Goal: Task Accomplishment & Management: Complete application form

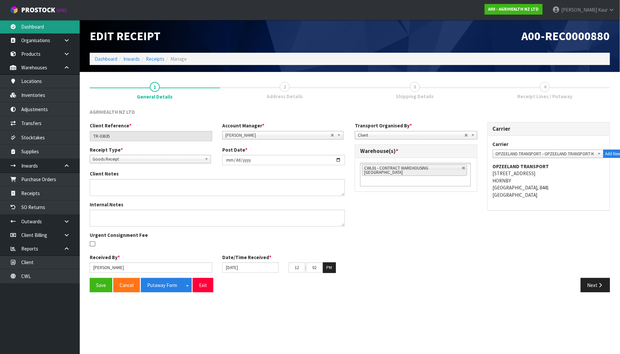
click at [35, 31] on link "Dashboard" at bounding box center [40, 27] width 80 height 14
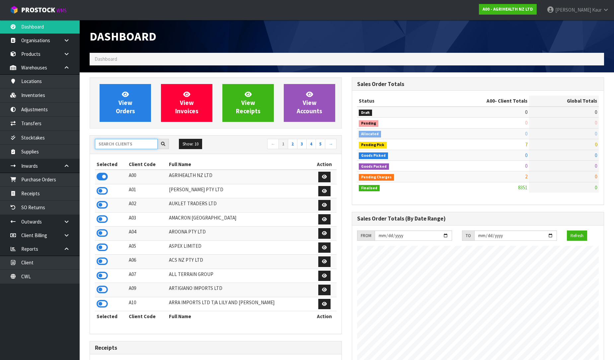
scroll to position [503, 262]
click at [105, 143] on input "text" at bounding box center [126, 144] width 63 height 10
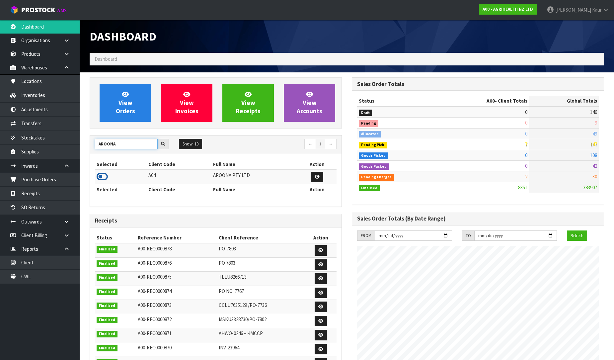
type input "AROONA"
click at [102, 179] on icon at bounding box center [102, 177] width 11 height 10
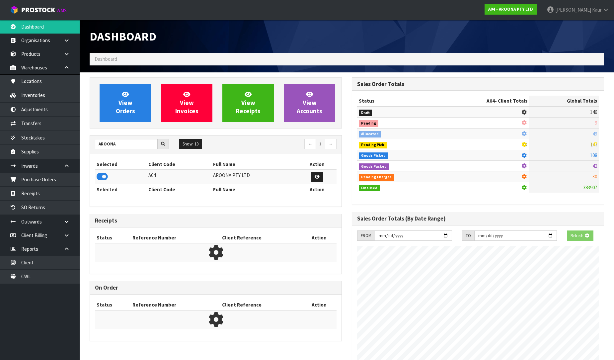
scroll to position [331709, 331861]
click at [47, 185] on link "Purchase Orders" at bounding box center [40, 180] width 80 height 14
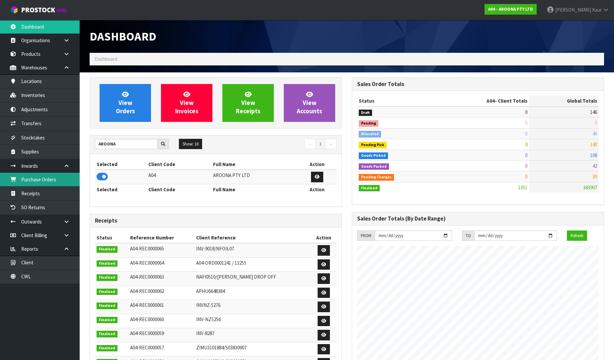
scroll to position [406, 262]
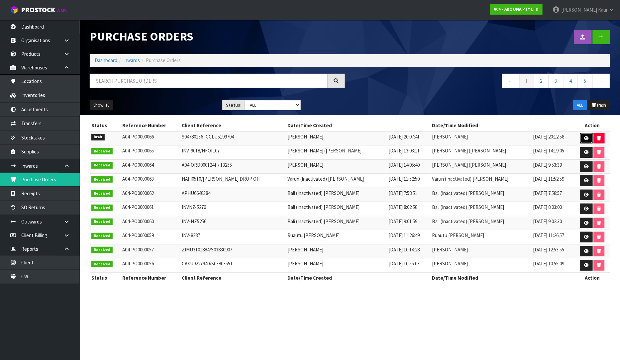
click at [584, 140] on icon at bounding box center [586, 138] width 5 height 4
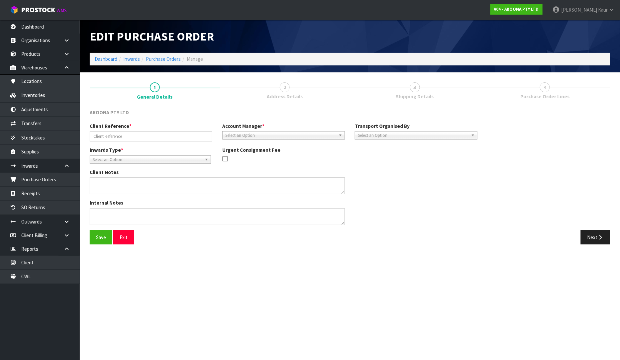
type input "S04780156 -CCLU5199704"
click at [596, 236] on button "Next" at bounding box center [595, 237] width 29 height 14
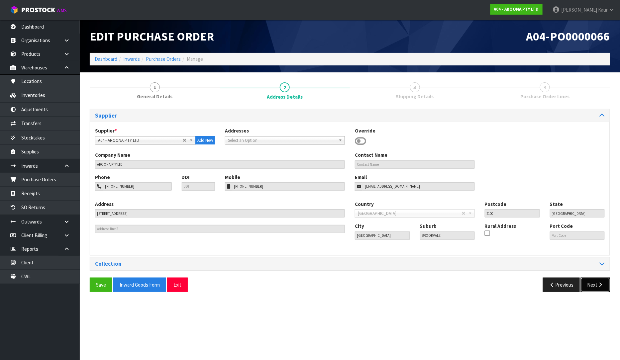
click at [593, 281] on button "Next" at bounding box center [595, 285] width 29 height 14
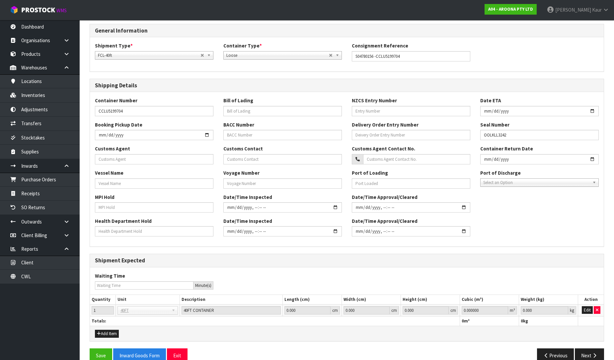
scroll to position [98, 0]
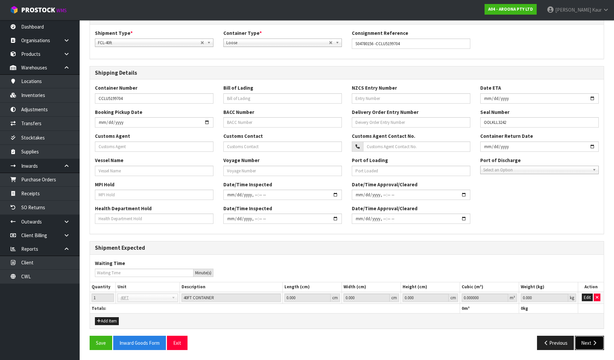
click at [593, 348] on button "Next" at bounding box center [589, 343] width 29 height 14
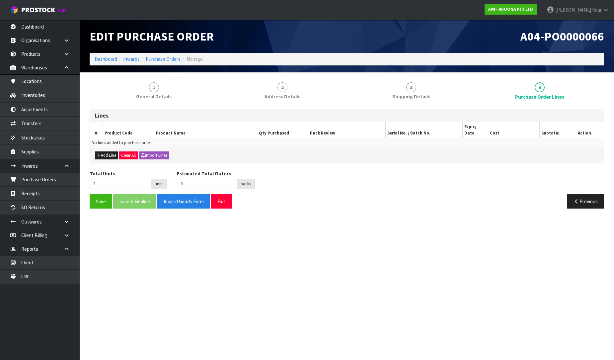
scroll to position [0, 0]
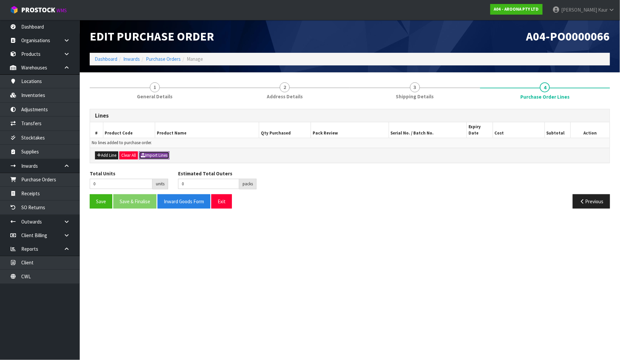
click at [156, 151] on button "Import Lines" at bounding box center [154, 155] width 31 height 8
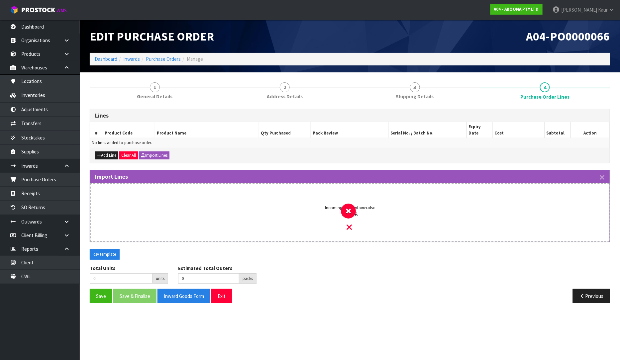
drag, startPoint x: 349, startPoint y: 219, endPoint x: 343, endPoint y: 221, distance: 6.4
click at [349, 223] on icon at bounding box center [349, 227] width 5 height 9
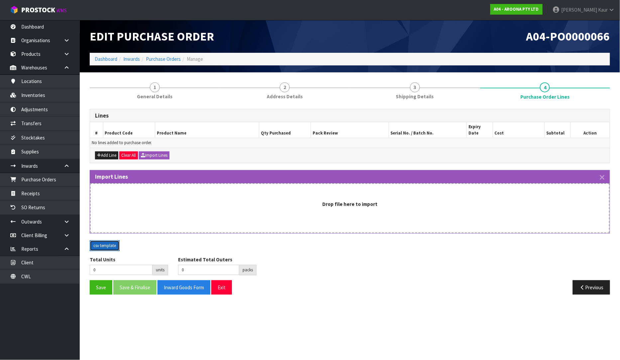
click at [100, 243] on button "csv template" at bounding box center [105, 245] width 30 height 11
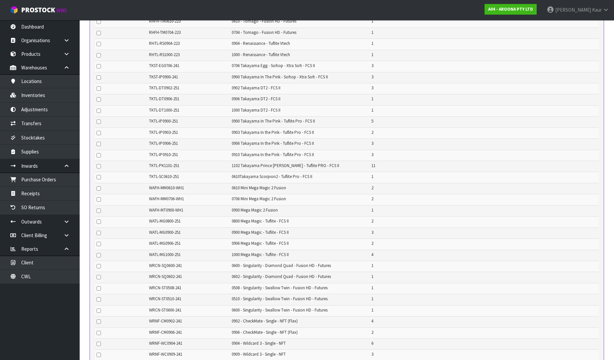
scroll to position [1282, 0]
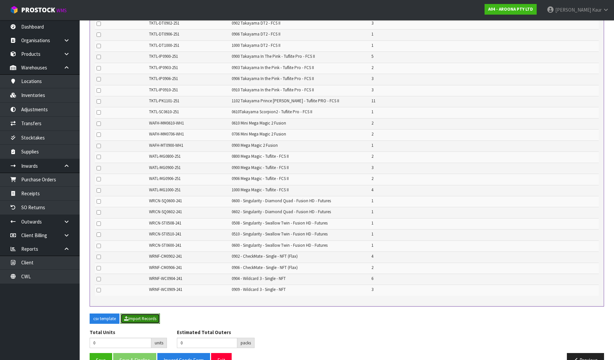
click at [146, 314] on button "Import Records" at bounding box center [141, 319] width 40 height 11
type input "211"
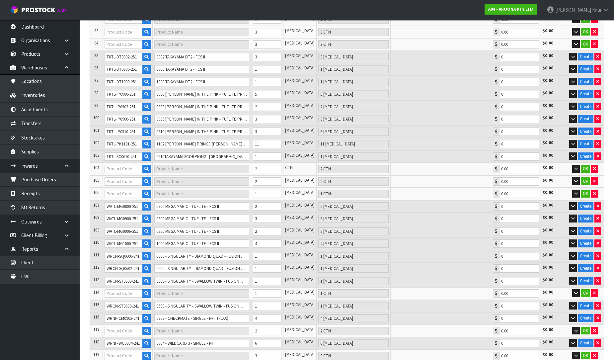
type input "31"
type input "AITL-BBRO90-FU1"
type input "0900 THE BIG BROTHER [PERSON_NAME] - TUFLITE"
type input "2 [MEDICAL_DATA]"
type input "0.00"
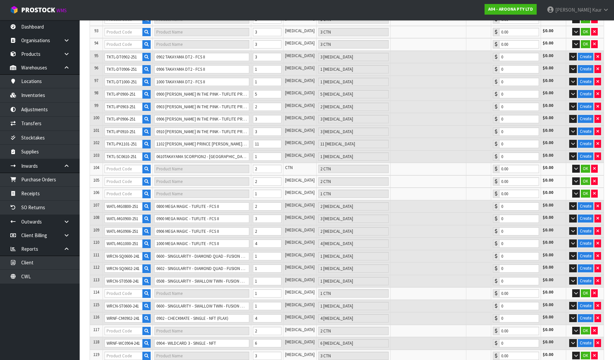
type input "GLNF-GL0906-223"
type input "0906 GLIDER - NFT - FLAX"
type input "3 CTN"
type input "0.00"
type input "MFPT-YS0510-223"
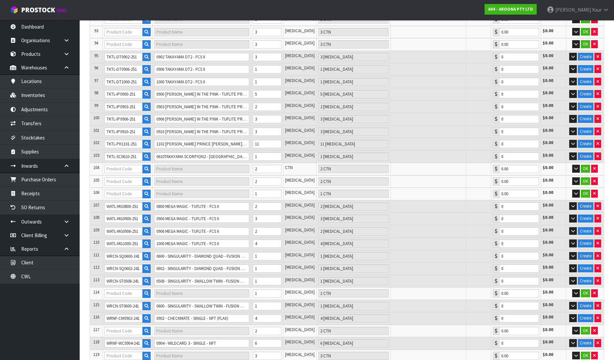
type input "0510 - [GEOGRAPHIC_DATA] - PRIMITECH - FUTURES"
type input "1 CTN"
type input "0.00"
type input "MFPT-YS0600-223"
type input "0600 - [GEOGRAPHIC_DATA] - PRIMITECH - FUTURES)"
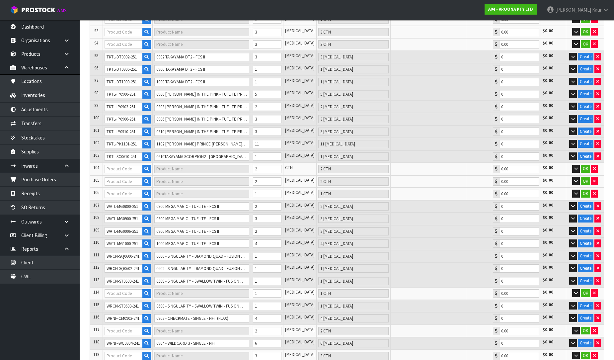
type input "1 CTN"
type input "0.00"
type input "RHFH-TM0610-223"
type input "0610 - TOMAGO - FUSION HD - FUTURES)"
type input "1 CTN"
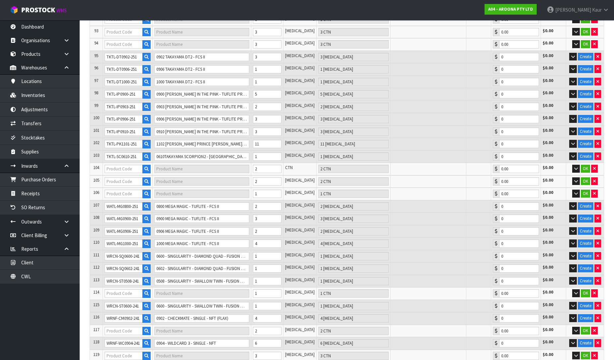
type input "0.00"
type input "RHFH-TM0704-223"
type input "0704 - TOMAGO - FUSION HD - FUTURES"
type input "1 CTN"
type input "0.00"
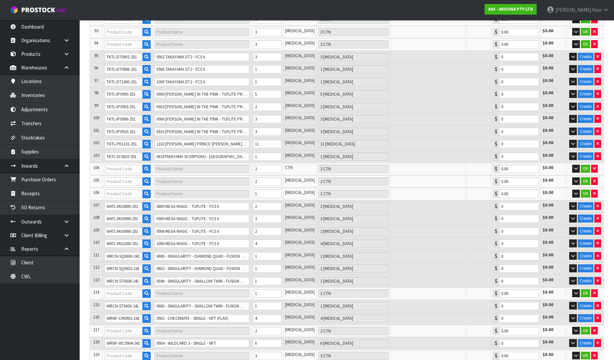
type input "RHTL-RS0904-223"
type input "0904 - RENAISSANCE - [GEOGRAPHIC_DATA] VTECH)"
type input "1 CTN"
type input "0.00"
type input "RHTL-RS1000-223"
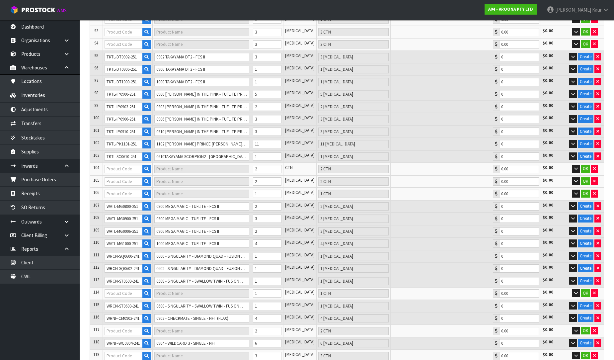
type input "1000 - RENAISSANCE - [GEOGRAPHIC_DATA] VTECH"
type input "1 CTN"
type input "0.00"
type input "TKST-EG0706-241"
type input "0706 TAKAYAMA EGG - SOFTOP - XTRA SOFT - FCS II)"
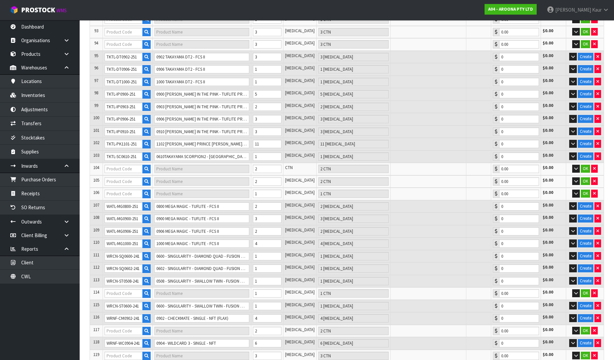
type input "3 CTN"
type input "0.00"
type input "TKST-IP0900-241"
type input "0900 TAKAYAMA IN THE PINK - SOFTOP - XTRA SOFT - FCS II)"
type input "3 CTN"
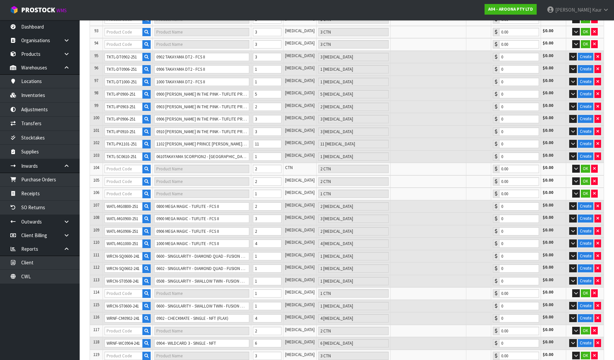
type input "0.00"
type input "WAFH-MM0610-WH1"
type input "6'10" [PERSON_NAME] MINI MEGA"
type input "2 CTN"
type input "0.00"
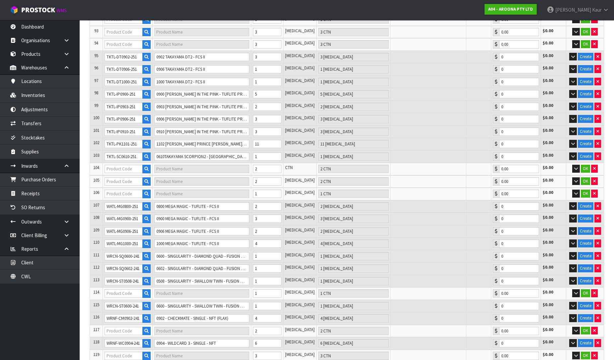
type input "WAFH-MM0706-WH1"
type input "0706 MINI MEGA MAGIC 2 FUSION"
type input "2 CTN"
type input "0.00"
type input "WAFH-MT0900-WH1"
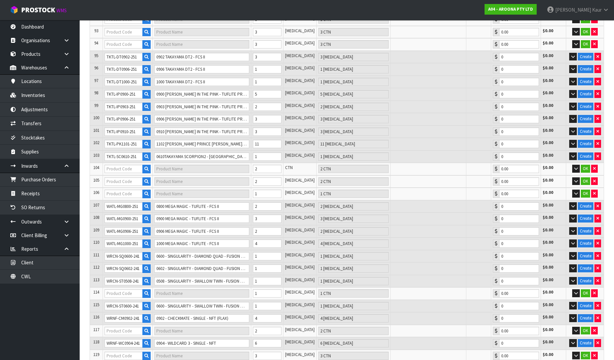
type input "9'0" [PERSON_NAME] MEGA MAGIC 2"
type input "1 CTN"
type input "0.00"
type input "WRCN-ST0510-241"
type input "0510 - SINGULARITY - SWALLOW TWIN - FUSION HD - FUTURES)"
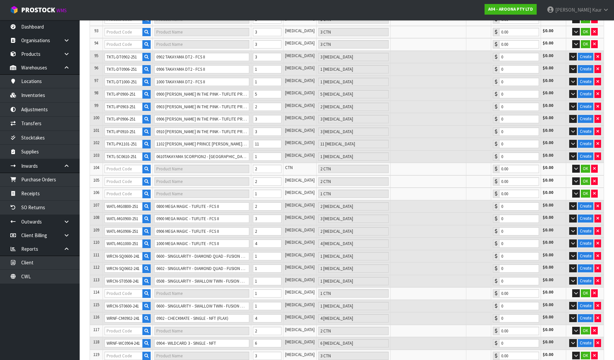
type input "1 CTN"
type input "0.00"
type input "WRNF-CM0906-241"
type input "0906 - CHECKMATE - SINGLE - NFT"
type input "2 CTN"
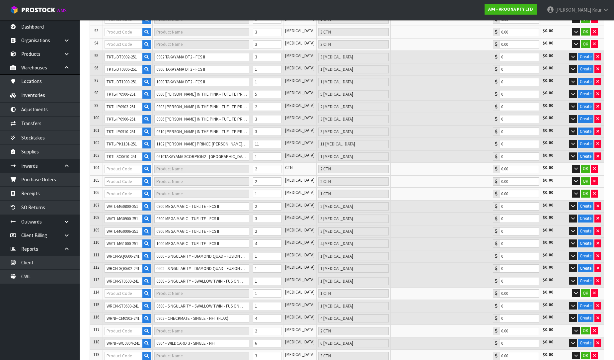
type input "0.00"
type input "WRNF-WC0909-241"
type input "0909 - WILDCARD 3 - SINGLE - NFT)"
type input "3 CTN"
type input "0.00"
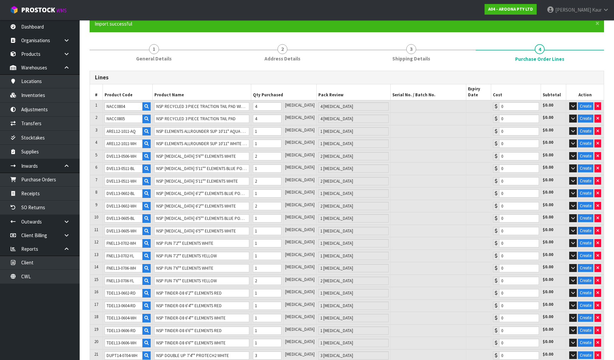
scroll to position [0, 0]
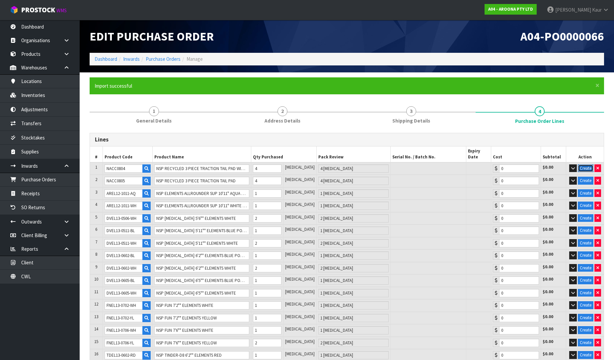
click at [589, 164] on button "Create" at bounding box center [586, 168] width 16 height 8
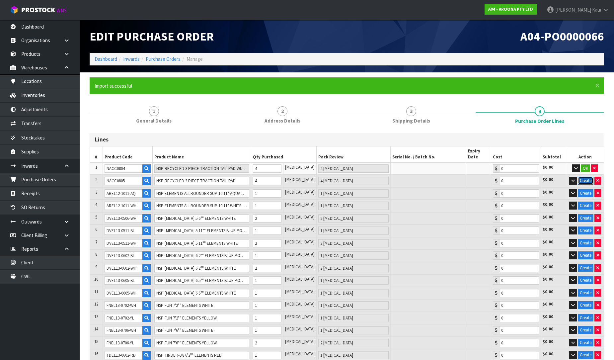
drag, startPoint x: 586, startPoint y: 172, endPoint x: 586, endPoint y: 176, distance: 4.3
click at [586, 177] on button "Create" at bounding box center [586, 181] width 16 height 8
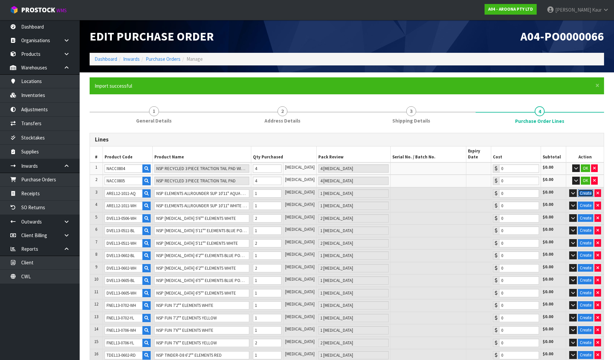
click at [589, 189] on button "Create" at bounding box center [586, 193] width 16 height 8
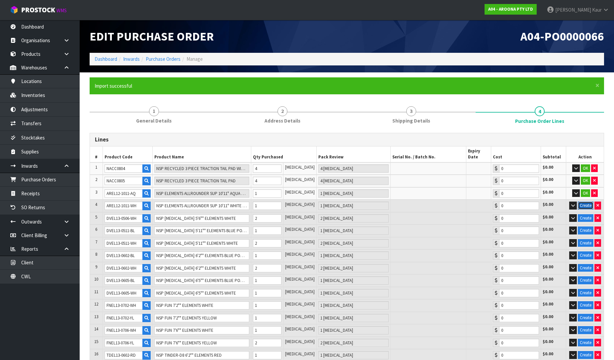
click at [588, 202] on button "Create" at bounding box center [586, 206] width 16 height 8
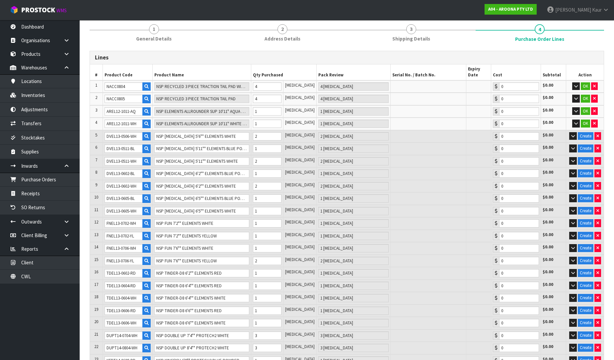
scroll to position [74, 0]
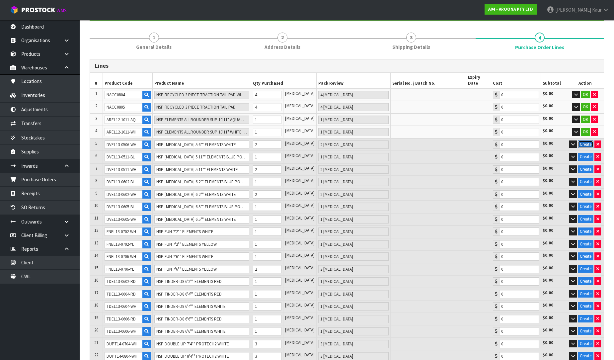
click at [586, 140] on button "Create" at bounding box center [586, 144] width 16 height 8
click at [581, 153] on button "Create" at bounding box center [586, 157] width 16 height 8
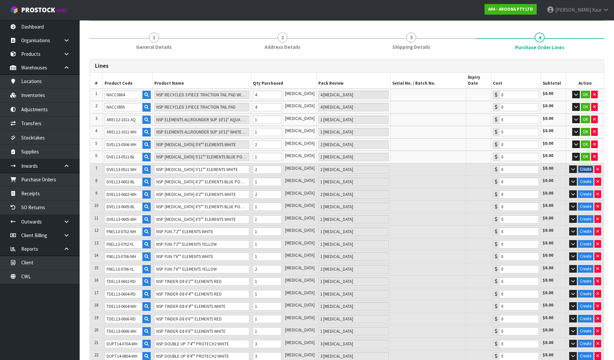
click at [588, 165] on button "Create" at bounding box center [586, 169] width 16 height 8
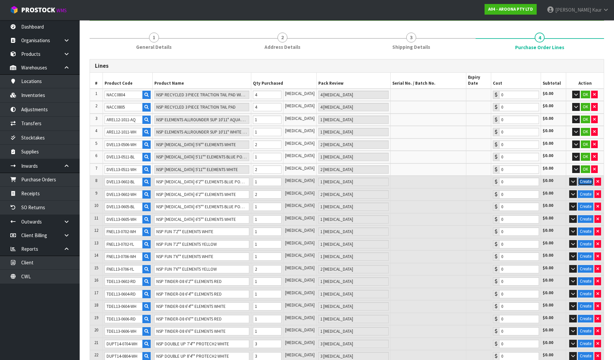
click at [583, 178] on button "Create" at bounding box center [586, 182] width 16 height 8
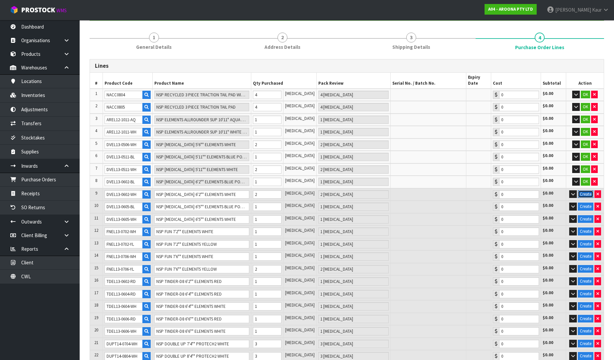
click at [584, 190] on button "Create" at bounding box center [586, 194] width 16 height 8
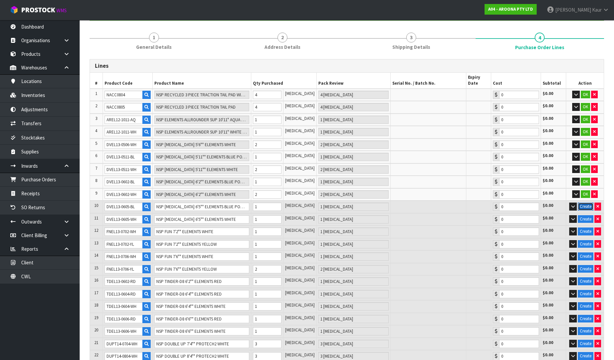
click at [586, 203] on button "Create" at bounding box center [586, 207] width 16 height 8
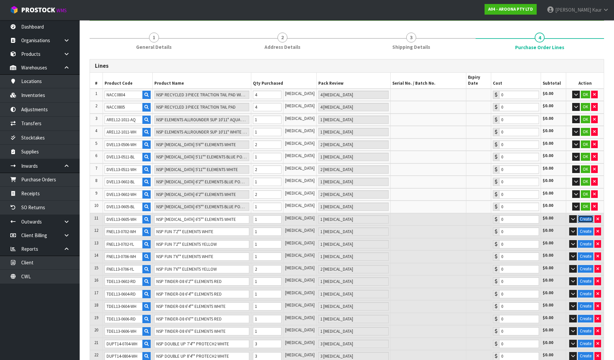
click at [588, 215] on button "Create" at bounding box center [586, 219] width 16 height 8
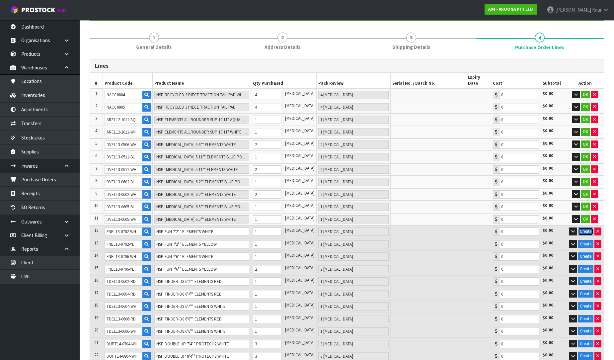
click at [589, 228] on button "Create" at bounding box center [586, 232] width 16 height 8
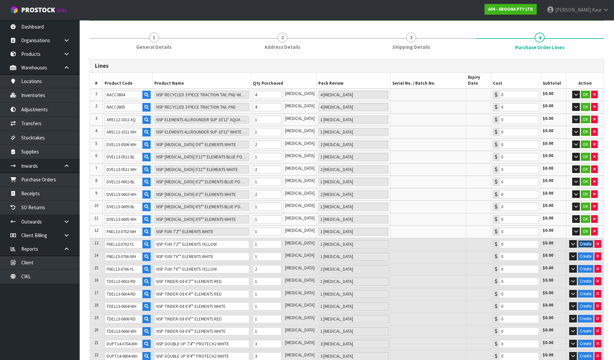
click at [590, 240] on button "Create" at bounding box center [586, 244] width 16 height 8
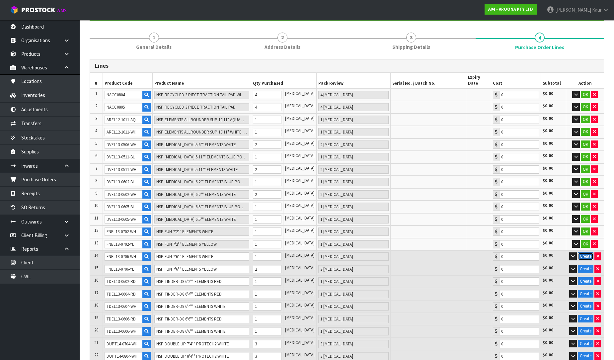
click at [579, 252] on button "Create" at bounding box center [586, 256] width 16 height 8
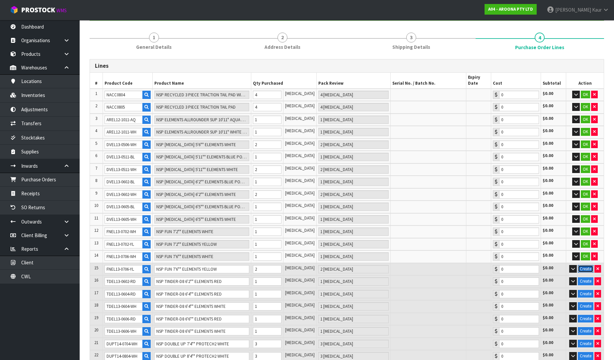
click at [588, 265] on button "Create" at bounding box center [586, 269] width 16 height 8
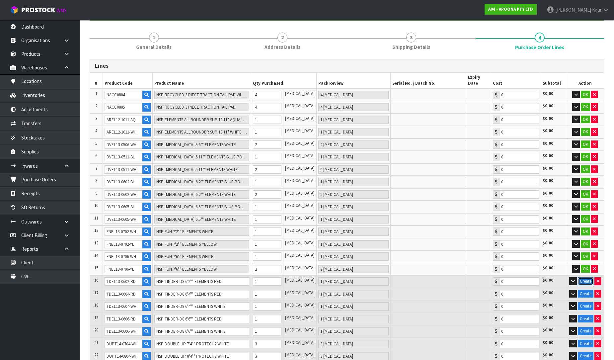
click at [586, 277] on button "Create" at bounding box center [586, 281] width 16 height 8
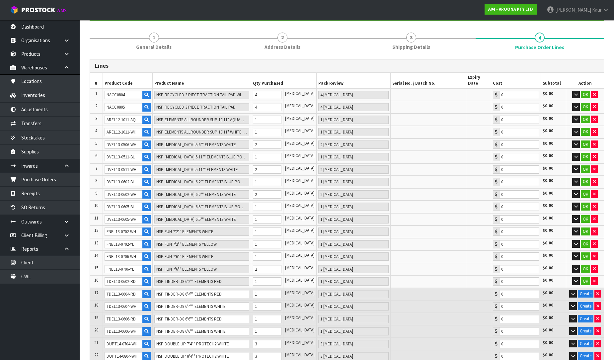
scroll to position [258, 0]
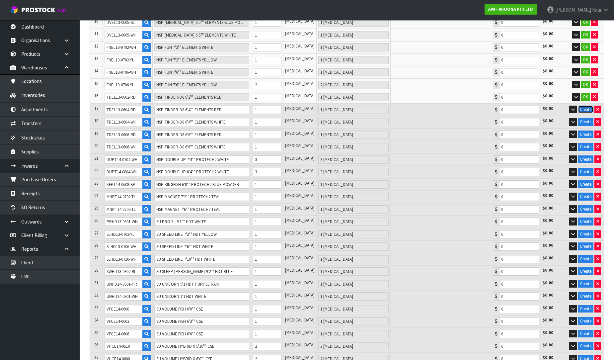
click at [587, 106] on button "Create" at bounding box center [586, 110] width 16 height 8
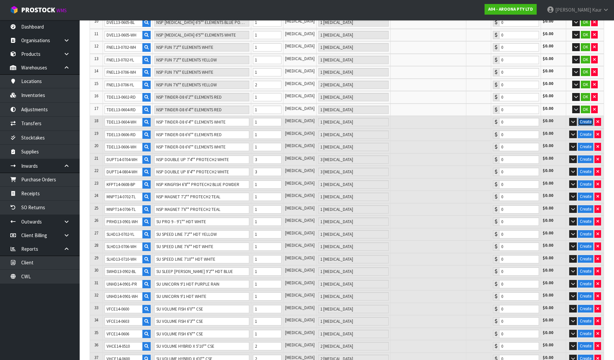
click at [586, 118] on button "Create" at bounding box center [586, 122] width 16 height 8
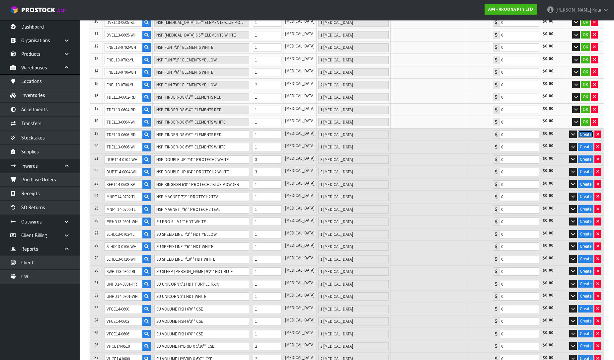
click at [584, 131] on button "Create" at bounding box center [586, 135] width 16 height 8
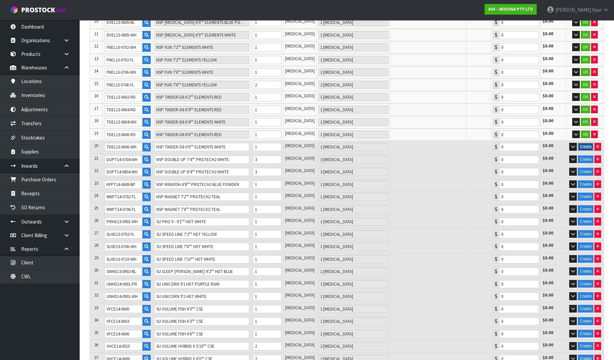
click at [588, 143] on button "Create" at bounding box center [586, 147] width 16 height 8
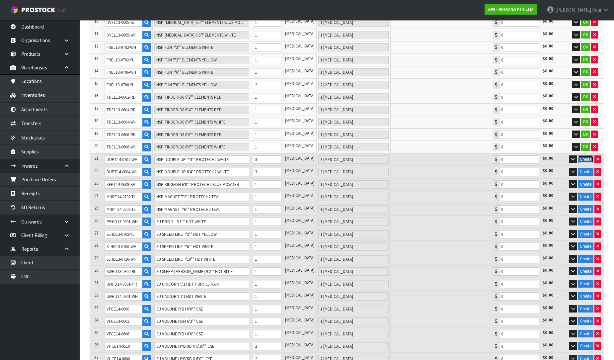
click at [586, 155] on button "Create" at bounding box center [586, 159] width 16 height 8
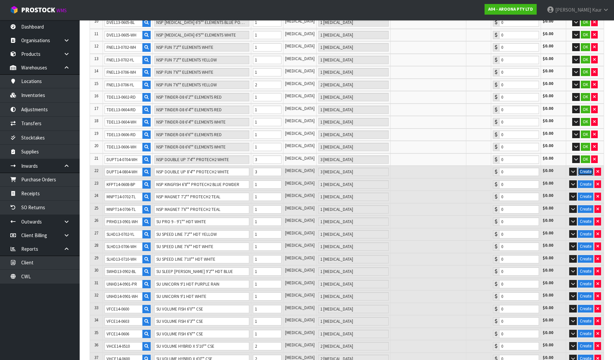
click at [587, 168] on button "Create" at bounding box center [586, 172] width 16 height 8
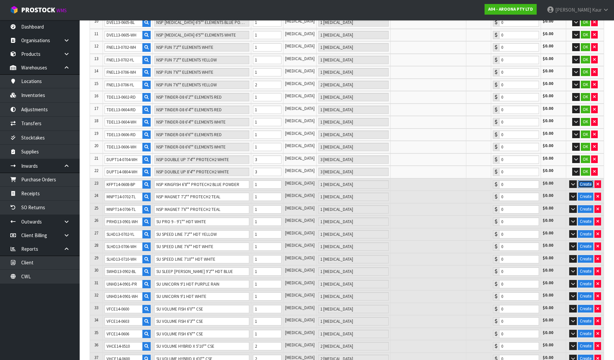
click at [588, 180] on button "Create" at bounding box center [586, 184] width 16 height 8
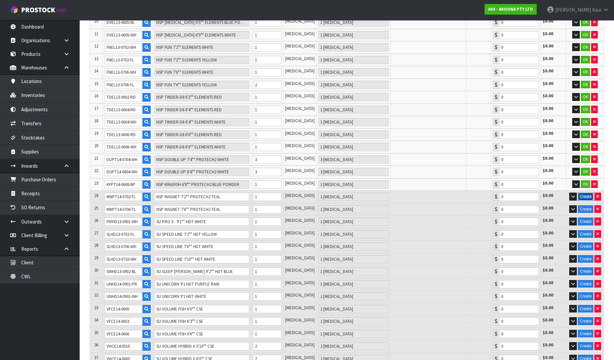
click at [587, 193] on button "Create" at bounding box center [586, 197] width 16 height 8
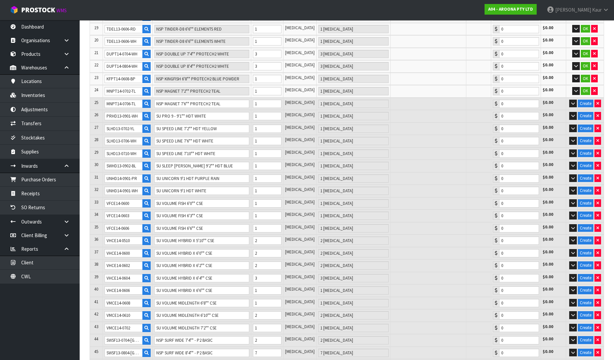
scroll to position [369, 0]
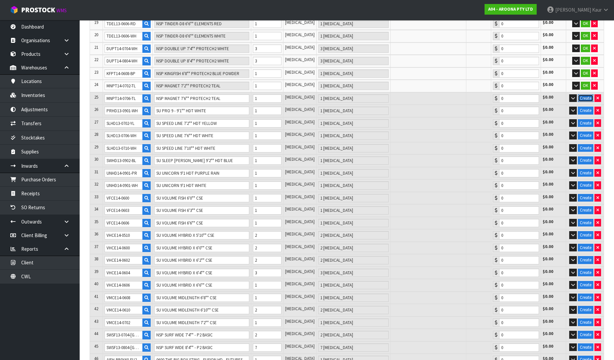
click at [587, 94] on button "Create" at bounding box center [586, 98] width 16 height 8
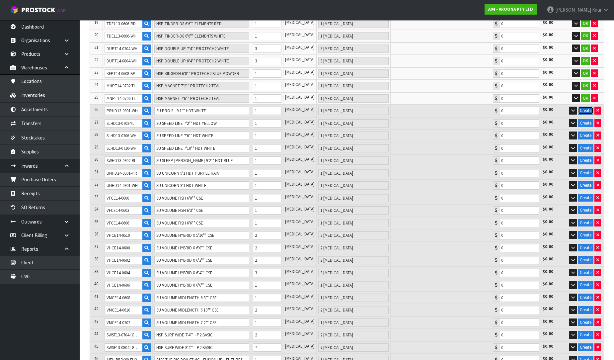
click at [588, 107] on button "Create" at bounding box center [586, 111] width 16 height 8
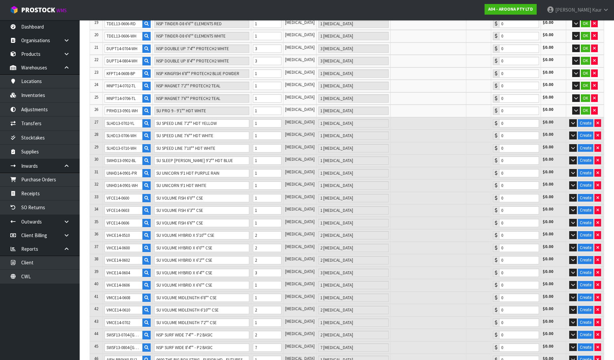
click at [590, 117] on td "Create" at bounding box center [586, 123] width 38 height 13
click at [587, 119] on button "Create" at bounding box center [586, 123] width 16 height 8
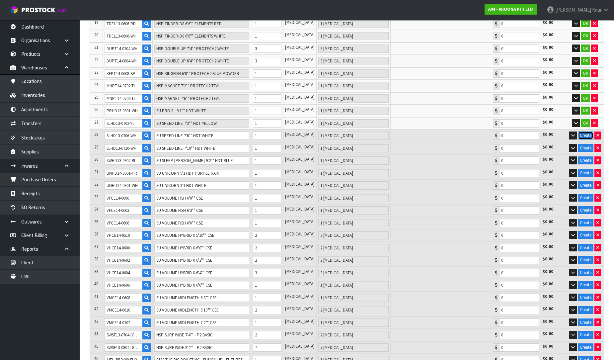
click at [585, 132] on button "Create" at bounding box center [586, 136] width 16 height 8
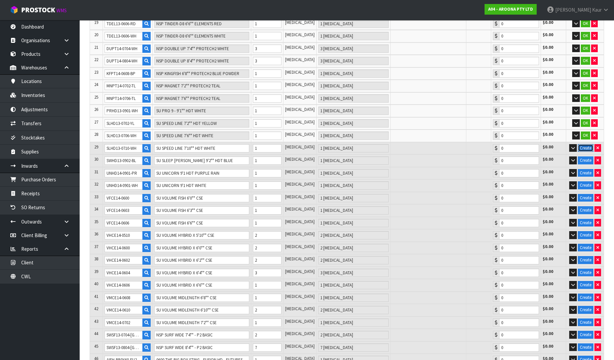
click at [587, 144] on button "Create" at bounding box center [586, 148] width 16 height 8
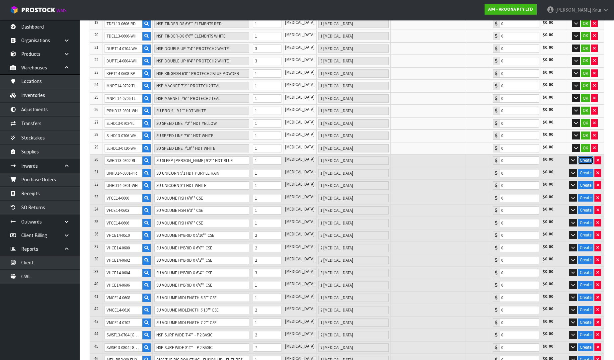
click at [584, 156] on button "Create" at bounding box center [586, 160] width 16 height 8
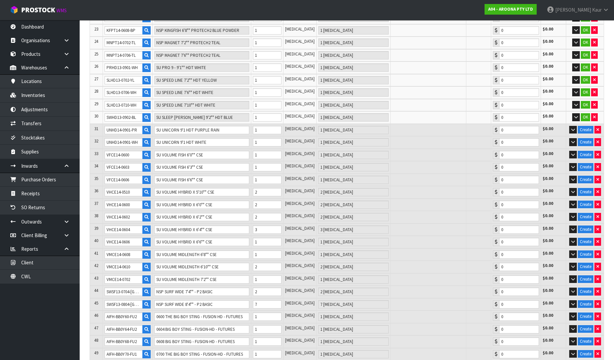
scroll to position [406, 0]
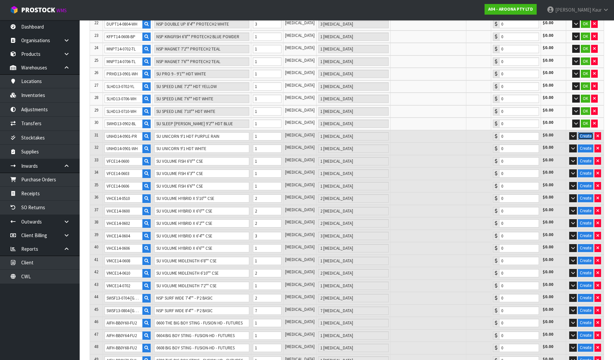
click at [584, 132] on button "Create" at bounding box center [586, 136] width 16 height 8
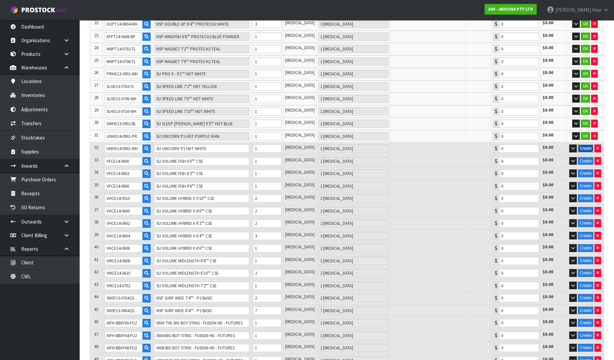
click at [588, 144] on button "Create" at bounding box center [586, 148] width 16 height 8
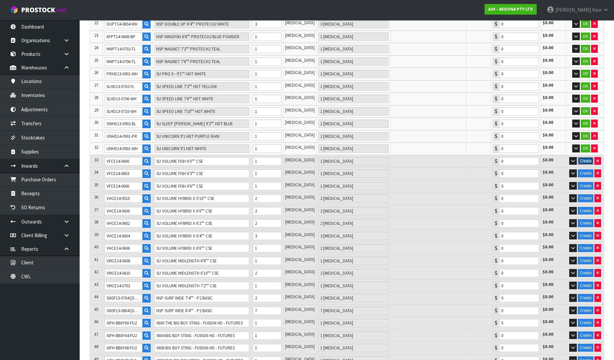
click at [588, 157] on button "Create" at bounding box center [586, 161] width 16 height 8
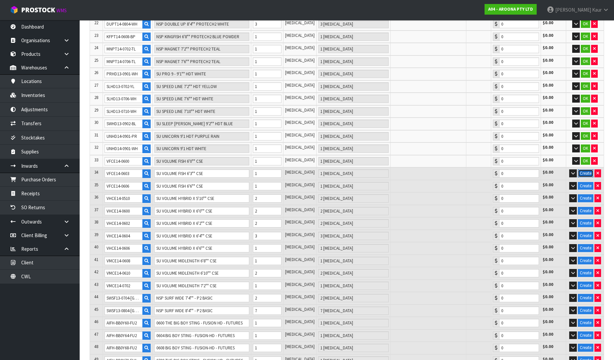
click at [589, 169] on button "Create" at bounding box center [586, 173] width 16 height 8
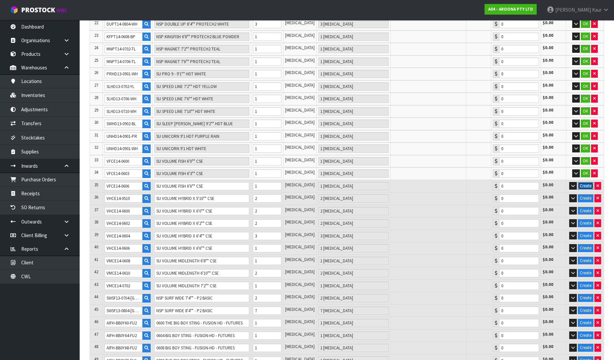
click at [587, 182] on button "Create" at bounding box center [586, 186] width 16 height 8
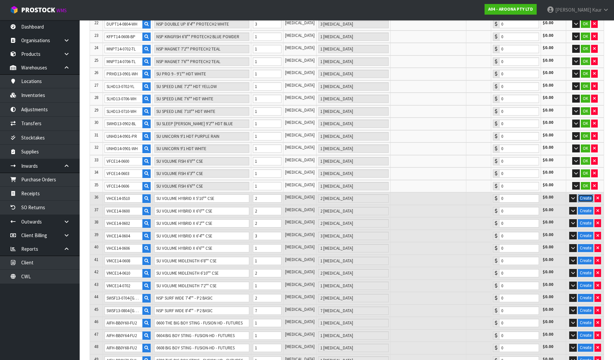
click at [588, 194] on button "Create" at bounding box center [586, 198] width 16 height 8
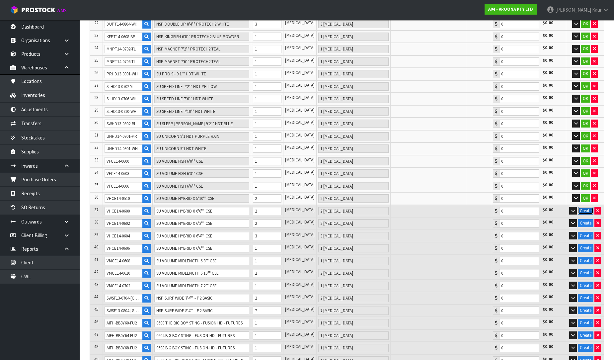
click at [589, 207] on button "Create" at bounding box center [586, 211] width 16 height 8
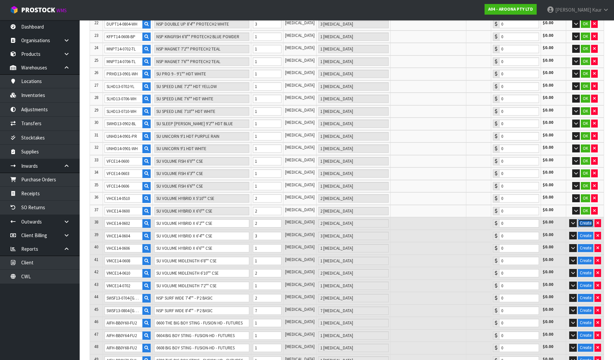
click at [587, 219] on button "Create" at bounding box center [586, 223] width 16 height 8
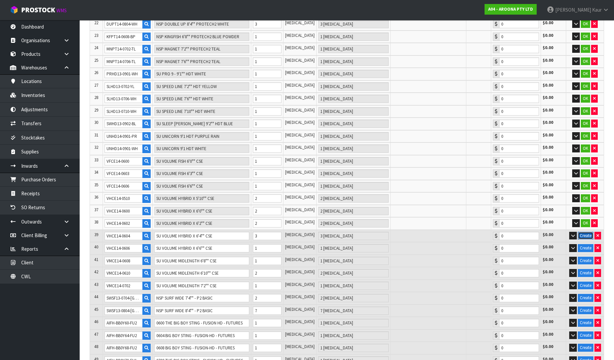
click at [586, 232] on button "Create" at bounding box center [586, 236] width 16 height 8
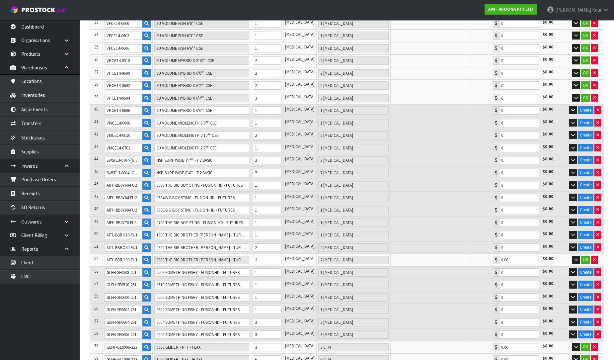
scroll to position [553, 0]
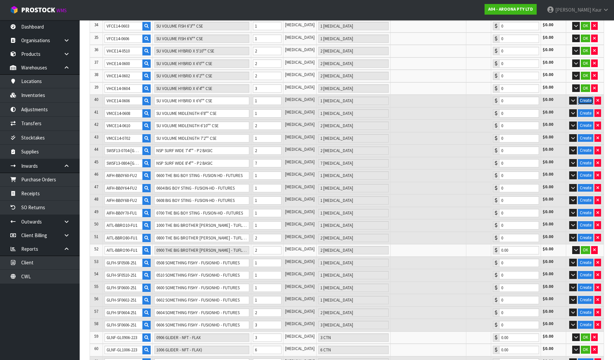
click at [588, 97] on button "Create" at bounding box center [586, 101] width 16 height 8
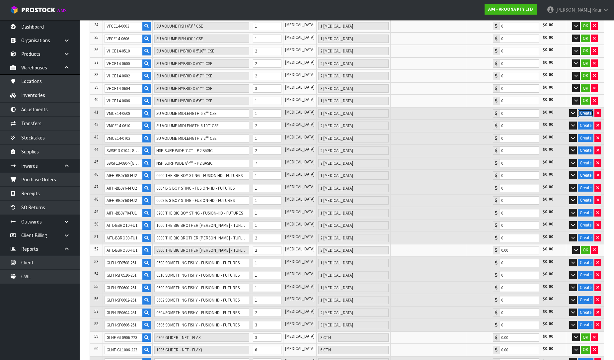
click at [587, 109] on button "Create" at bounding box center [586, 113] width 16 height 8
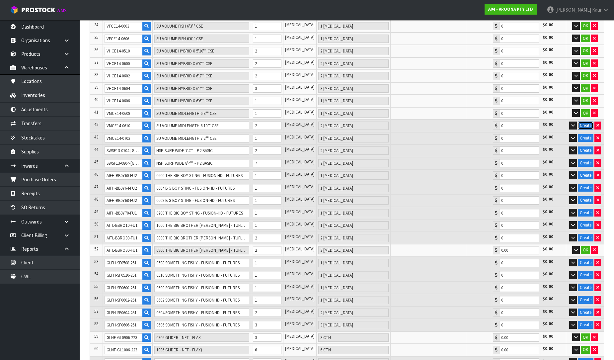
click at [588, 122] on button "Create" at bounding box center [586, 126] width 16 height 8
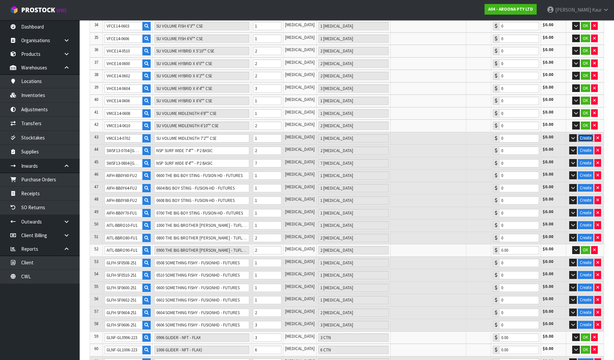
click at [588, 134] on button "Create" at bounding box center [586, 138] width 16 height 8
click at [589, 146] on button "Create" at bounding box center [586, 150] width 16 height 8
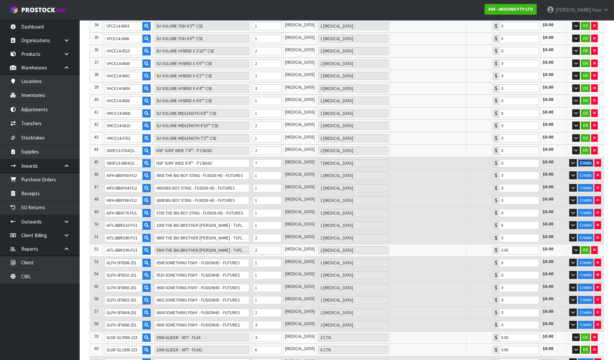
click at [589, 159] on button "Create" at bounding box center [586, 163] width 16 height 8
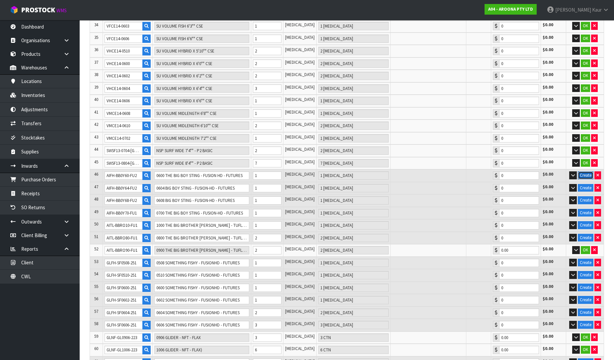
click at [583, 171] on button "Create" at bounding box center [586, 175] width 16 height 8
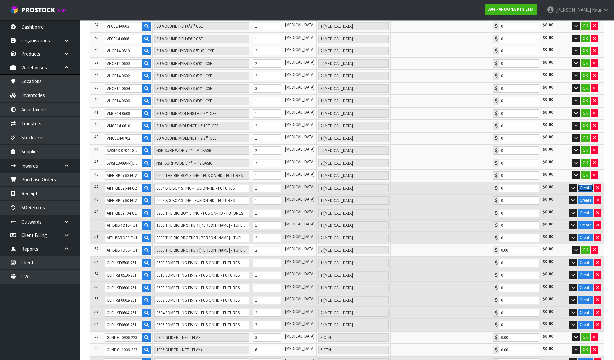
click at [583, 184] on button "Create" at bounding box center [586, 188] width 16 height 8
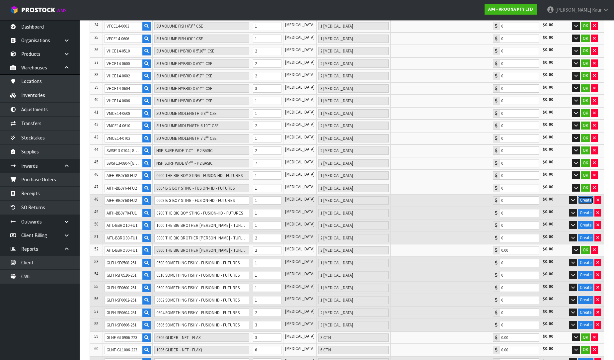
click at [584, 196] on button "Create" at bounding box center [586, 200] width 16 height 8
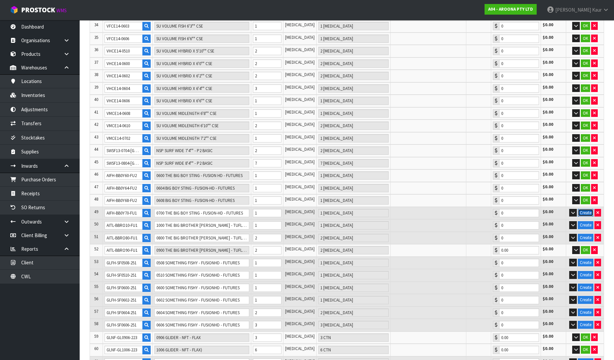
click at [582, 209] on button "Create" at bounding box center [586, 213] width 16 height 8
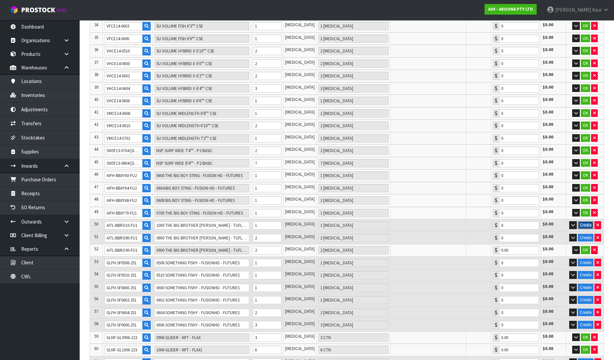
click at [587, 221] on button "Create" at bounding box center [586, 225] width 16 height 8
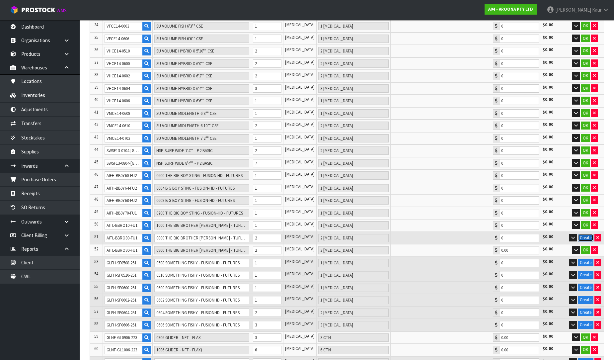
click at [586, 234] on button "Create" at bounding box center [586, 238] width 16 height 8
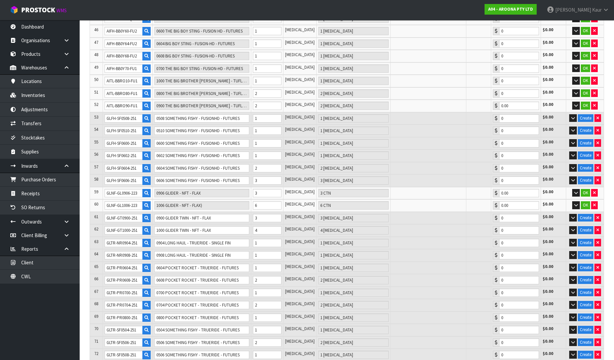
scroll to position [701, 0]
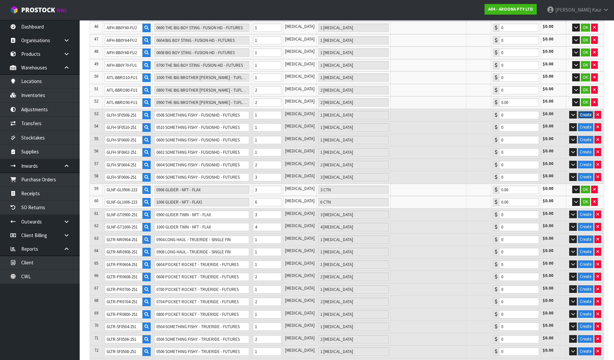
click at [590, 111] on button "Create" at bounding box center [586, 115] width 16 height 8
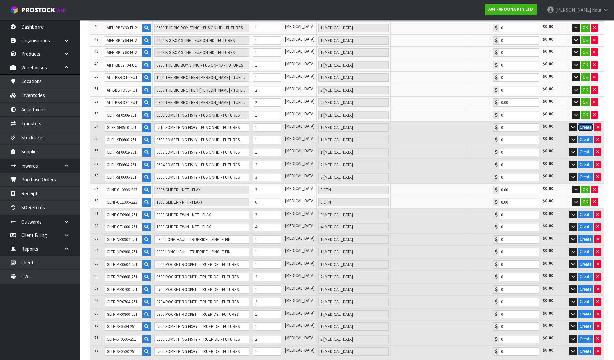
click at [583, 123] on button "Create" at bounding box center [586, 127] width 16 height 8
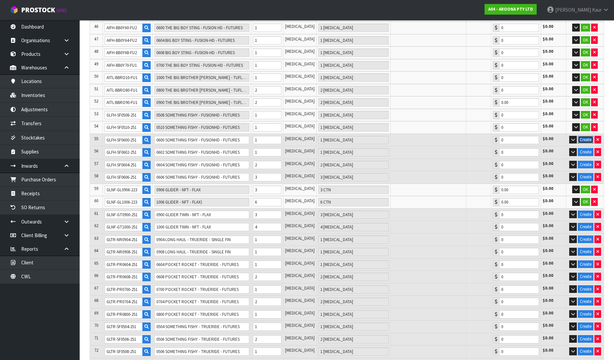
click at [586, 136] on button "Create" at bounding box center [586, 140] width 16 height 8
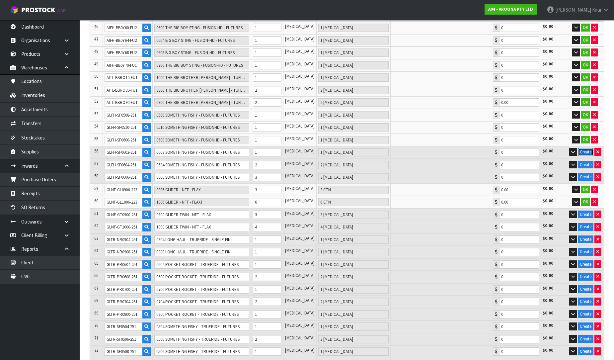
click at [586, 148] on button "Create" at bounding box center [586, 152] width 16 height 8
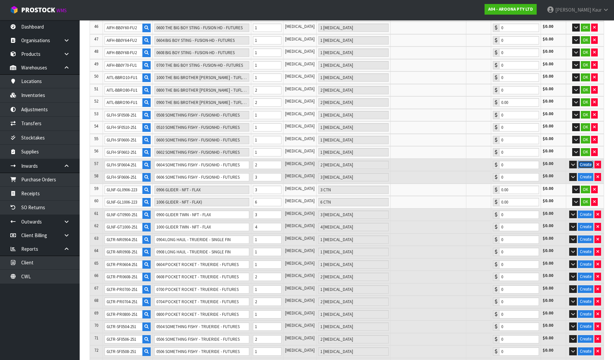
click at [584, 161] on button "Create" at bounding box center [586, 165] width 16 height 8
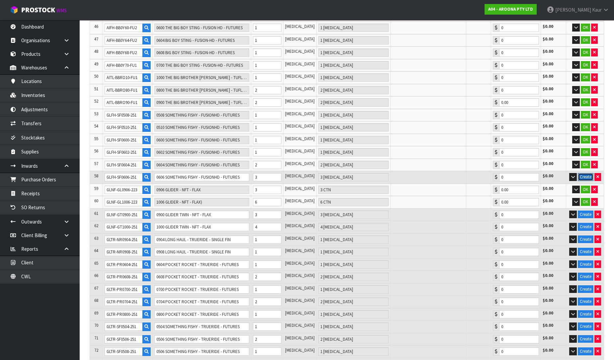
click at [585, 173] on button "Create" at bounding box center [586, 177] width 16 height 8
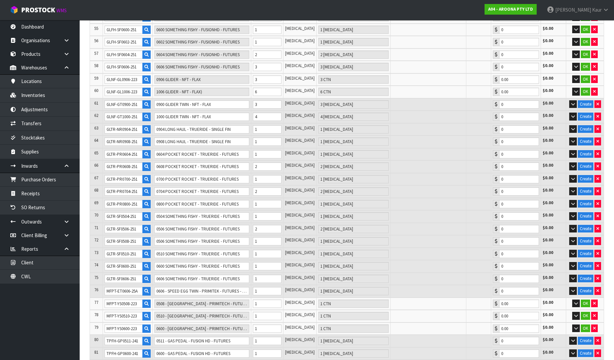
scroll to position [812, 0]
click at [588, 100] on button "Create" at bounding box center [586, 104] width 16 height 8
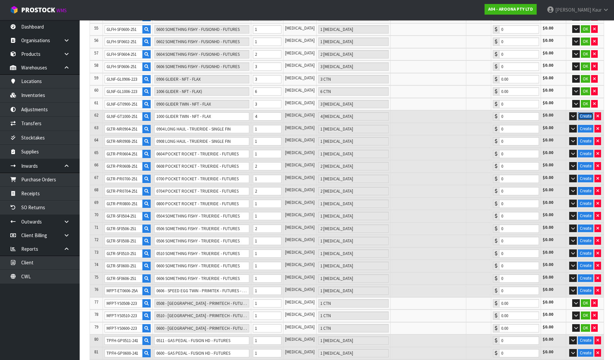
click at [590, 112] on button "Create" at bounding box center [586, 116] width 16 height 8
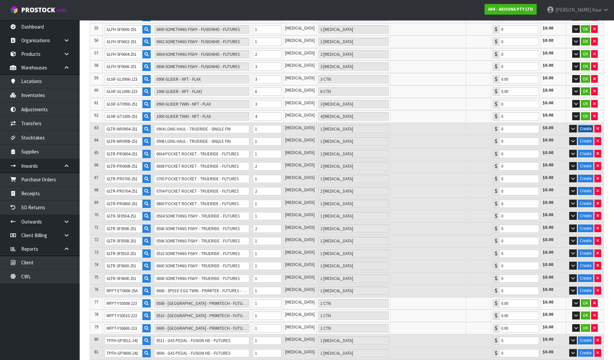
click at [589, 125] on button "Create" at bounding box center [586, 129] width 16 height 8
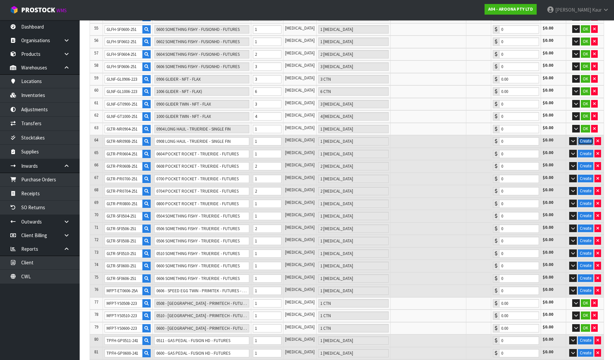
click at [586, 137] on button "Create" at bounding box center [586, 141] width 16 height 8
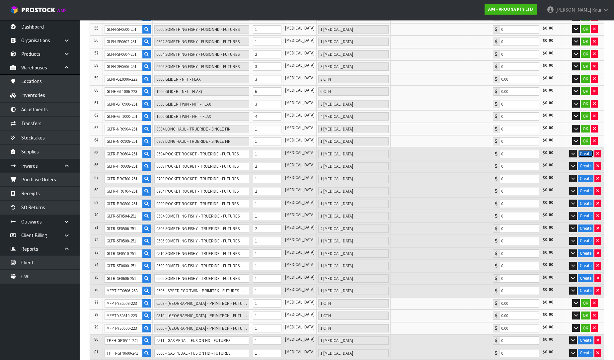
click at [586, 150] on button "Create" at bounding box center [586, 154] width 16 height 8
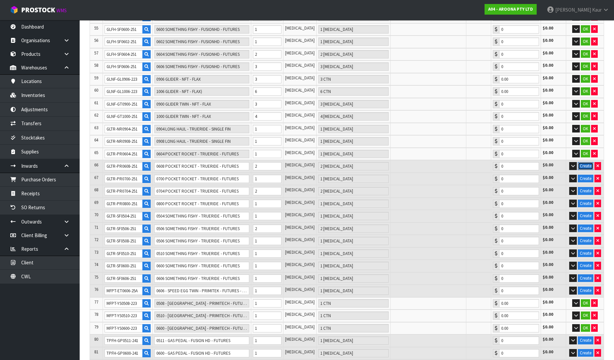
click at [586, 162] on button "Create" at bounding box center [586, 166] width 16 height 8
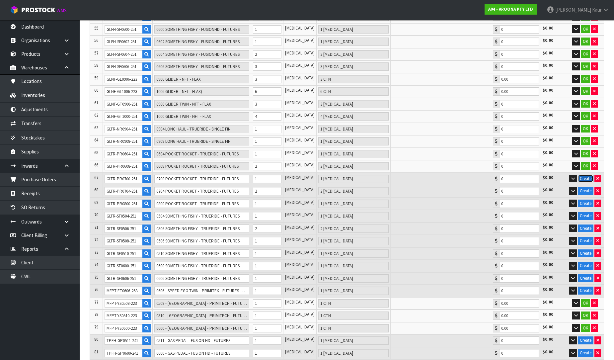
click at [586, 175] on button "Create" at bounding box center [586, 179] width 16 height 8
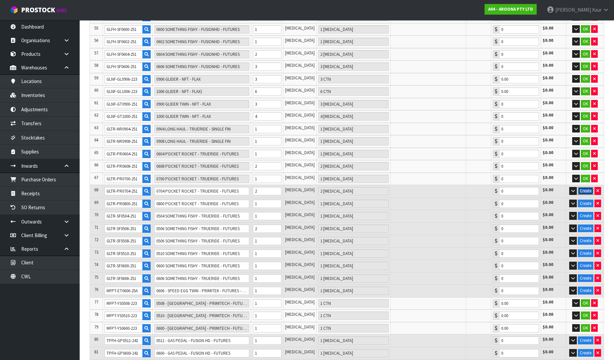
click at [587, 187] on button "Create" at bounding box center [586, 191] width 16 height 8
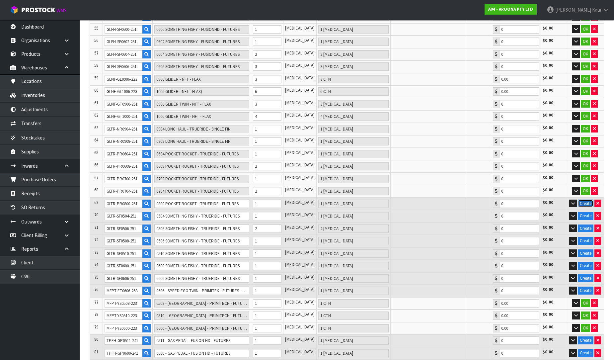
click at [586, 200] on button "Create" at bounding box center [586, 204] width 16 height 8
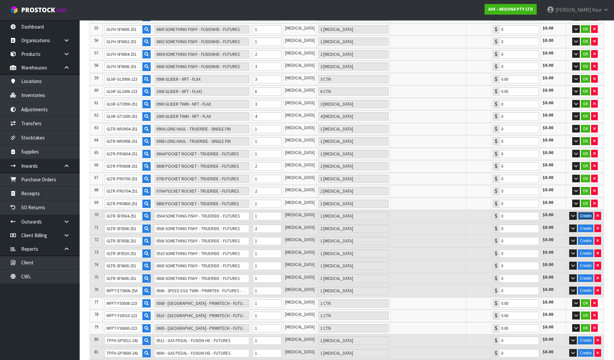
drag, startPoint x: 589, startPoint y: 190, endPoint x: 587, endPoint y: 194, distance: 4.6
click at [588, 212] on button "Create" at bounding box center [586, 216] width 16 height 8
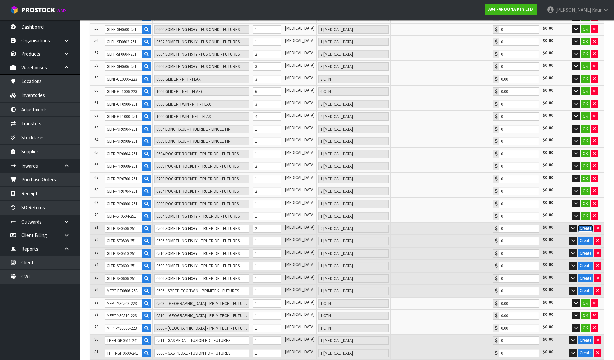
click at [587, 225] on button "Create" at bounding box center [586, 229] width 16 height 8
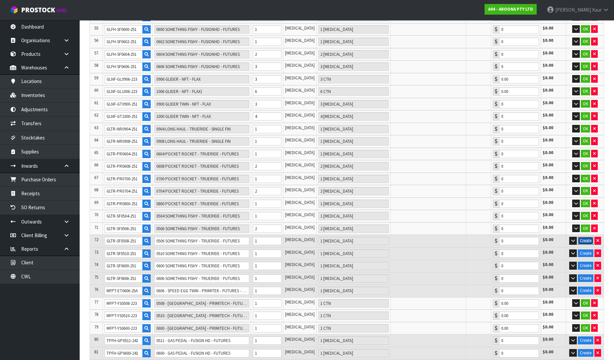
click at [588, 237] on button "Create" at bounding box center [586, 241] width 16 height 8
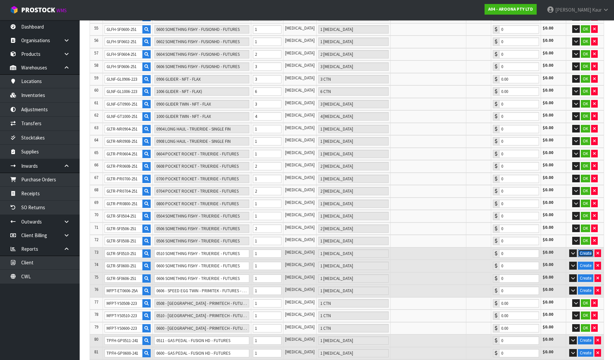
click at [588, 249] on button "Create" at bounding box center [586, 253] width 16 height 8
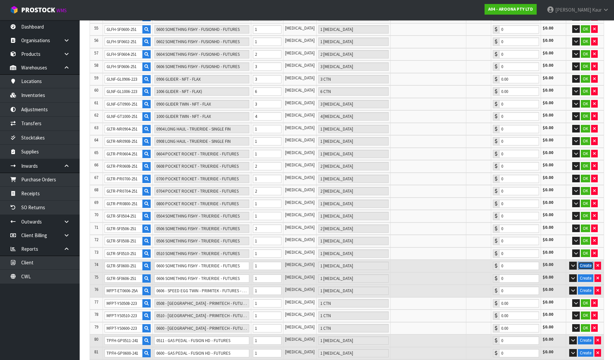
click at [586, 262] on button "Create" at bounding box center [586, 266] width 16 height 8
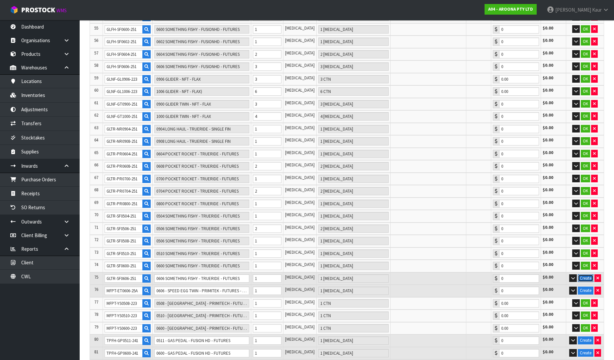
click at [586, 274] on button "Create" at bounding box center [586, 278] width 16 height 8
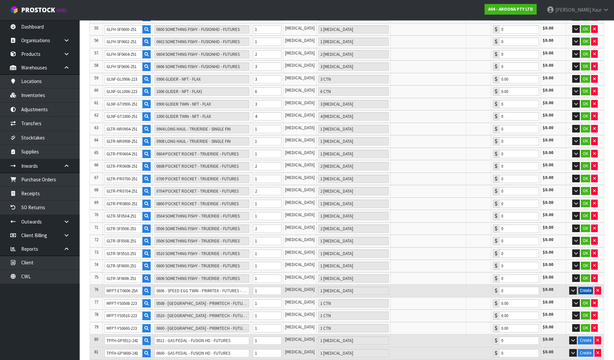
click at [588, 287] on button "Create" at bounding box center [586, 291] width 16 height 8
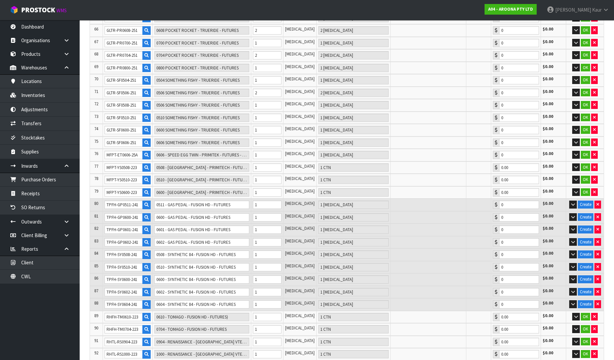
scroll to position [996, 0]
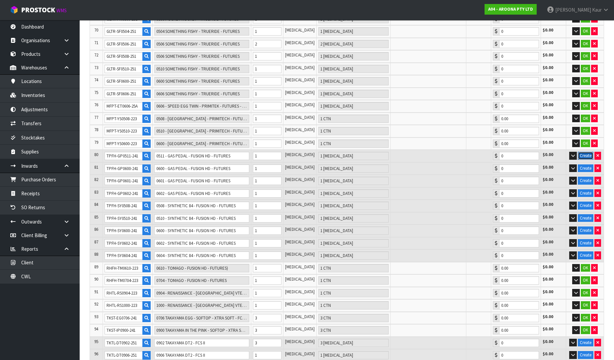
click at [590, 152] on button "Create" at bounding box center [586, 156] width 16 height 8
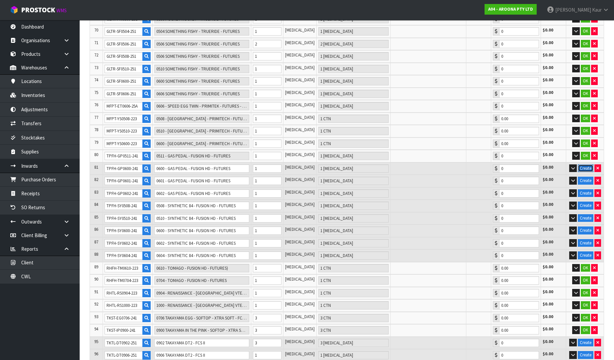
click at [590, 164] on button "Create" at bounding box center [586, 168] width 16 height 8
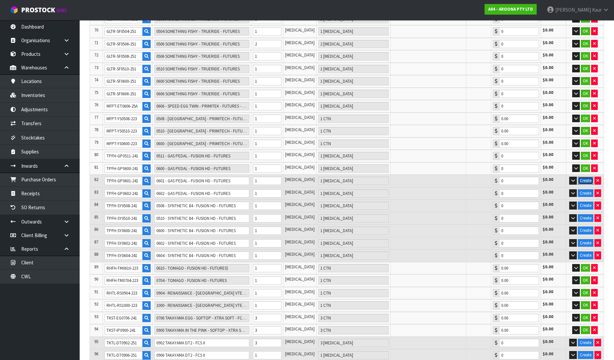
click at [588, 177] on button "Create" at bounding box center [586, 181] width 16 height 8
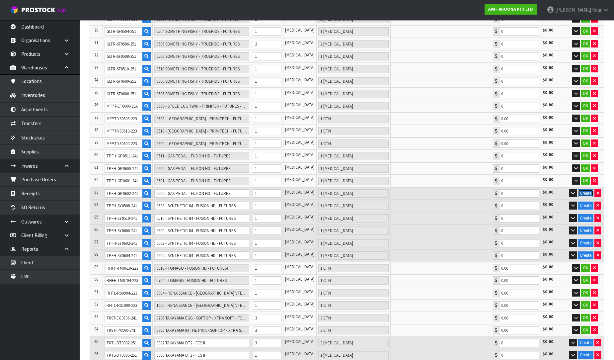
click at [587, 189] on button "Create" at bounding box center [586, 193] width 16 height 8
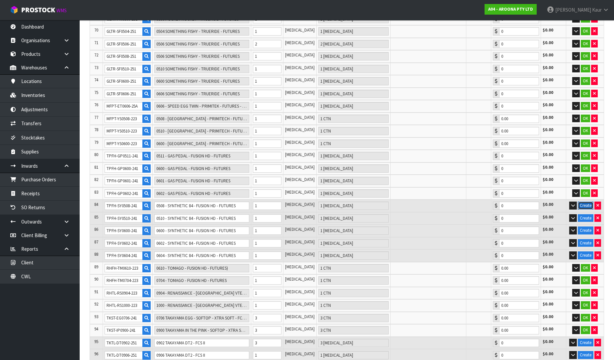
click at [589, 202] on button "Create" at bounding box center [586, 206] width 16 height 8
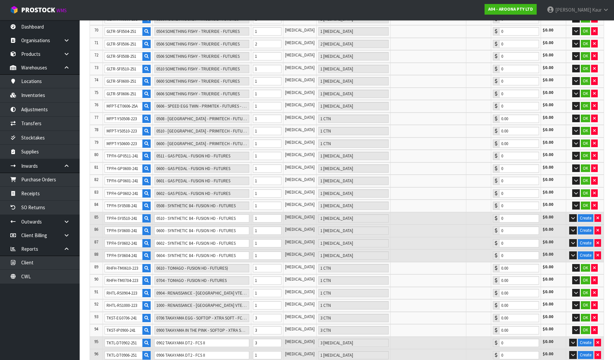
click at [589, 212] on td "Create" at bounding box center [586, 218] width 38 height 13
click at [586, 225] on td "Create" at bounding box center [586, 231] width 38 height 13
click at [586, 227] on button "Create" at bounding box center [586, 231] width 16 height 8
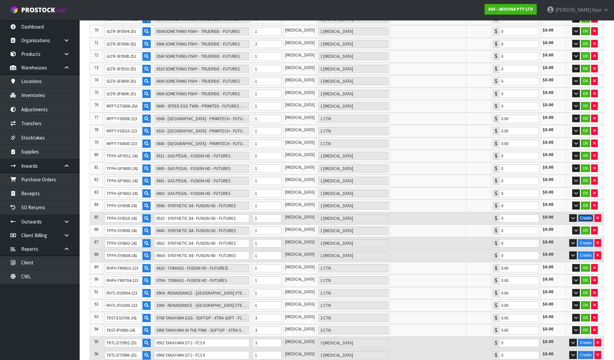
click at [588, 214] on button "Create" at bounding box center [586, 218] width 16 height 8
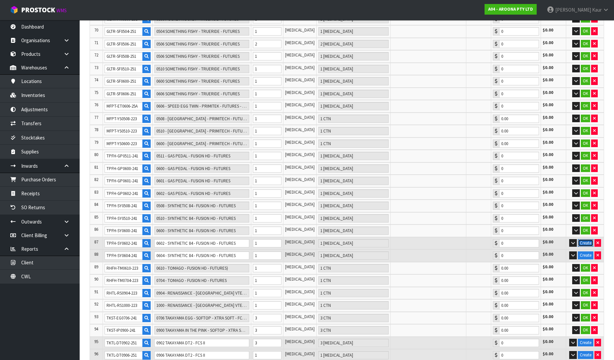
click at [584, 239] on button "Create" at bounding box center [586, 243] width 16 height 8
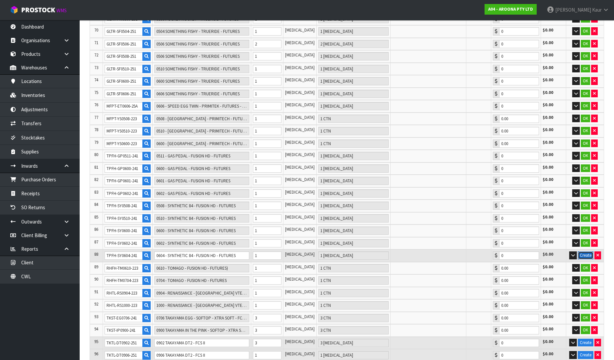
click at [586, 251] on button "Create" at bounding box center [586, 255] width 16 height 8
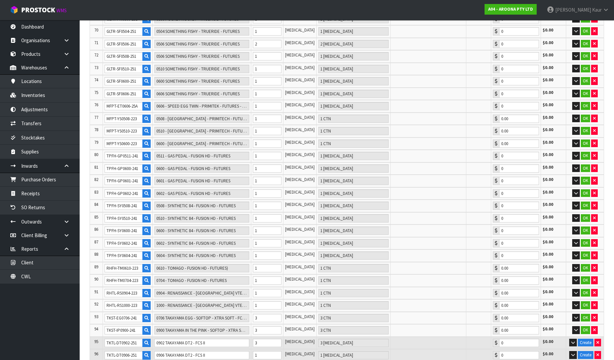
scroll to position [1144, 0]
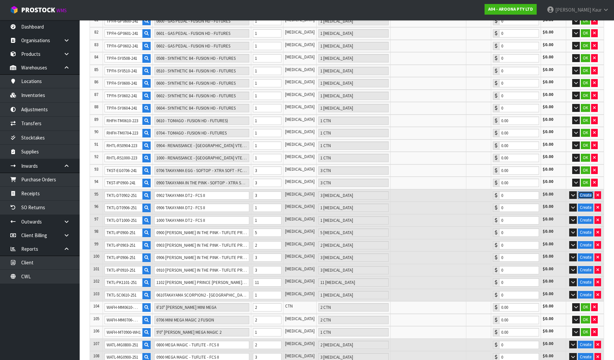
click at [585, 191] on button "Create" at bounding box center [586, 195] width 16 height 8
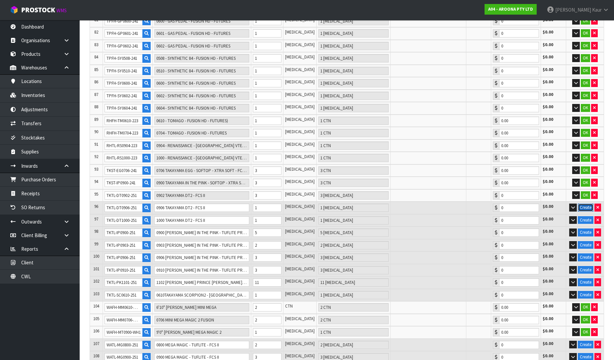
click at [586, 204] on button "Create" at bounding box center [586, 208] width 16 height 8
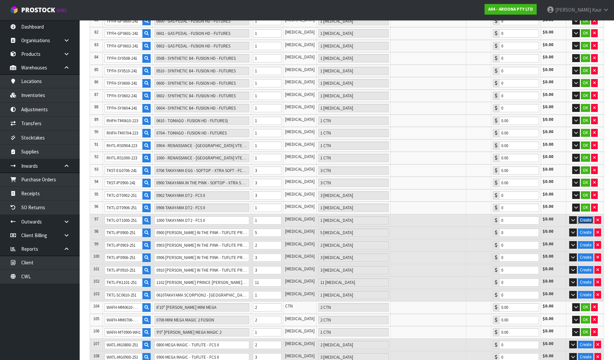
click at [587, 216] on button "Create" at bounding box center [586, 220] width 16 height 8
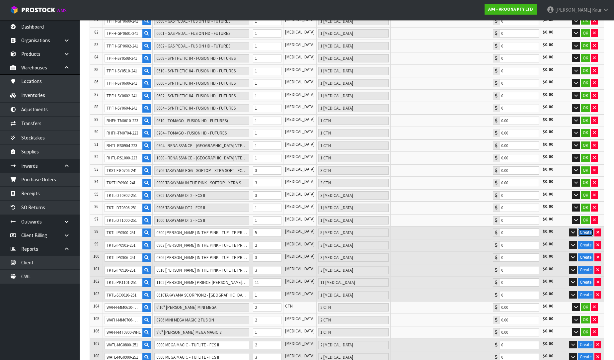
click at [590, 229] on button "Create" at bounding box center [586, 233] width 16 height 8
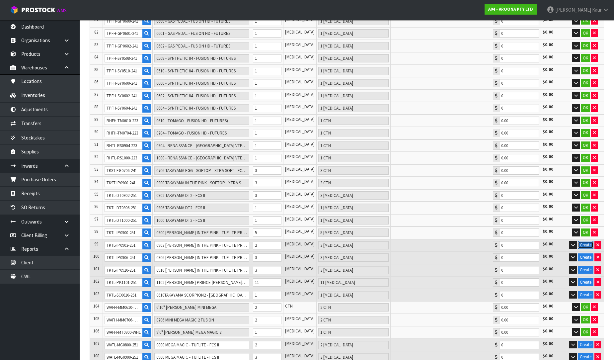
click at [588, 241] on button "Create" at bounding box center [586, 245] width 16 height 8
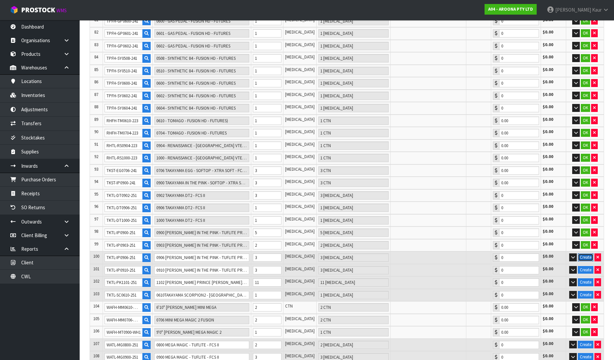
click at [590, 253] on button "Create" at bounding box center [586, 257] width 16 height 8
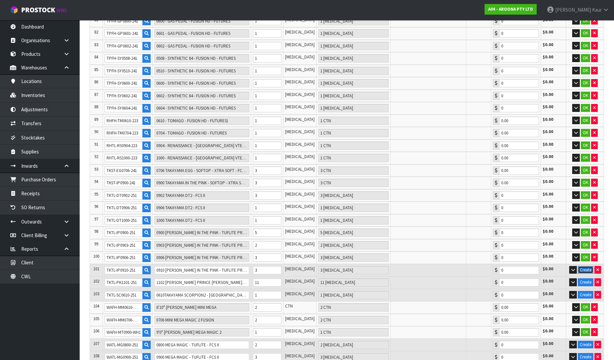
click at [586, 266] on button "Create" at bounding box center [586, 270] width 16 height 8
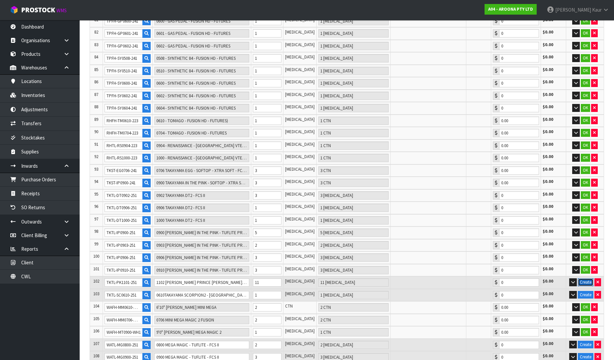
click at [590, 278] on button "Create" at bounding box center [586, 282] width 16 height 8
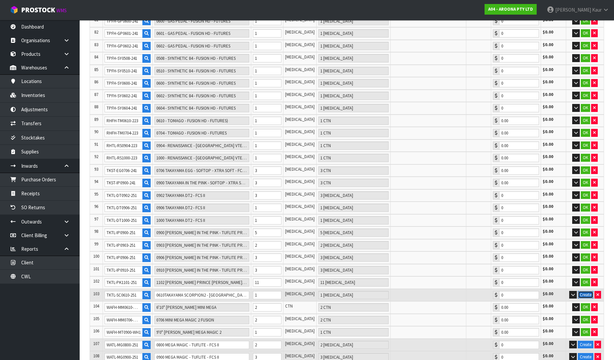
click at [591, 291] on button "Create" at bounding box center [586, 295] width 16 height 8
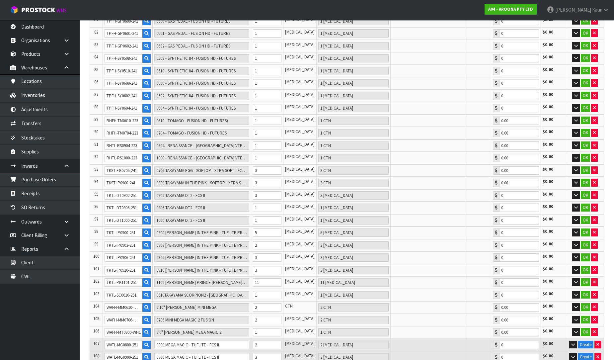
scroll to position [1322, 0]
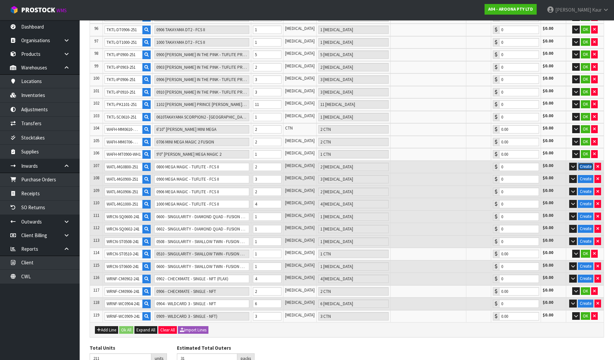
click at [587, 163] on button "Create" at bounding box center [586, 167] width 16 height 8
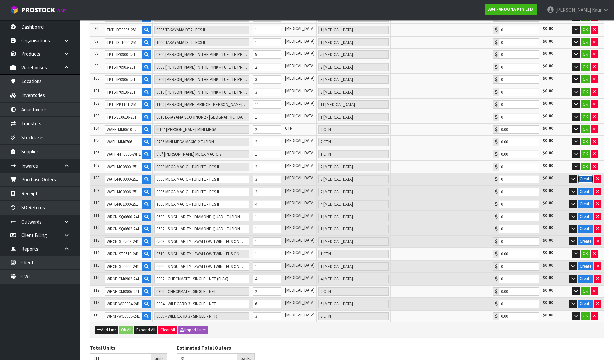
click at [590, 175] on button "Create" at bounding box center [586, 179] width 16 height 8
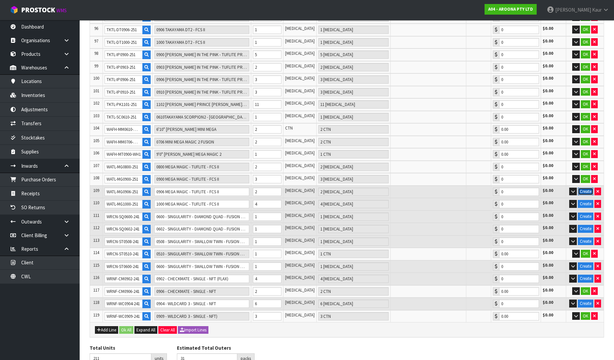
click at [587, 188] on button "Create" at bounding box center [586, 192] width 16 height 8
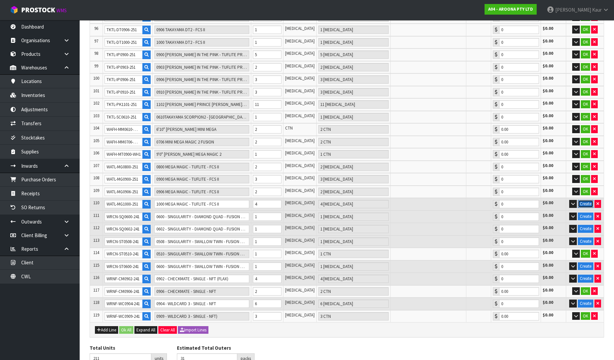
click at [587, 200] on button "Create" at bounding box center [586, 204] width 16 height 8
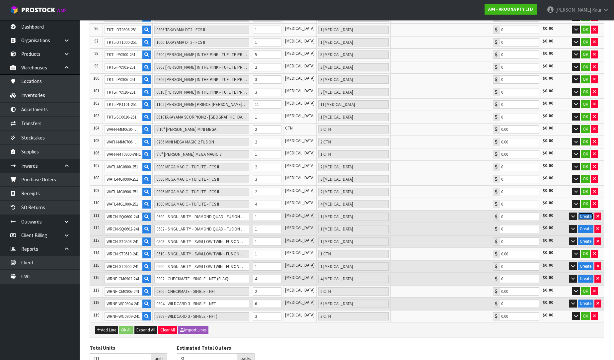
click at [586, 213] on button "Create" at bounding box center [586, 217] width 16 height 8
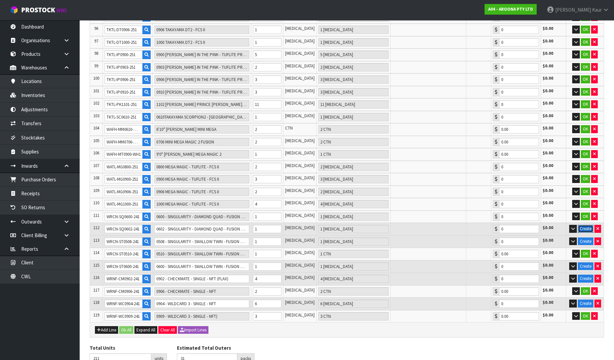
click at [586, 225] on button "Create" at bounding box center [586, 229] width 16 height 8
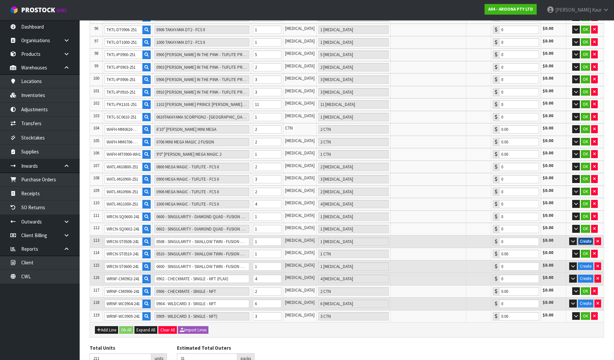
click at [586, 237] on button "Create" at bounding box center [586, 241] width 16 height 8
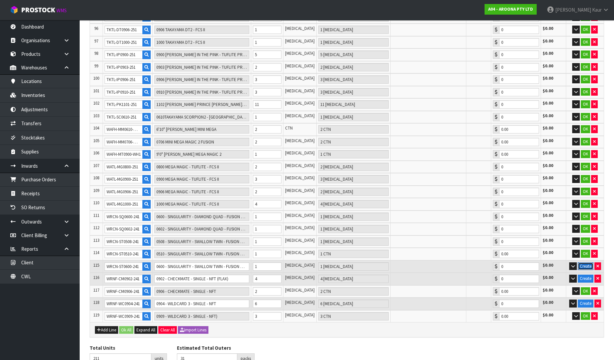
click at [586, 262] on button "Create" at bounding box center [586, 266] width 16 height 8
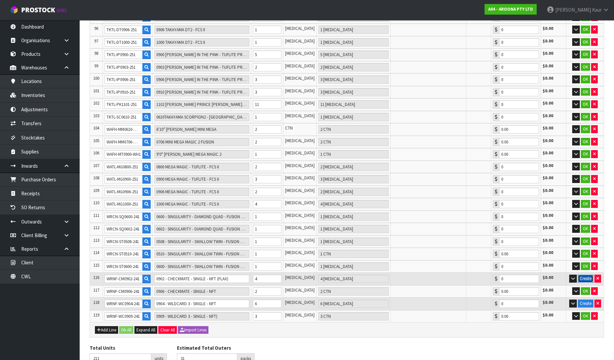
click at [586, 275] on button "Create" at bounding box center [586, 279] width 16 height 8
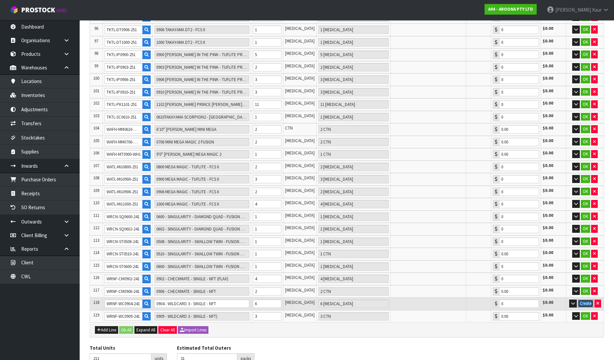
click at [585, 300] on button "Create" at bounding box center [586, 304] width 16 height 8
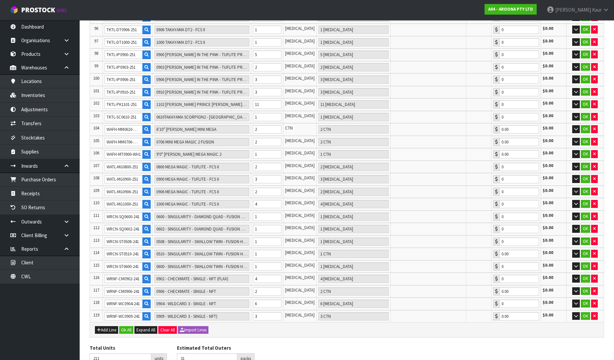
click at [128, 322] on div "Add Line Ok All Expand All Clear All Import Lines" at bounding box center [347, 329] width 514 height 15
click at [128, 326] on button "Ok All" at bounding box center [126, 330] width 14 height 8
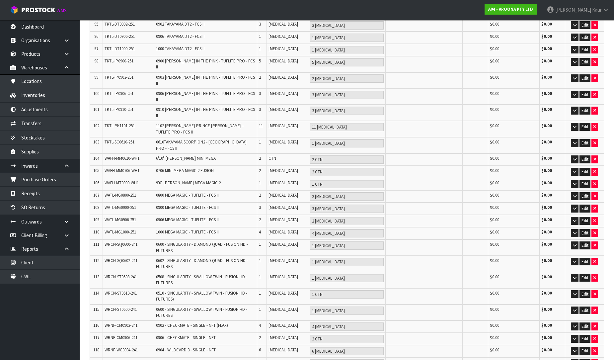
scroll to position [1327, 0]
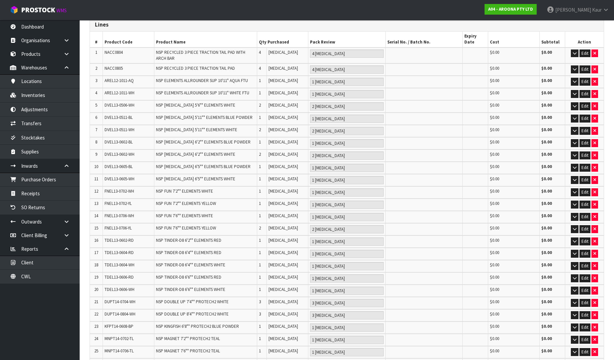
scroll to position [0, 0]
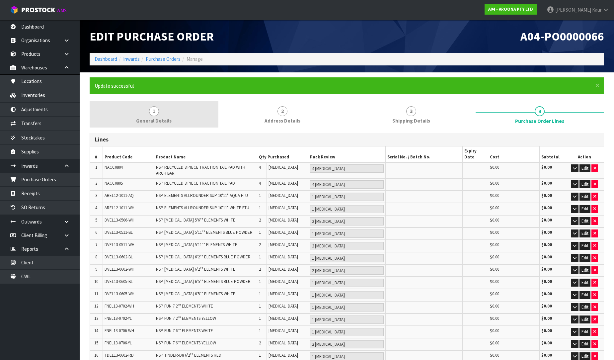
click at [154, 112] on span "1" at bounding box center [154, 111] width 10 height 10
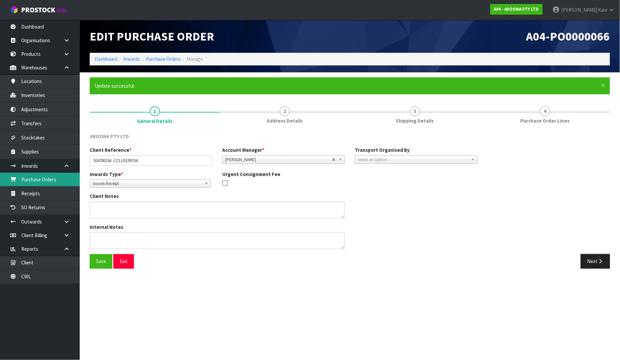
click at [35, 177] on link "Purchase Orders" at bounding box center [40, 180] width 80 height 14
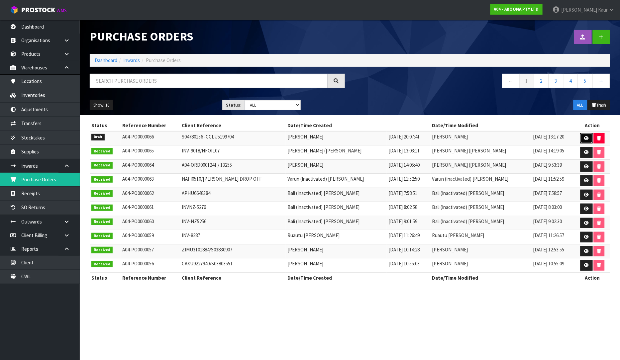
click at [580, 137] on link at bounding box center [586, 138] width 12 height 11
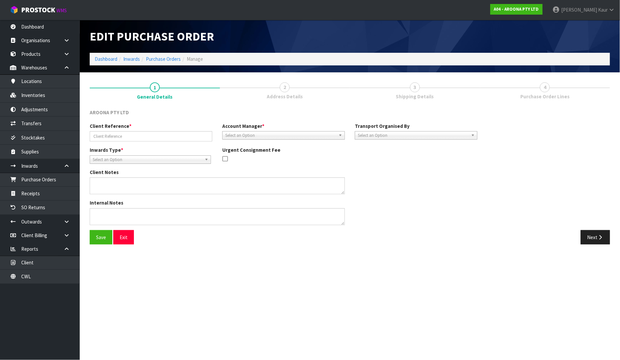
type input "S04780156 -CCLU5199704"
click at [599, 236] on icon "button" at bounding box center [600, 237] width 6 height 5
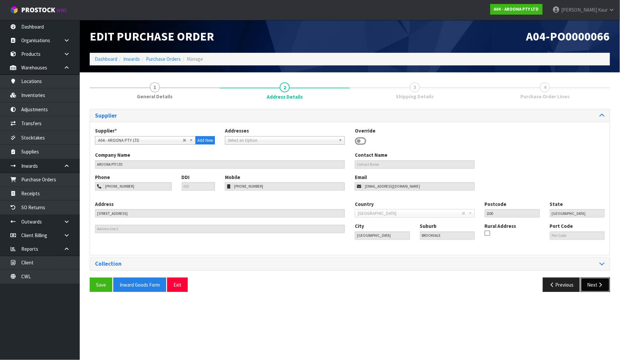
click at [594, 283] on button "Next" at bounding box center [595, 285] width 29 height 14
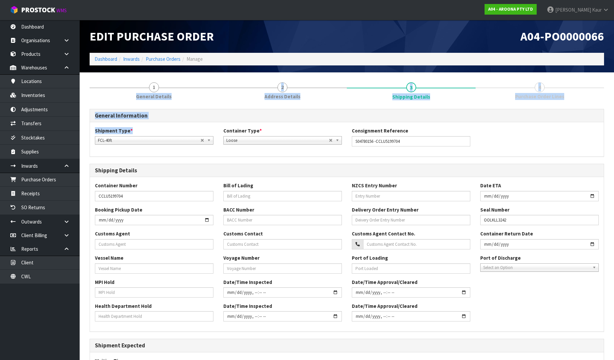
drag, startPoint x: 159, startPoint y: 91, endPoint x: 129, endPoint y: 142, distance: 59.0
click at [129, 142] on div "1 General Details 2 Address Details 3 Shipping Details 4 Purchase Order Lines G…" at bounding box center [347, 264] width 515 height 375
click at [155, 97] on span "General Details" at bounding box center [154, 96] width 36 height 7
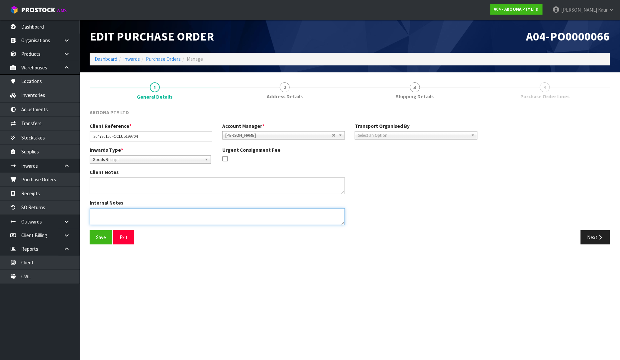
click at [115, 211] on textarea at bounding box center [217, 216] width 255 height 17
type textarea "NEW CODES"
click at [107, 238] on button "Save" at bounding box center [101, 237] width 23 height 14
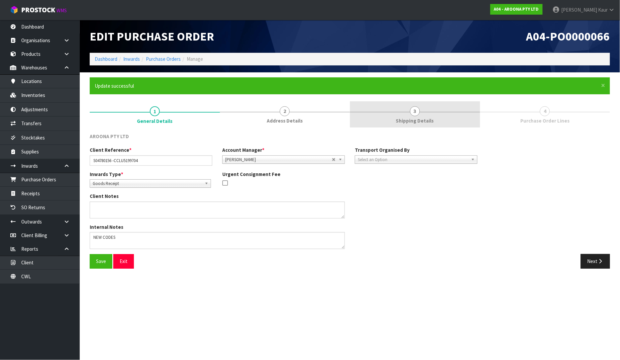
click at [424, 122] on span "Shipping Details" at bounding box center [415, 120] width 38 height 7
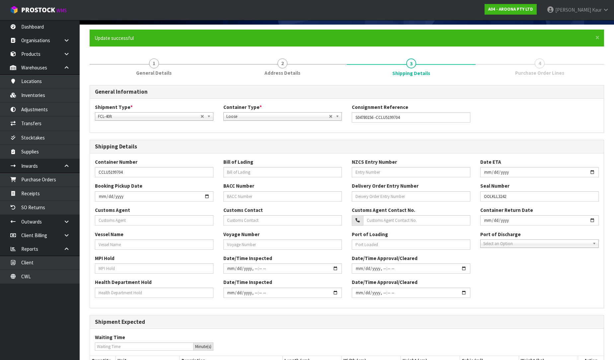
scroll to position [122, 0]
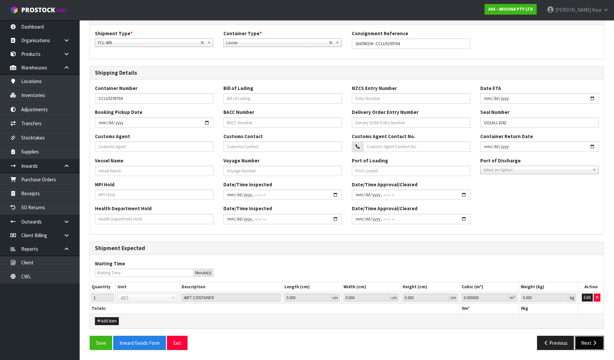
click at [590, 345] on button "Next" at bounding box center [589, 343] width 29 height 14
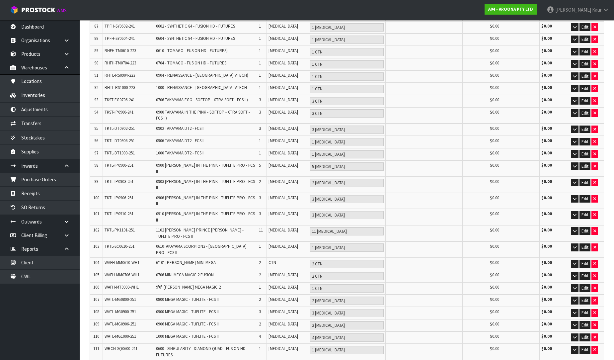
scroll to position [1333, 0]
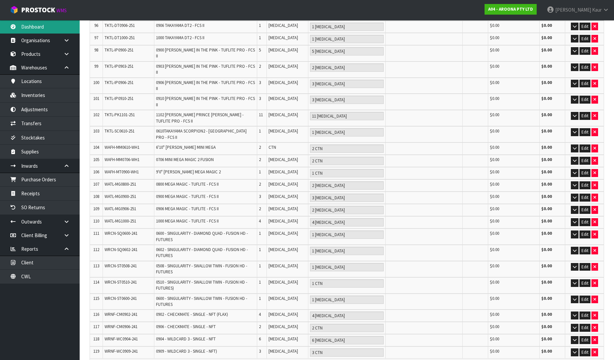
click at [57, 30] on link "Dashboard" at bounding box center [40, 27] width 80 height 14
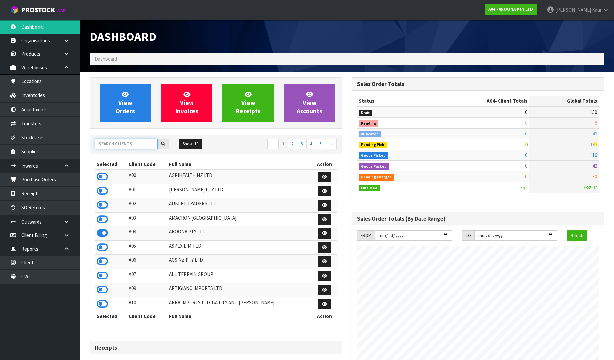
click at [112, 141] on input "text" at bounding box center [126, 144] width 63 height 10
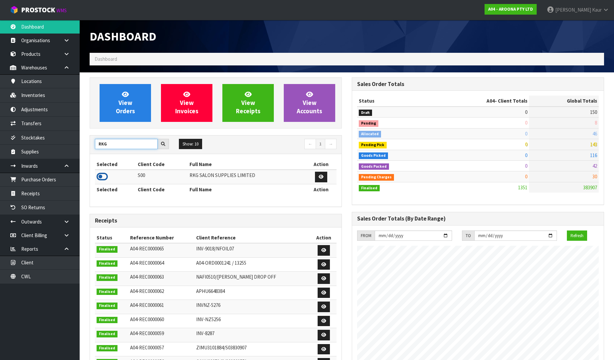
type input "RKG"
click at [102, 175] on icon at bounding box center [102, 177] width 11 height 10
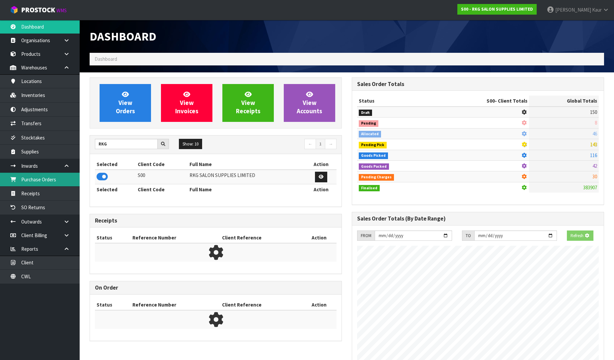
scroll to position [414, 262]
click at [55, 177] on link "Purchase Orders" at bounding box center [40, 180] width 80 height 14
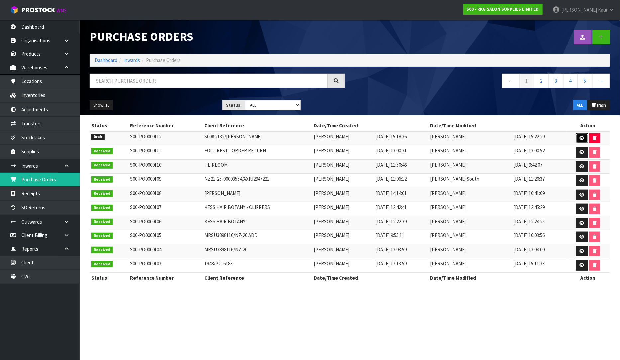
click at [580, 137] on icon at bounding box center [582, 138] width 5 height 4
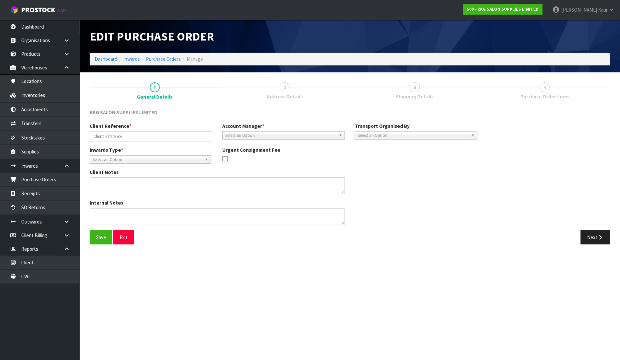
type input "S00# 2132/[PERSON_NAME]"
type textarea "PLEASE LET US KNOW THE PICKUP SCHEDULE WITH 2-MAN, SO WE CAN UPDATE THE CUSTOMER"
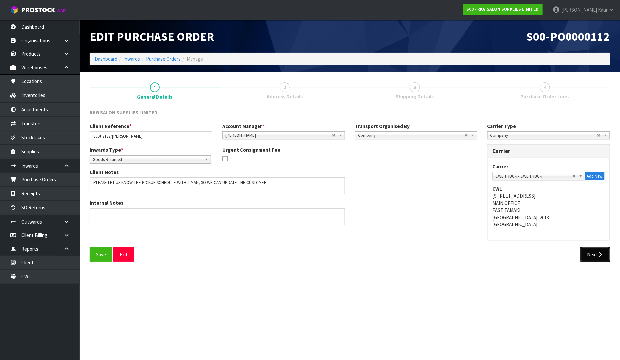
click at [595, 247] on button "Next" at bounding box center [595, 254] width 29 height 14
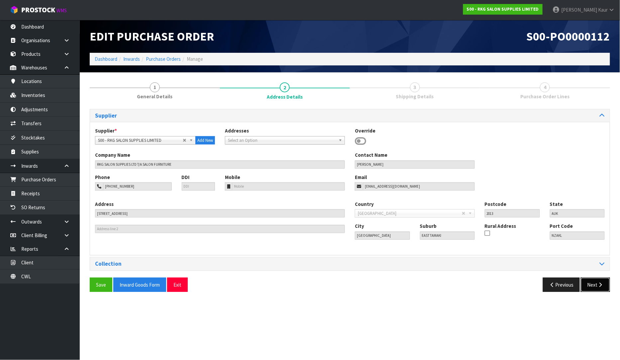
click at [595, 285] on button "Next" at bounding box center [595, 285] width 29 height 14
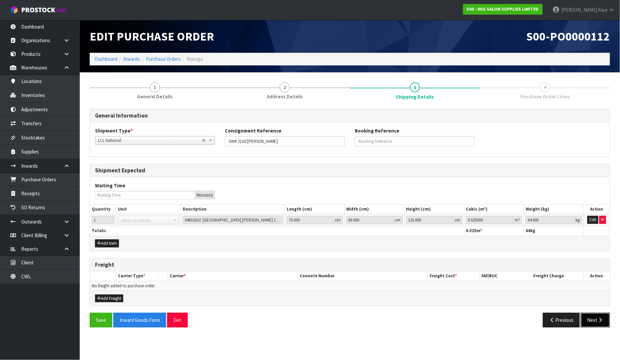
click at [593, 323] on button "Next" at bounding box center [595, 320] width 29 height 14
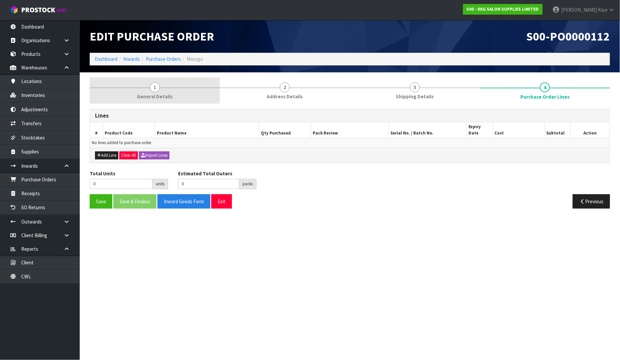
click at [148, 94] on span "General Details" at bounding box center [155, 96] width 36 height 7
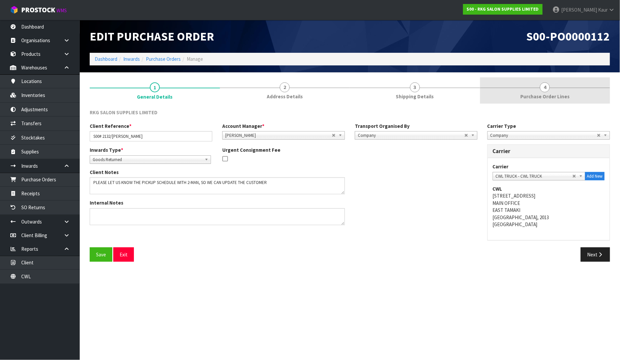
click at [543, 86] on span "4" at bounding box center [545, 87] width 10 height 10
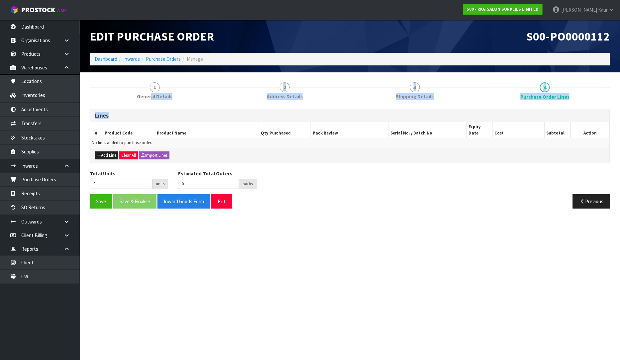
drag, startPoint x: 152, startPoint y: 94, endPoint x: 336, endPoint y: 142, distance: 190.6
click at [281, 137] on div "1 General Details 2 Address Details 3 Shipping Details 4 Purchase Order Lines L…" at bounding box center [350, 145] width 520 height 136
click at [477, 38] on h1 "S00-PO0000112" at bounding box center [482, 36] width 255 height 13
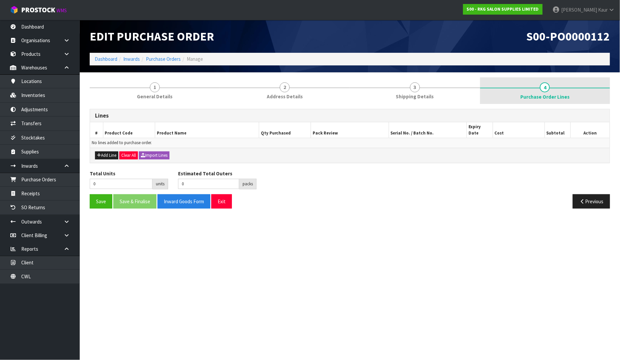
click at [553, 97] on span "Purchase Order Lines" at bounding box center [544, 96] width 49 height 7
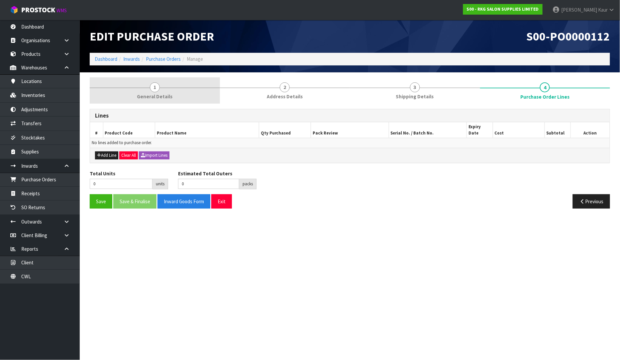
click at [173, 101] on link "1 General Details" at bounding box center [155, 90] width 130 height 26
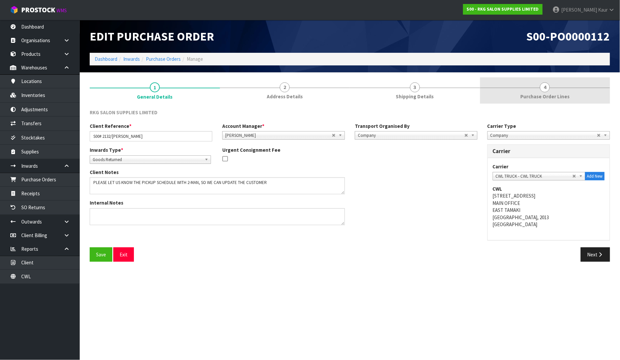
click at [538, 90] on link "4 Purchase Order Lines" at bounding box center [545, 90] width 130 height 26
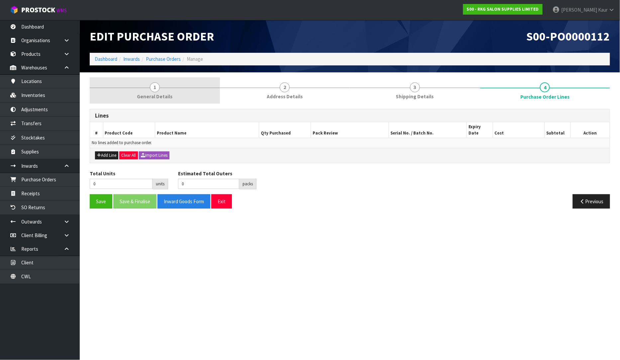
click at [156, 87] on span "1" at bounding box center [155, 87] width 10 height 10
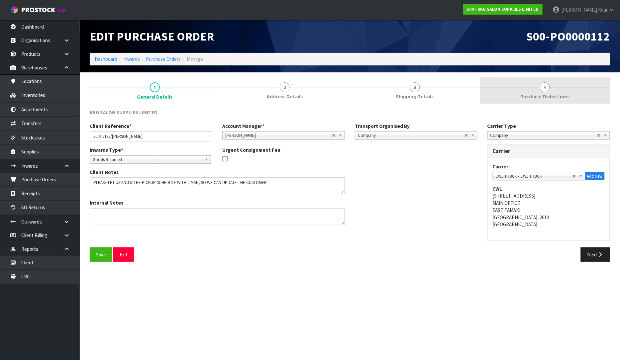
click at [519, 99] on link "4 Purchase Order Lines" at bounding box center [545, 90] width 130 height 26
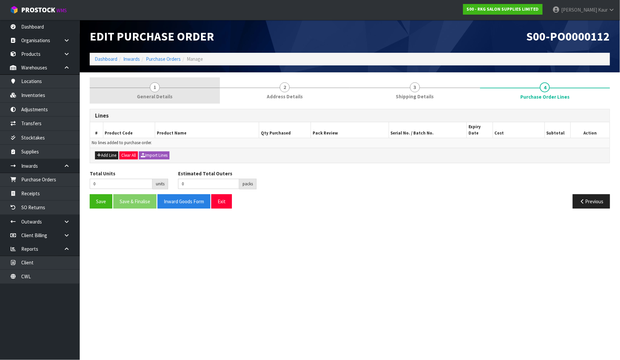
click at [166, 100] on span "General Details" at bounding box center [155, 96] width 36 height 7
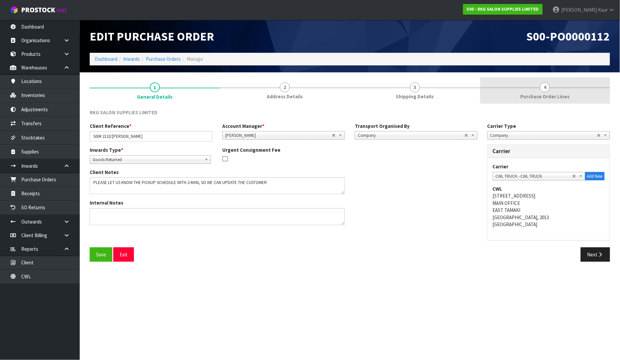
click at [526, 100] on span "Purchase Order Lines" at bounding box center [544, 96] width 49 height 7
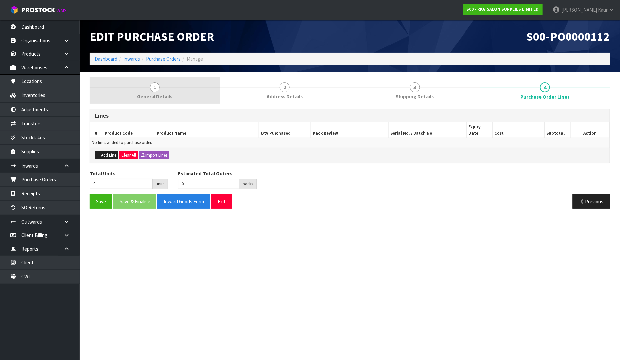
click at [171, 88] on div at bounding box center [155, 88] width 130 height 0
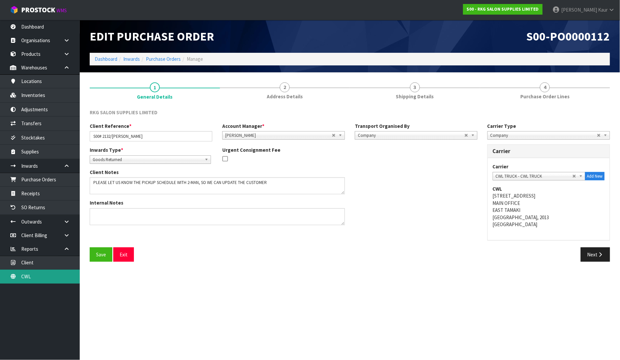
click at [39, 278] on link "CWL" at bounding box center [40, 277] width 80 height 14
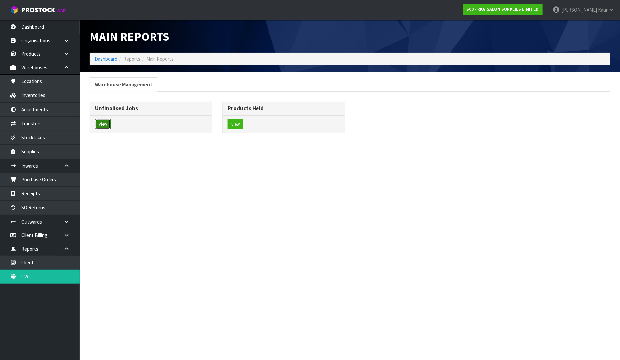
click at [109, 126] on button "View" at bounding box center [103, 124] width 16 height 11
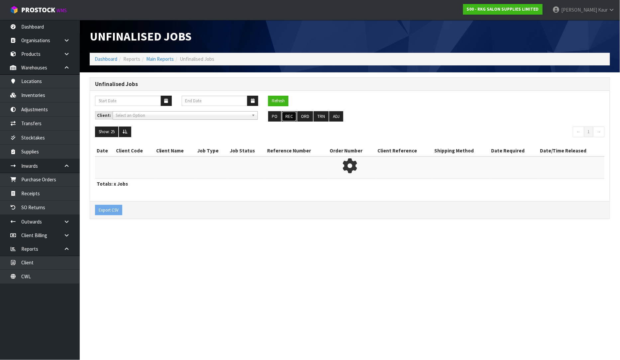
click at [287, 117] on button "REC" at bounding box center [289, 116] width 15 height 11
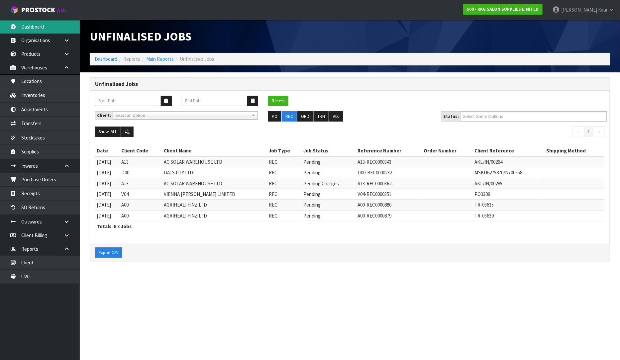
click at [41, 25] on link "Dashboard" at bounding box center [40, 27] width 80 height 14
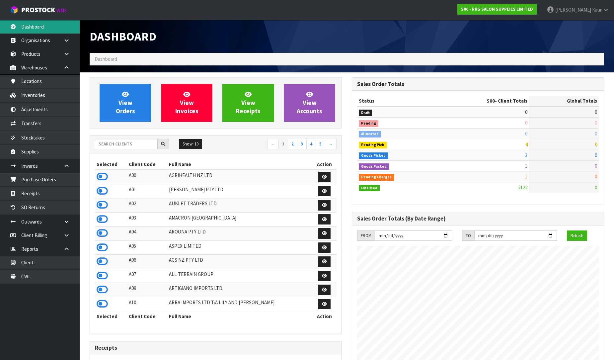
scroll to position [503, 262]
click at [107, 148] on input "text" at bounding box center [126, 144] width 63 height 10
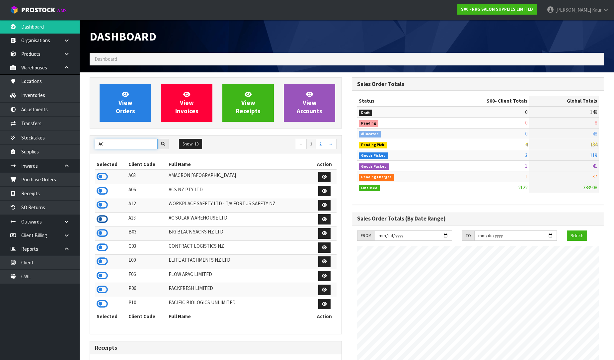
type input "AC"
click at [101, 221] on icon at bounding box center [102, 219] width 11 height 10
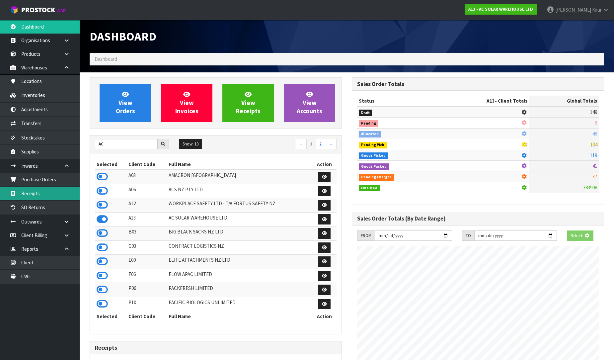
scroll to position [414, 262]
drag, startPoint x: 53, startPoint y: 193, endPoint x: 598, endPoint y: 181, distance: 545.5
click at [53, 193] on link "Receipts" at bounding box center [40, 194] width 80 height 14
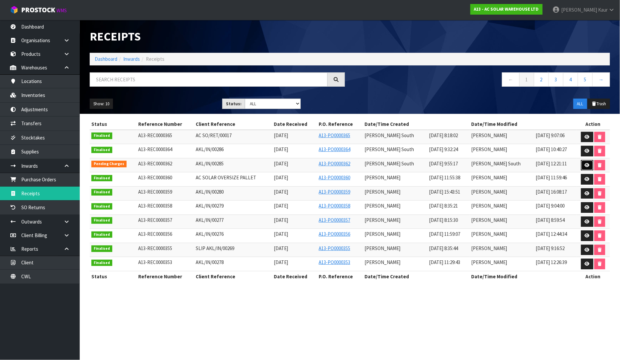
click at [586, 166] on icon at bounding box center [587, 165] width 5 height 4
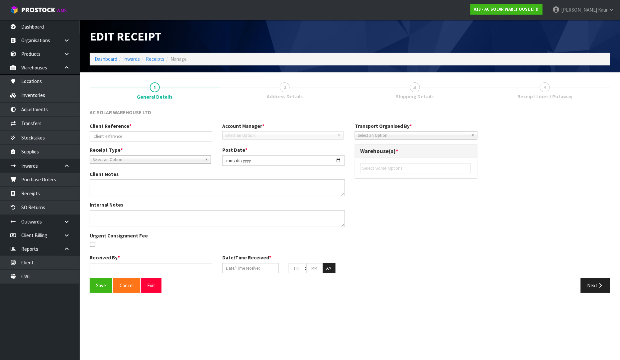
type input "AKL/IN/00285"
type input "[DATE]"
type input "[PERSON_NAME] South"
type input "[DATE]"
type input "08"
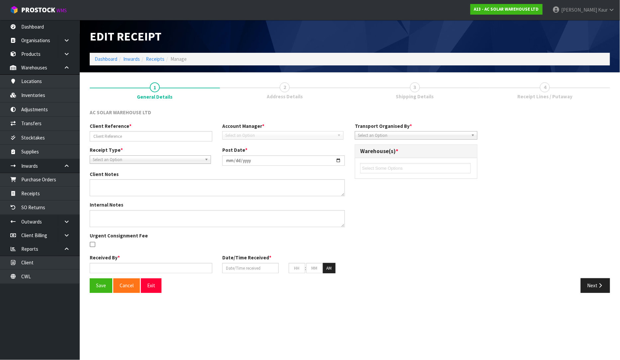
type input "00"
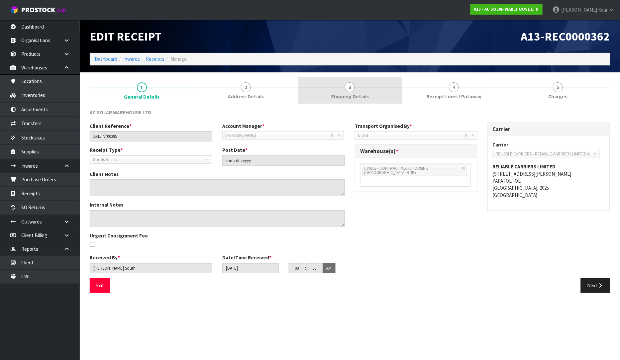
click at [343, 92] on link "3 Shipping Details" at bounding box center [350, 90] width 104 height 26
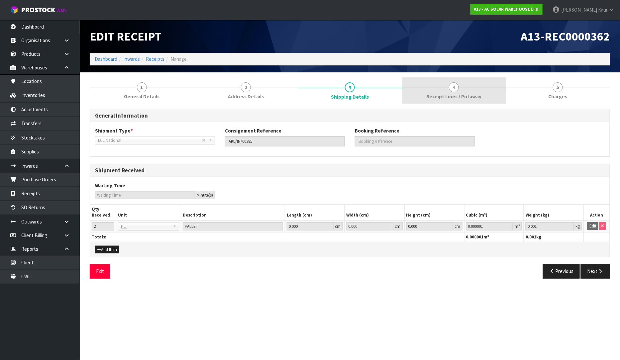
click at [461, 87] on link "4 Receipt Lines / Putaway" at bounding box center [454, 90] width 104 height 26
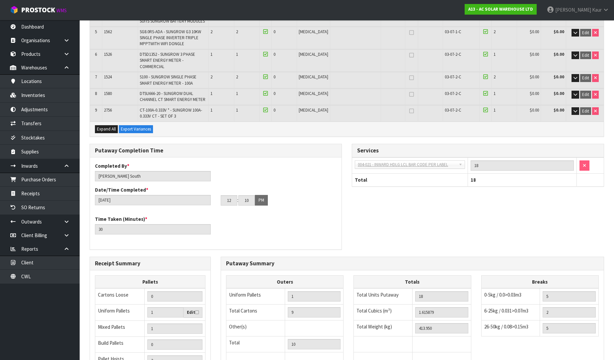
scroll to position [258, 0]
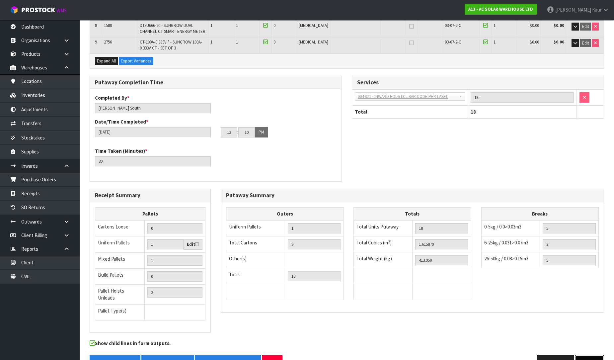
click at [589, 354] on button "Next" at bounding box center [589, 362] width 29 height 14
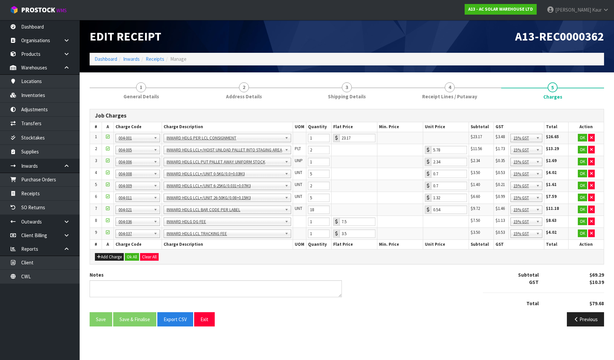
scroll to position [0, 0]
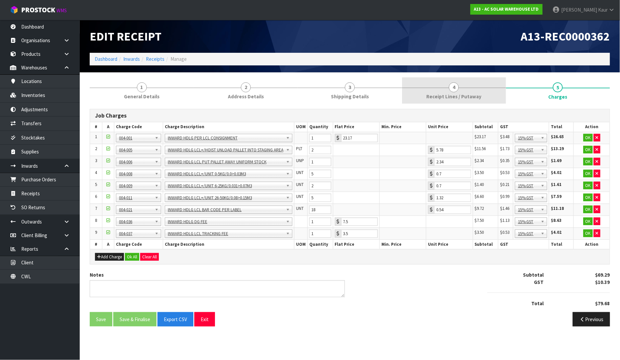
click at [462, 95] on span "Receipt Lines / Putaway" at bounding box center [453, 96] width 55 height 7
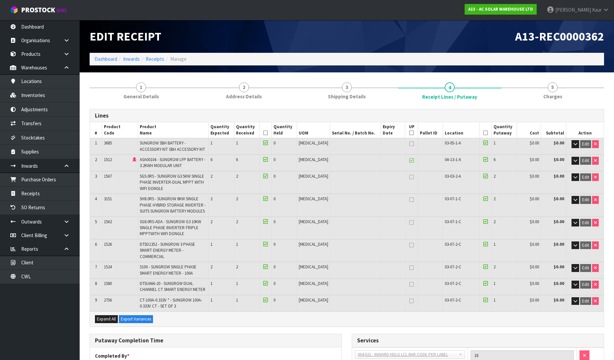
drag, startPoint x: 557, startPoint y: 95, endPoint x: 528, endPoint y: 110, distance: 32.7
click at [556, 95] on span "Charges" at bounding box center [553, 96] width 19 height 7
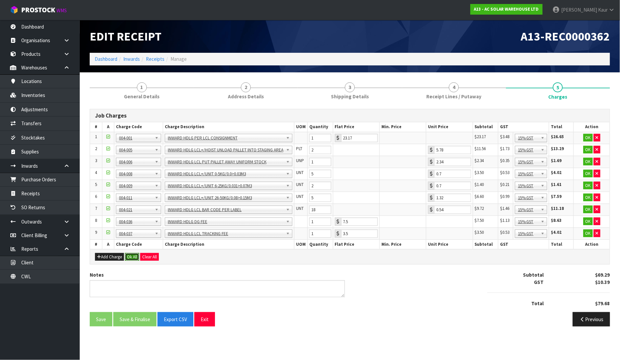
click at [133, 254] on button "Ok All" at bounding box center [132, 257] width 14 height 8
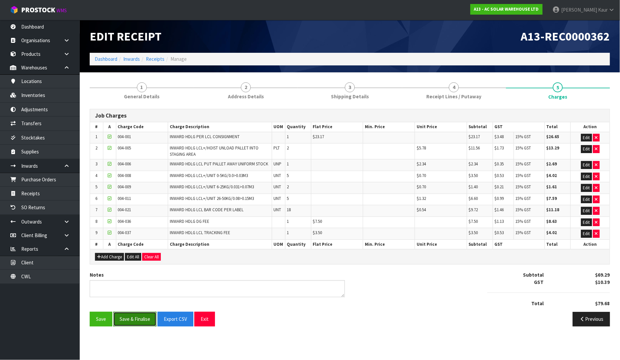
click at [130, 316] on button "Save & Finalise" at bounding box center [134, 319] width 43 height 14
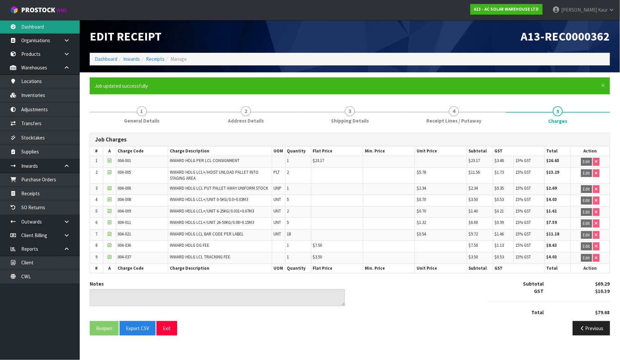
click at [42, 26] on link "Dashboard" at bounding box center [40, 27] width 80 height 14
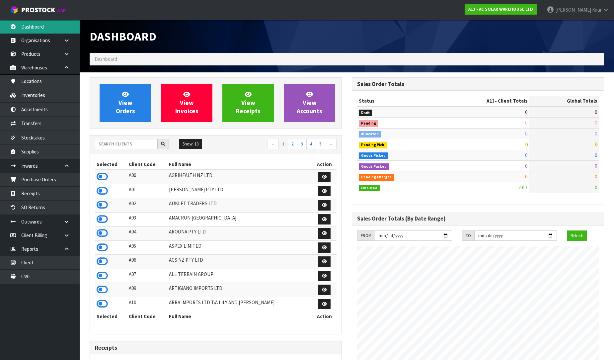
scroll to position [331634, 331861]
click at [105, 176] on icon at bounding box center [102, 177] width 11 height 10
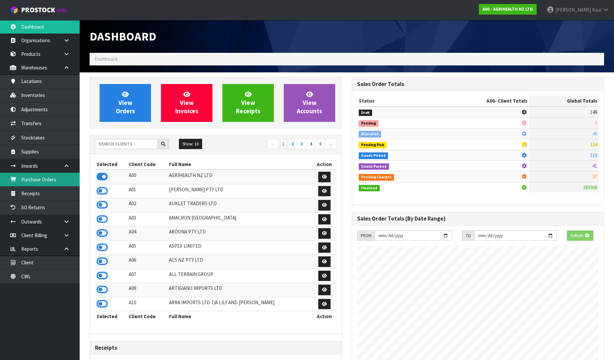
scroll to position [414, 262]
click at [58, 184] on link "Purchase Orders" at bounding box center [40, 180] width 80 height 14
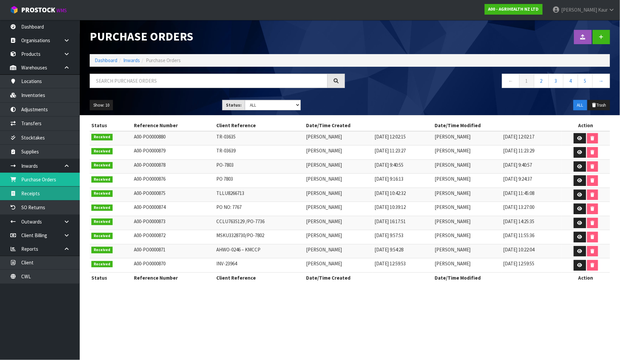
click at [31, 198] on link "Receipts" at bounding box center [40, 194] width 80 height 14
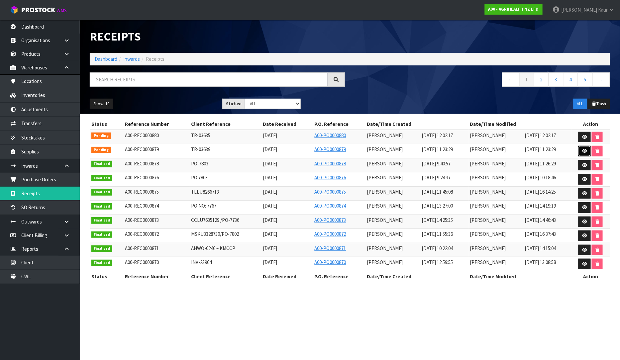
click at [586, 149] on icon at bounding box center [584, 151] width 5 height 4
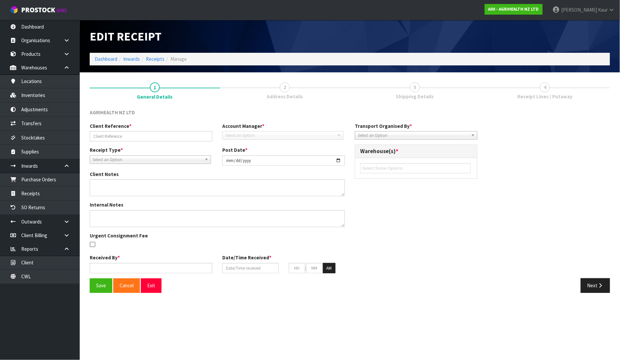
type input "TR-03639"
type input "[DATE]"
type input "[PERSON_NAME]"
type input "[DATE]"
type input "11"
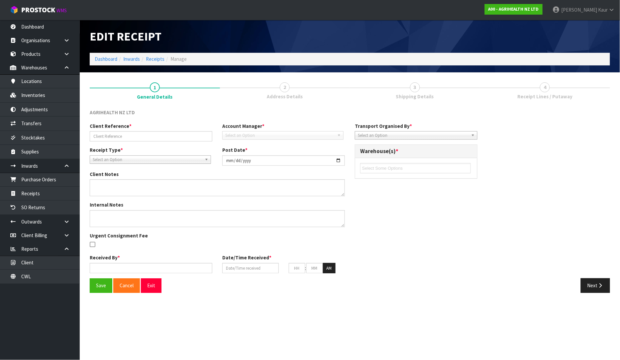
type input "23"
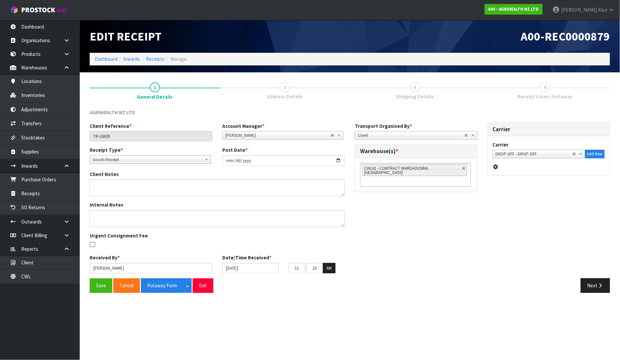
click at [578, 276] on div "Client Reference * TR-03639 Account Manager * [PERSON_NAME] [PERSON_NAME] [PERS…" at bounding box center [350, 201] width 530 height 156
click at [586, 280] on button "Next" at bounding box center [595, 285] width 29 height 14
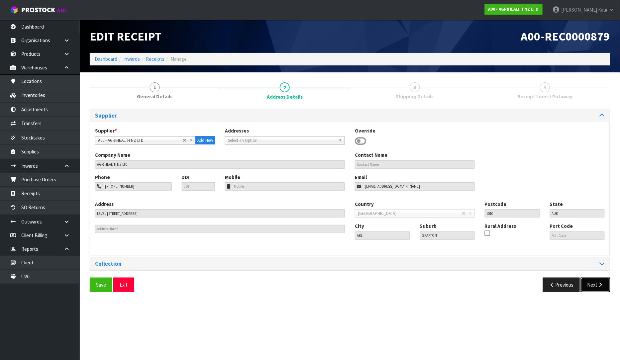
click at [598, 285] on icon "button" at bounding box center [600, 284] width 6 height 5
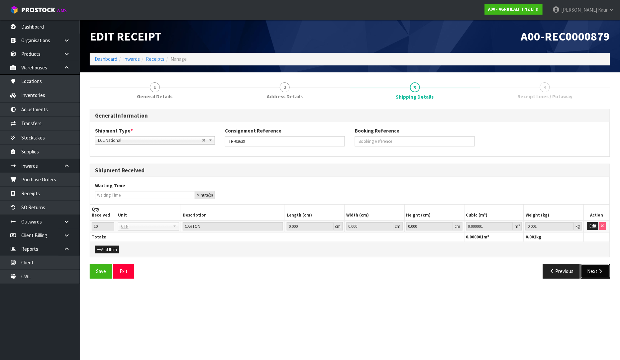
click at [597, 269] on icon "button" at bounding box center [600, 271] width 6 height 5
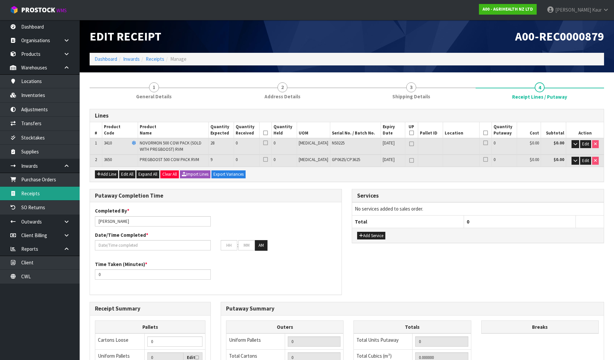
click at [47, 191] on link "Receipts" at bounding box center [40, 194] width 80 height 14
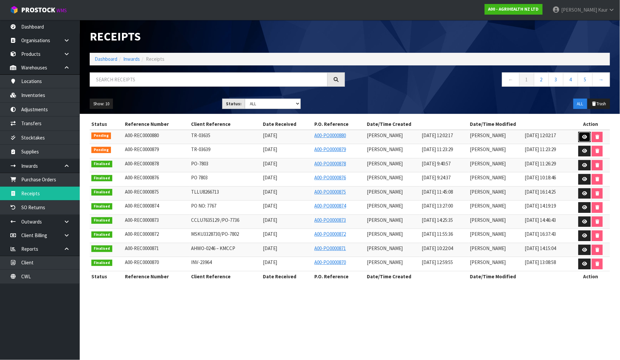
click at [584, 137] on icon at bounding box center [584, 137] width 5 height 4
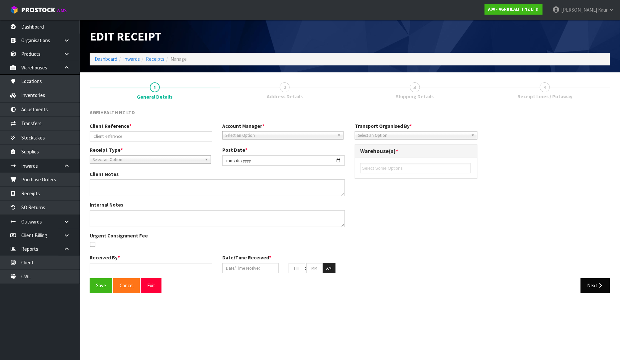
type input "TR-03635"
type input "[DATE]"
type input "[PERSON_NAME]"
type input "[DATE]"
type input "12"
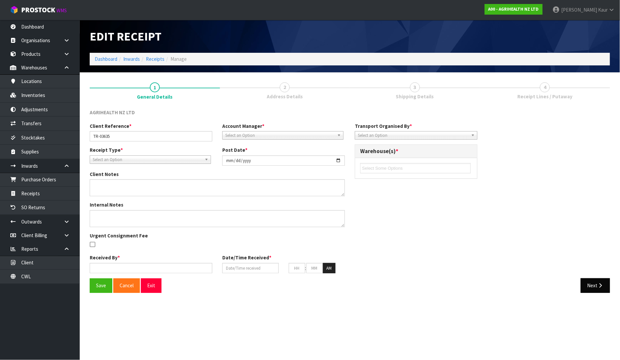
type input "02"
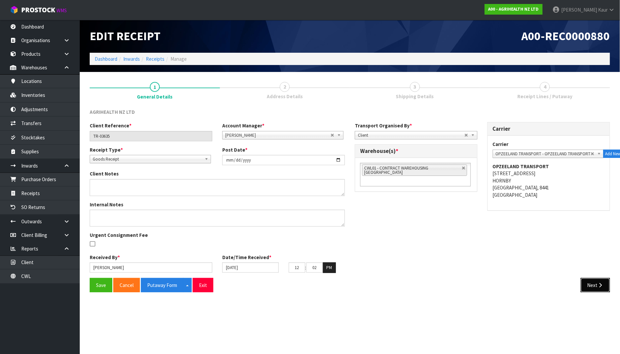
click at [597, 281] on button "Next" at bounding box center [595, 285] width 29 height 14
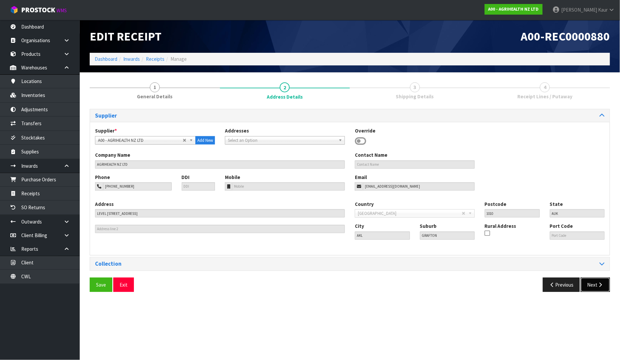
click at [596, 286] on button "Next" at bounding box center [595, 285] width 29 height 14
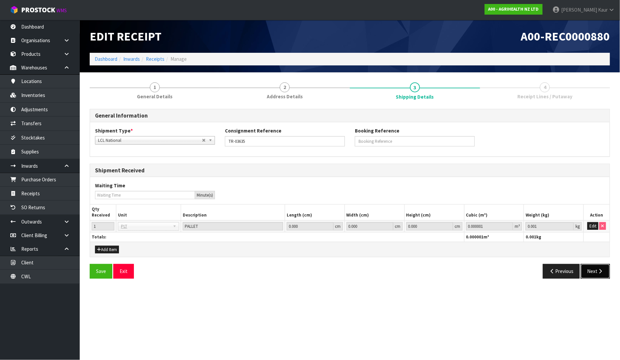
click at [601, 271] on icon "button" at bounding box center [600, 271] width 6 height 5
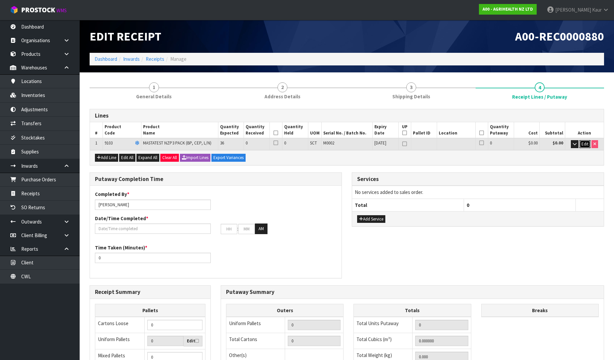
click at [583, 141] on span "Edit" at bounding box center [585, 144] width 7 height 6
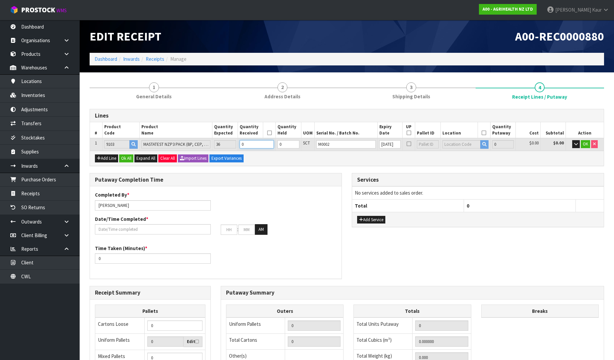
click at [256, 144] on input "0" at bounding box center [257, 144] width 34 height 8
type input "0.01197"
type input "0.75"
type input "3"
type input "6"
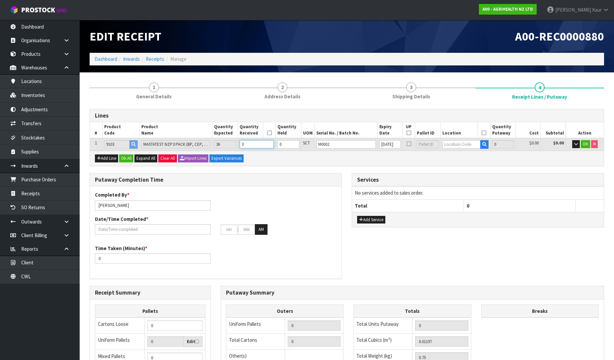
type input "6"
type input "0.16104"
type input "13.5"
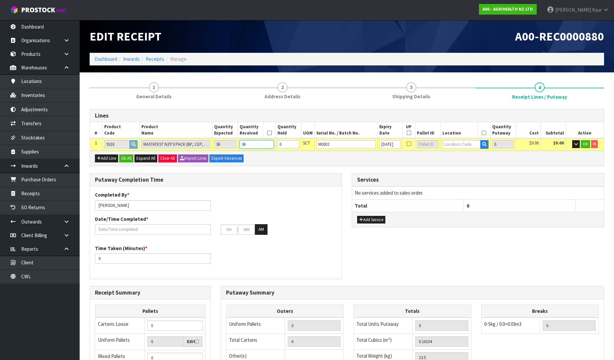
type input "36"
click at [458, 142] on input "text" at bounding box center [462, 144] width 38 height 8
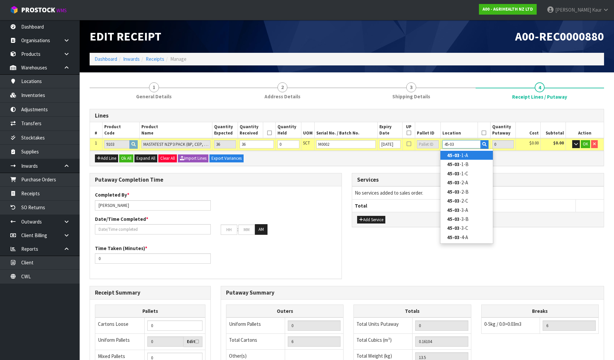
type input "45-03"
click at [458, 153] on strong "45-03" at bounding box center [453, 155] width 13 height 6
type input "36"
type input "45-03-1-A"
type input "36"
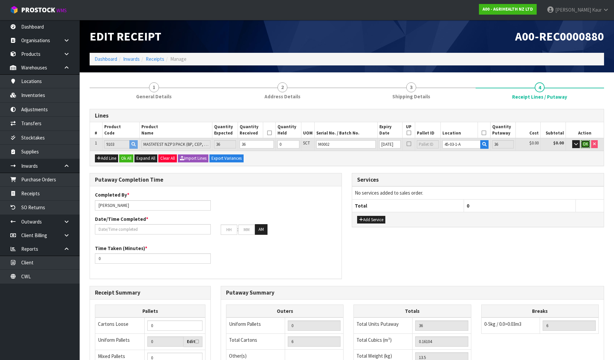
click at [585, 143] on span "OK" at bounding box center [585, 144] width 5 height 6
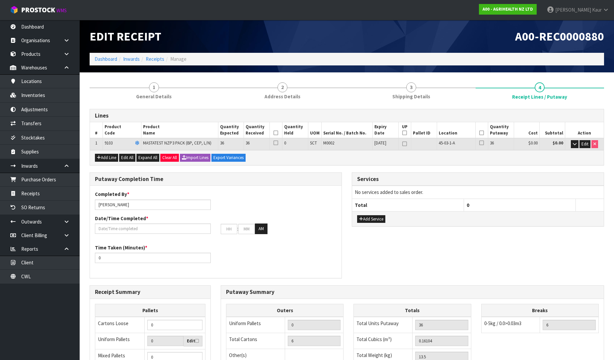
click at [275, 133] on icon at bounding box center [276, 133] width 5 height 0
click at [481, 133] on icon at bounding box center [482, 133] width 5 height 0
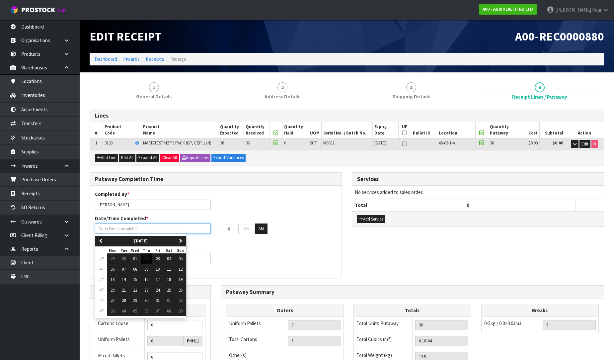
click at [140, 228] on input "text" at bounding box center [153, 229] width 116 height 10
click at [148, 261] on span "02" at bounding box center [146, 259] width 4 height 6
type input "[DATE]"
type input "12"
type input "00"
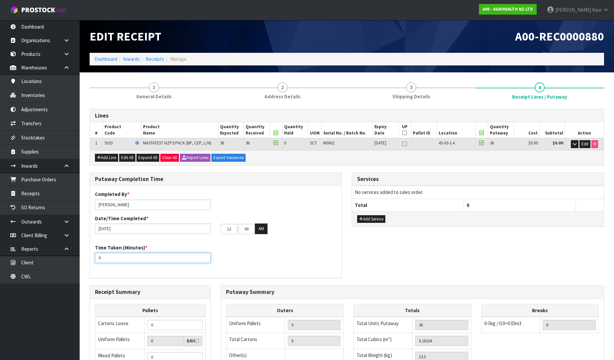
drag, startPoint x: 106, startPoint y: 256, endPoint x: 85, endPoint y: 256, distance: 21.6
click at [85, 256] on div "Putaway Completion Time Completed By * [PERSON_NAME] Date/Time Completed * [DAT…" at bounding box center [216, 228] width 262 height 113
type input "15"
drag, startPoint x: 232, startPoint y: 228, endPoint x: 218, endPoint y: 226, distance: 14.4
click at [218, 226] on div "12 : 00 : 00 AM" at bounding box center [279, 229] width 126 height 11
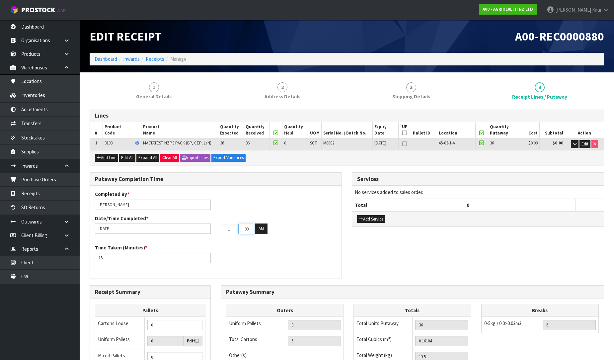
type input "01"
drag, startPoint x: 253, startPoint y: 228, endPoint x: 224, endPoint y: 227, distance: 28.9
click at [224, 227] on tr "01 : 00 : 00 AM" at bounding box center [244, 229] width 47 height 11
type input "43"
click at [257, 229] on button "AM" at bounding box center [261, 229] width 13 height 11
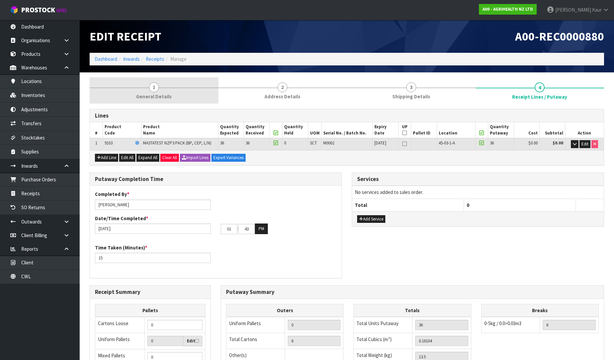
click at [166, 90] on link "1 General Details" at bounding box center [154, 90] width 129 height 26
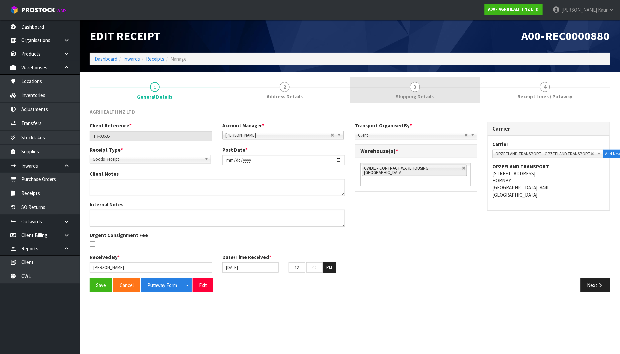
click at [421, 100] on span "Shipping Details" at bounding box center [415, 96] width 38 height 7
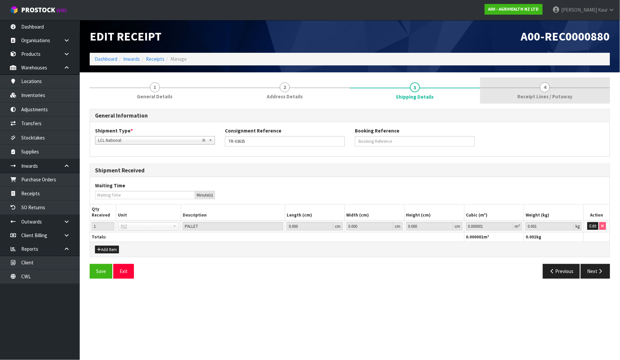
click at [546, 91] on span "4" at bounding box center [545, 87] width 10 height 10
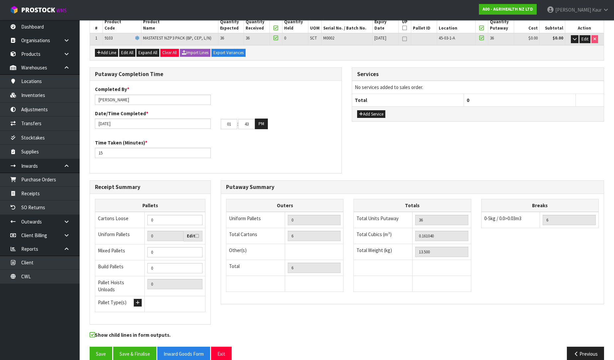
scroll to position [112, 0]
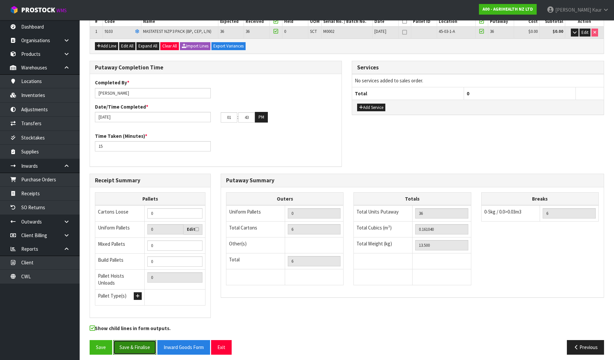
click at [131, 344] on button "Save & Finalise" at bounding box center [134, 347] width 43 height 14
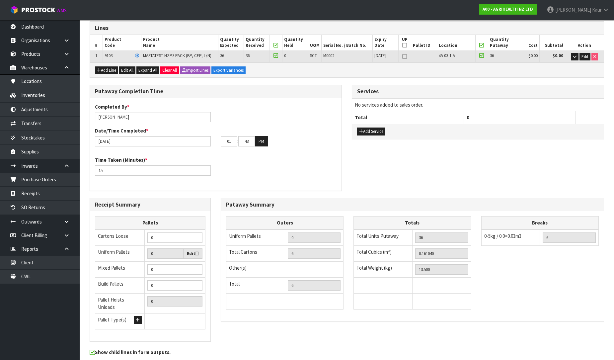
scroll to position [0, 0]
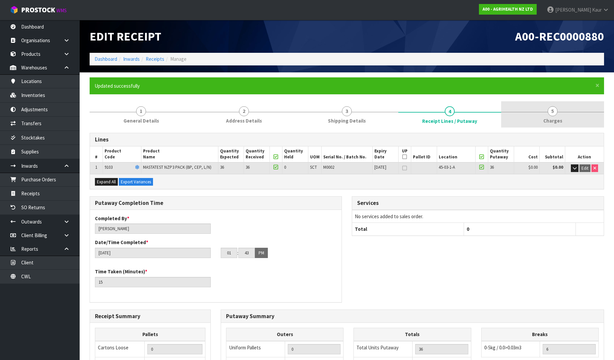
click at [550, 114] on span "5" at bounding box center [553, 111] width 10 height 10
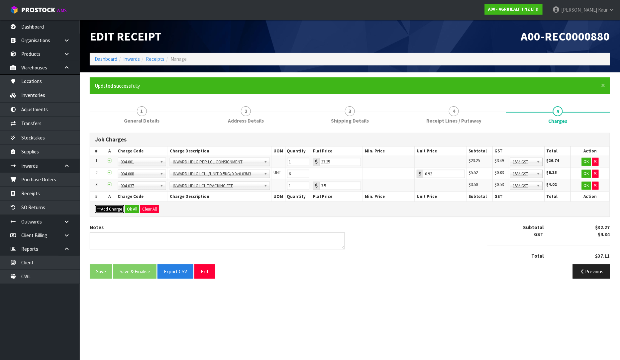
click at [109, 208] on button "Add Charge" at bounding box center [109, 209] width 29 height 8
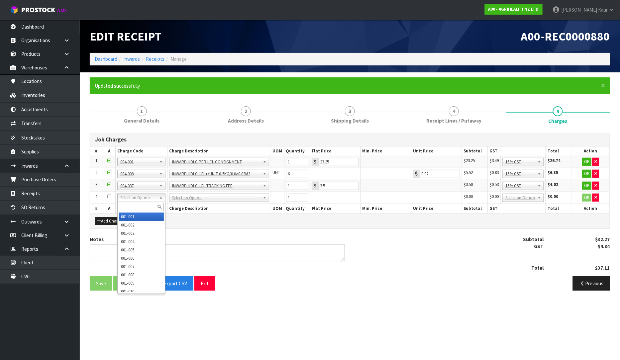
click at [138, 209] on input "text" at bounding box center [141, 207] width 45 height 8
type input "004-005"
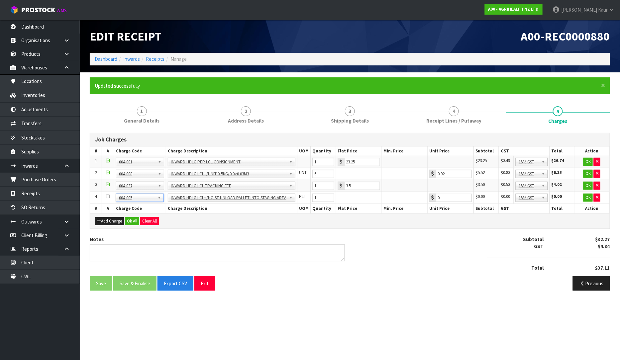
type input "5.35"
click at [137, 223] on button "Ok All" at bounding box center [132, 221] width 14 height 8
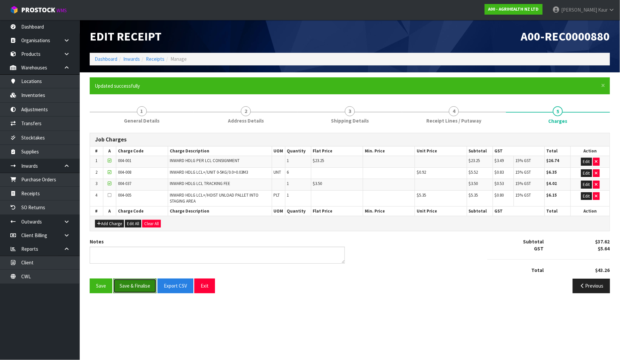
click at [131, 285] on button "Save & Finalise" at bounding box center [134, 286] width 43 height 14
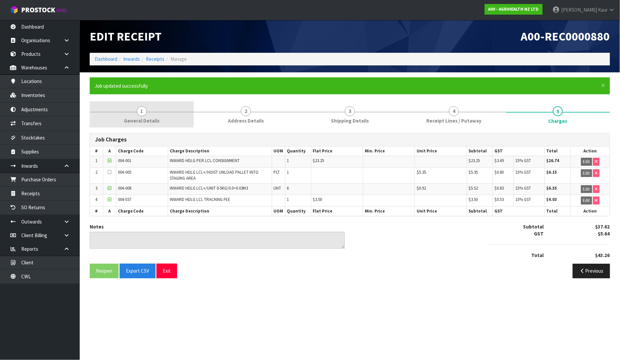
click at [143, 118] on span "General Details" at bounding box center [142, 120] width 36 height 7
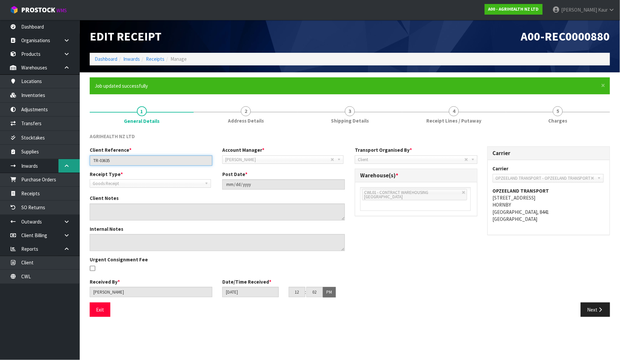
drag, startPoint x: 93, startPoint y: 165, endPoint x: 77, endPoint y: 168, distance: 15.8
click at [77, 168] on body "Toggle navigation ProStock WMS A00 - AGRIHEALTH NZ LTD [PERSON_NAME] Logout Das…" at bounding box center [310, 180] width 620 height 360
drag, startPoint x: 423, startPoint y: 125, endPoint x: 340, endPoint y: 216, distance: 123.4
click at [423, 125] on link "4 Receipt Lines / Putaway" at bounding box center [454, 114] width 104 height 26
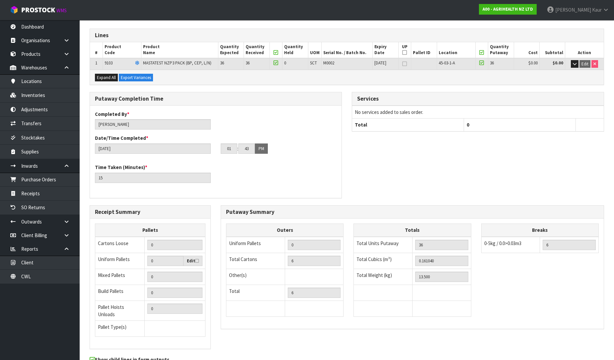
scroll to position [136, 0]
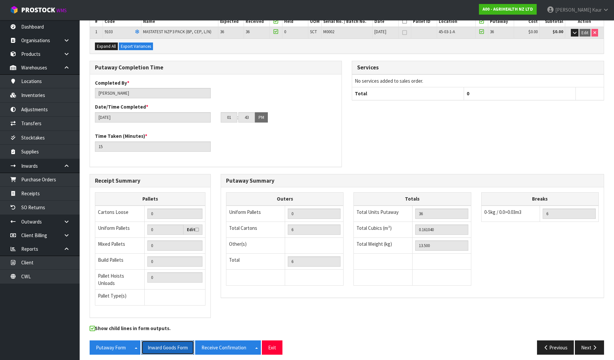
click at [169, 347] on button "Inward Goods Form" at bounding box center [167, 347] width 53 height 14
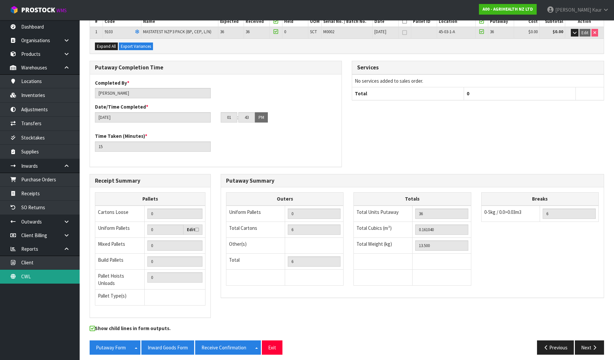
click at [21, 280] on link "CWL" at bounding box center [40, 277] width 80 height 14
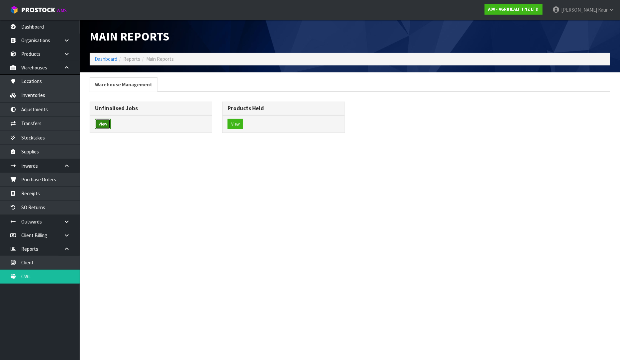
click at [101, 126] on button "View" at bounding box center [103, 124] width 16 height 11
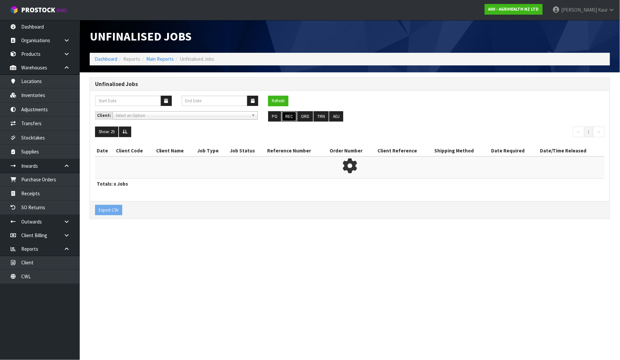
click at [289, 118] on button "REC" at bounding box center [289, 116] width 15 height 11
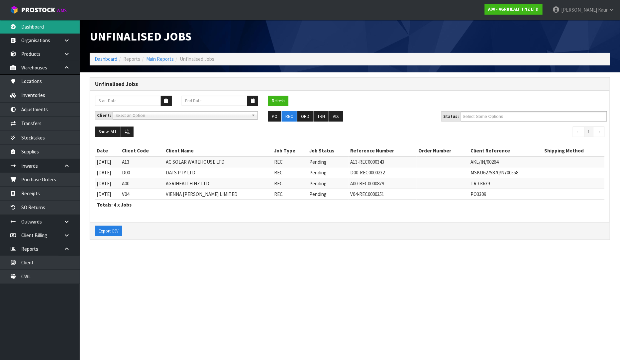
click at [41, 30] on link "Dashboard" at bounding box center [40, 27] width 80 height 14
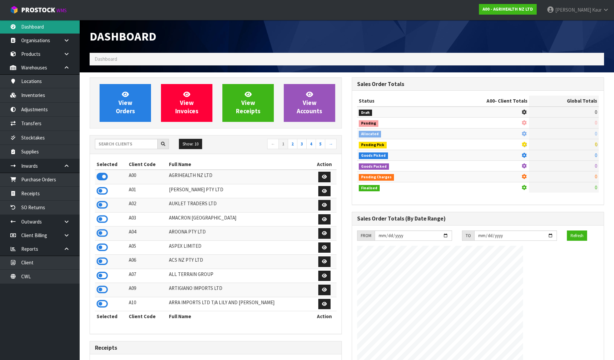
scroll to position [503, 262]
click at [102, 141] on input "text" at bounding box center [126, 144] width 63 height 10
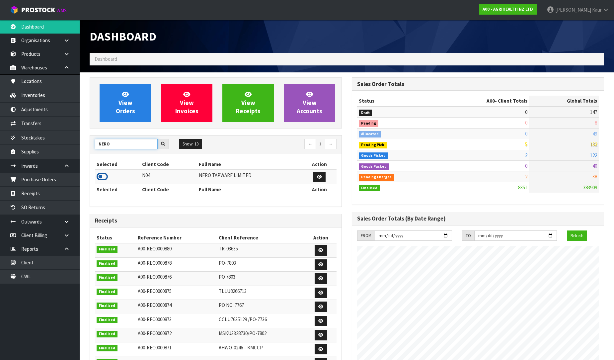
type input "NERO"
click at [104, 176] on icon at bounding box center [102, 177] width 11 height 10
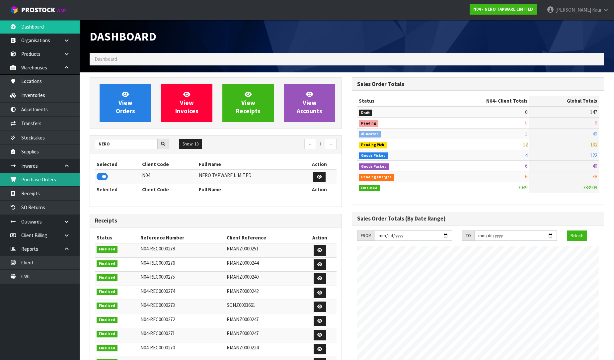
scroll to position [525, 262]
click at [59, 183] on link "Purchase Orders" at bounding box center [40, 180] width 80 height 14
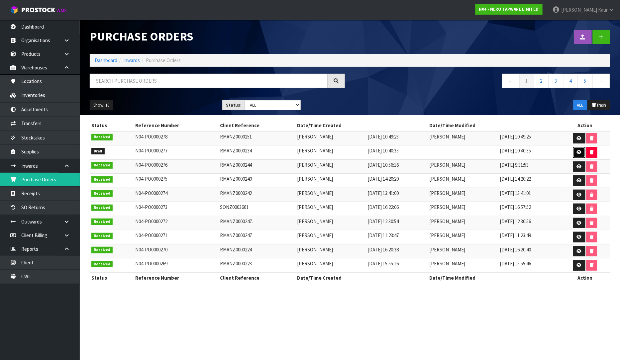
click at [577, 153] on icon at bounding box center [579, 152] width 5 height 4
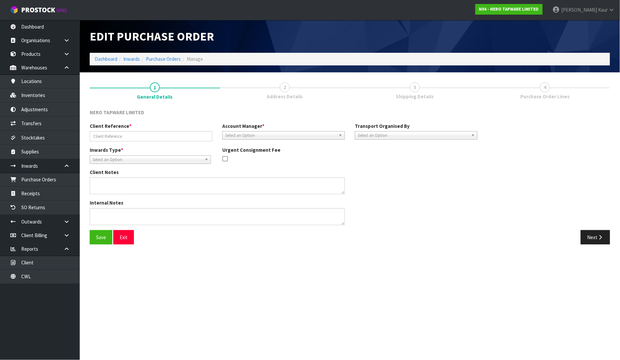
type input "RMANZ0000234"
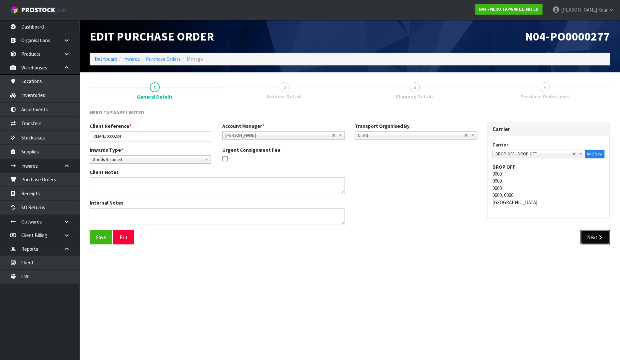
click at [595, 236] on button "Next" at bounding box center [595, 237] width 29 height 14
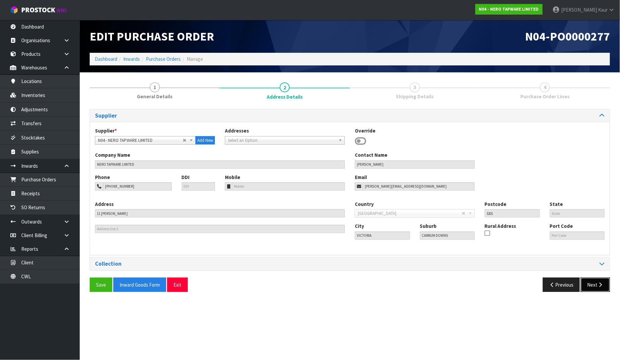
click at [594, 278] on button "Next" at bounding box center [595, 285] width 29 height 14
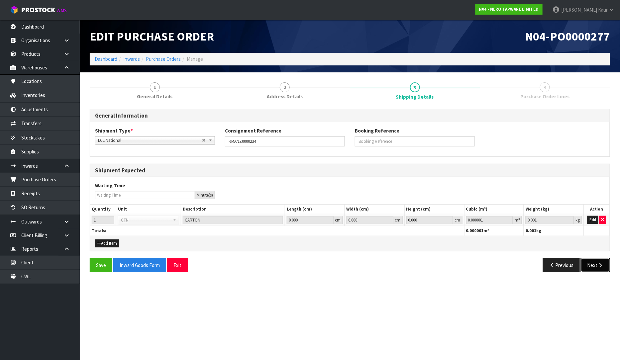
click at [594, 266] on button "Next" at bounding box center [595, 265] width 29 height 14
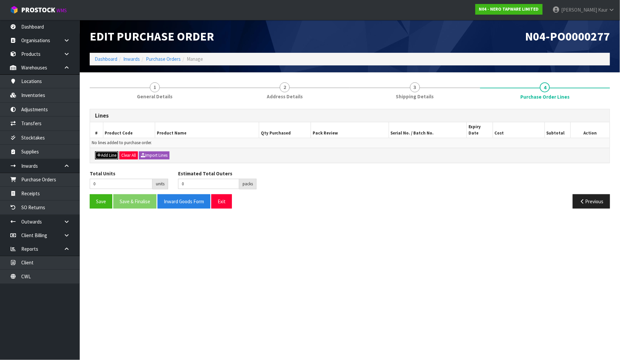
click at [102, 151] on button "Add Line" at bounding box center [106, 155] width 23 height 8
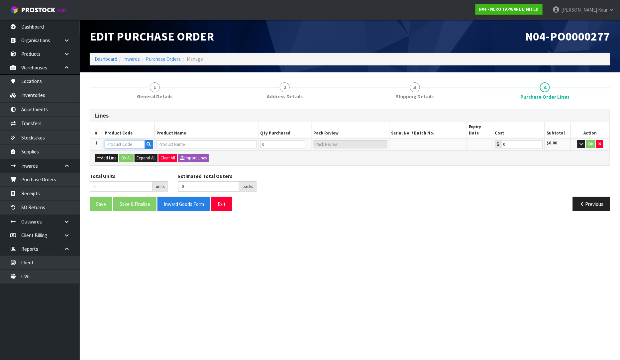
click at [122, 140] on input "text" at bounding box center [125, 144] width 40 height 8
paste input "24D019BG"
type input "24D019BG"
click at [151, 140] on button "button" at bounding box center [148, 144] width 8 height 9
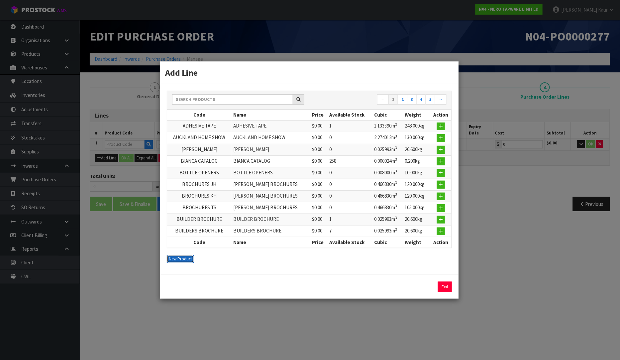
click at [178, 258] on button "New Product" at bounding box center [180, 259] width 27 height 8
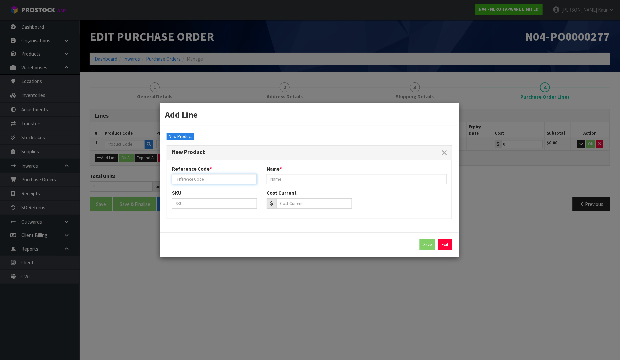
click at [183, 178] on input "text" at bounding box center [214, 179] width 85 height 10
paste input "24D019BG"
type input "24D019BG"
click at [278, 182] on input "text" at bounding box center [357, 179] width 180 height 10
paste input "SERENITY BATH/KITCHEN SET ARC SPOUT WITH ROME TRAVERTINE HANDLE BRUSHED GOLD"
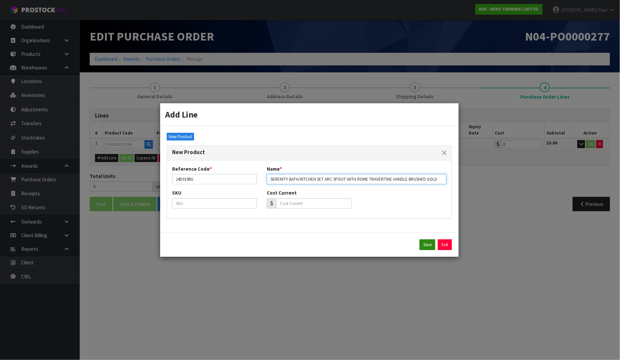
type input "SERENITY BATH/KITCHEN SET ARC SPOUT WITH ROME TRAVERTINE HANDLE BRUSHED GOLD"
click at [428, 243] on button "Save" at bounding box center [427, 244] width 16 height 11
type input "24D019BG"
type input "SERENITY BATH/KITCHEN SET ARC SPOUT WITH ROME TRAVERTINE HANDLE BRUSHED GOLD"
type input "0.00"
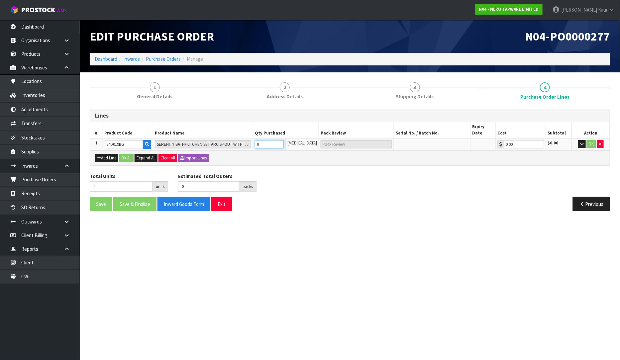
click at [271, 140] on input "0" at bounding box center [269, 144] width 29 height 8
type input "2"
type input "2 [MEDICAL_DATA]"
type input "2"
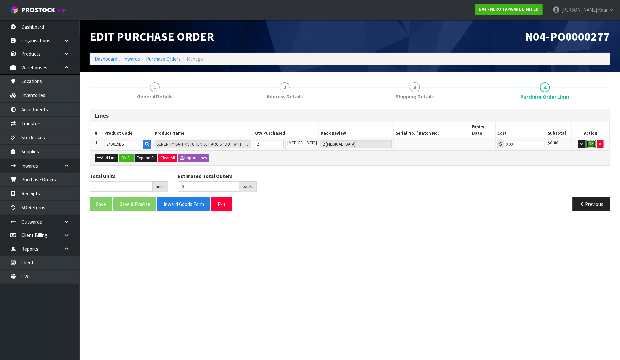
click at [593, 140] on button "OK" at bounding box center [591, 144] width 9 height 8
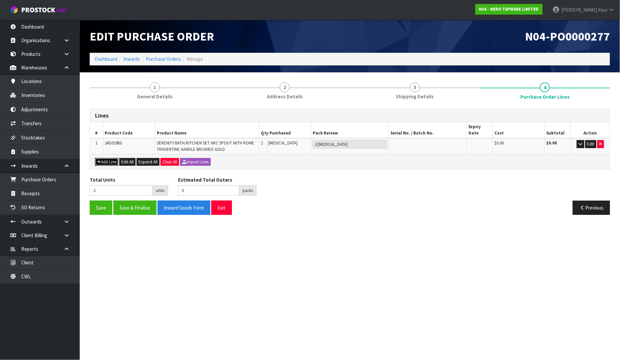
click at [103, 158] on button "Add Line" at bounding box center [106, 162] width 23 height 8
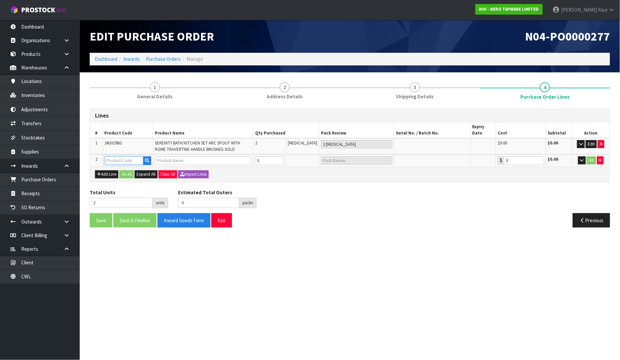
click at [115, 156] on input "text" at bounding box center [124, 160] width 39 height 8
paste input "24D018BZ"
type input "24D018BZ"
click at [148, 158] on icon "button" at bounding box center [147, 160] width 4 height 4
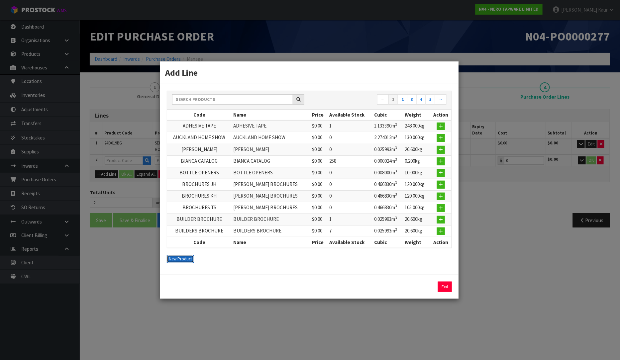
click at [182, 257] on button "New Product" at bounding box center [180, 259] width 27 height 8
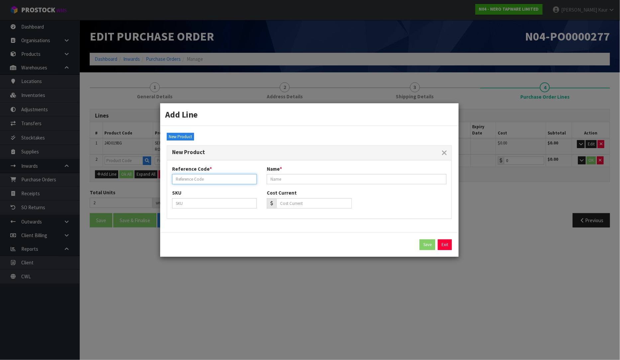
click at [180, 181] on input "text" at bounding box center [214, 179] width 85 height 10
paste input "24D018BZ"
type input "24D018BZ"
click at [292, 176] on input "text" at bounding box center [357, 179] width 180 height 10
paste input "SERENITY BATH/KITCHEN SET ARC SPOUT WITH VERDE ALPI HANDLE BRUSHED BRONZE"
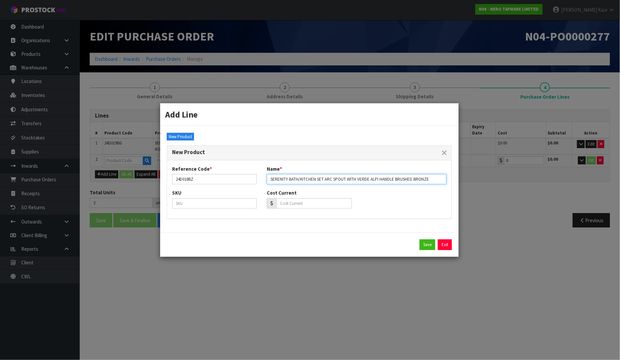
type input "SERENITY BATH/KITCHEN SET ARC SPOUT WITH VERDE ALPI HANDLE BRUSHED BRONZE"
click at [427, 251] on div "Save Exit" at bounding box center [309, 244] width 298 height 24
click at [425, 245] on button "Save" at bounding box center [427, 244] width 16 height 11
type input "24D018BZ"
type input "SERENITY BATH/KITCHEN SET ARC SPOUT WITH VERDE ALPI HANDLE BRUSHED BRONZE"
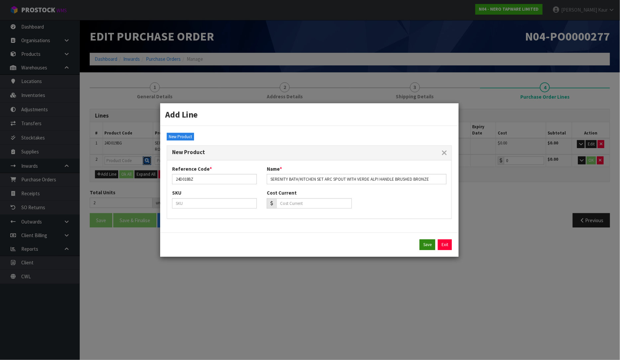
type input "0.00"
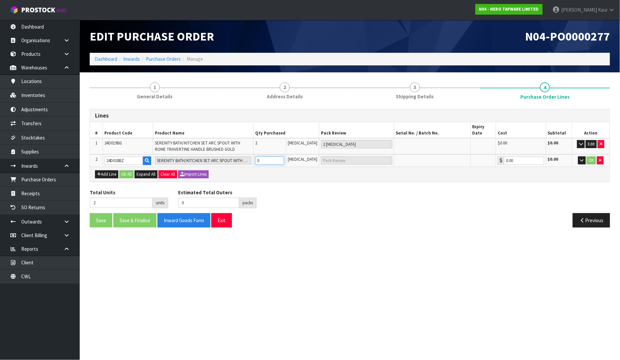
click at [271, 157] on td "0" at bounding box center [269, 160] width 33 height 12
type input "3"
type input "1"
type input "1 [MEDICAL_DATA]"
type input "1"
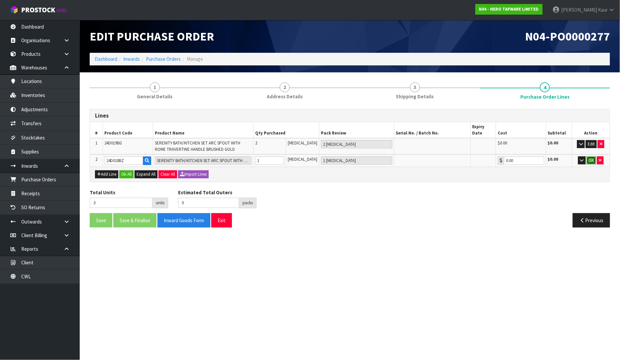
click at [589, 156] on button "OK" at bounding box center [591, 160] width 9 height 8
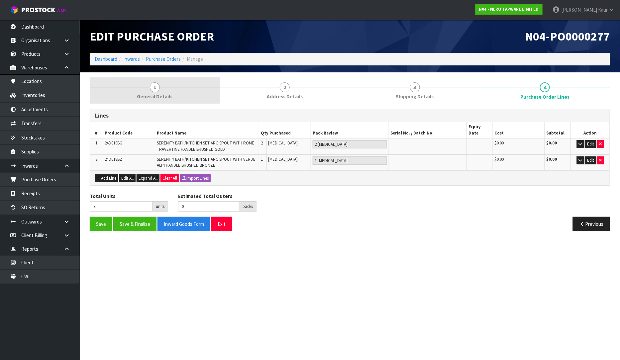
click at [155, 95] on span "General Details" at bounding box center [155, 96] width 36 height 7
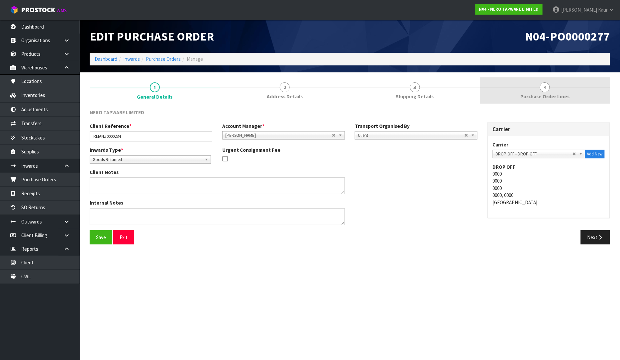
click at [538, 94] on span "Purchase Order Lines" at bounding box center [544, 96] width 49 height 7
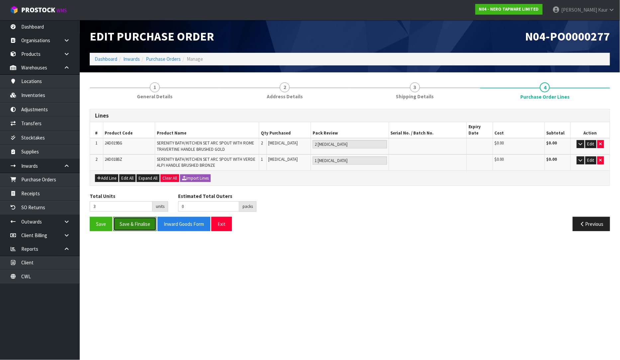
click at [140, 218] on button "Save & Finalise" at bounding box center [134, 224] width 43 height 14
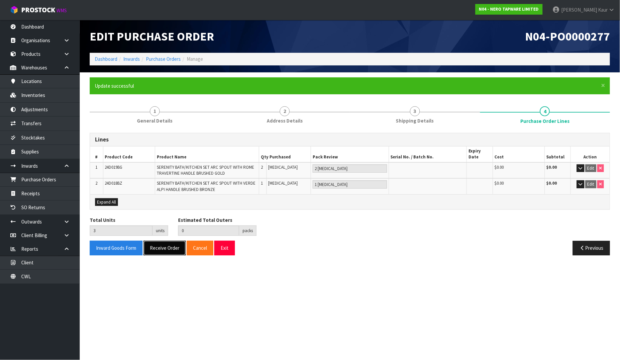
click at [166, 241] on button "Receive Order" at bounding box center [164, 248] width 42 height 14
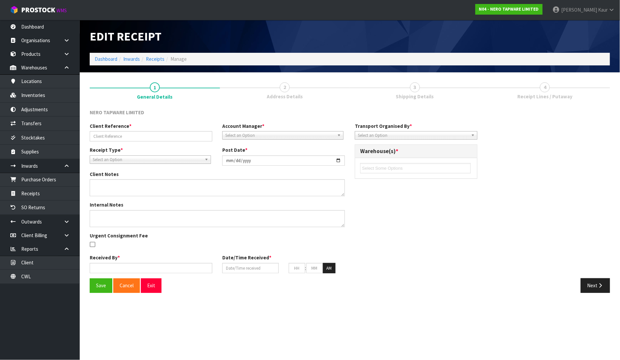
type input "RMANZ0000234"
type input "[DATE]"
type input "[PERSON_NAME]"
type input "[DATE]"
type input "01"
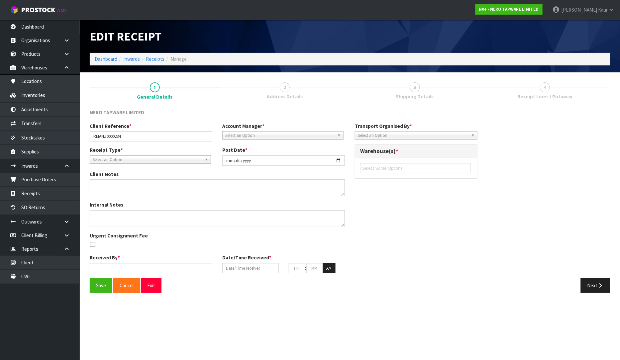
type input "50"
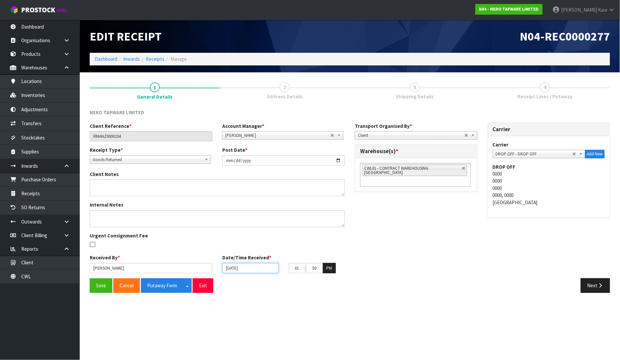
click at [227, 267] on input "[DATE]" at bounding box center [250, 268] width 56 height 10
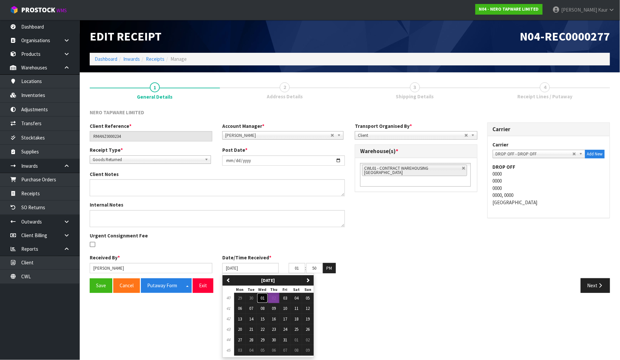
drag, startPoint x: 262, startPoint y: 297, endPoint x: 261, endPoint y: 300, distance: 3.7
click at [261, 297] on span "01" at bounding box center [262, 298] width 4 height 6
type input "[DATE]"
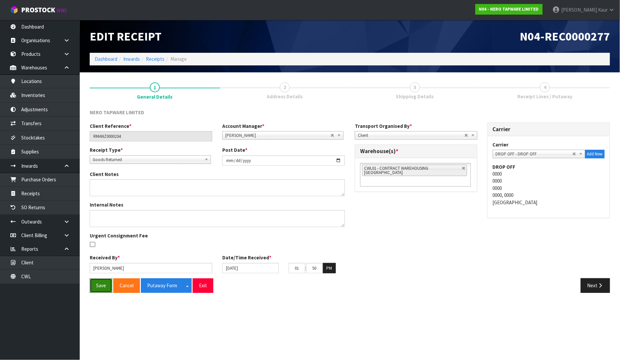
click at [103, 283] on button "Save" at bounding box center [101, 285] width 23 height 14
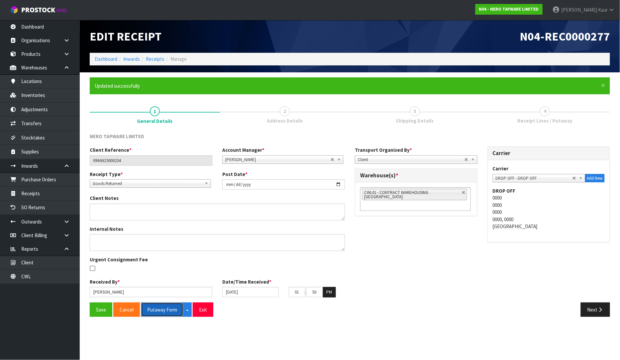
click at [160, 310] on button "Putaway Form" at bounding box center [162, 310] width 43 height 14
click at [36, 25] on link "Dashboard" at bounding box center [40, 27] width 80 height 14
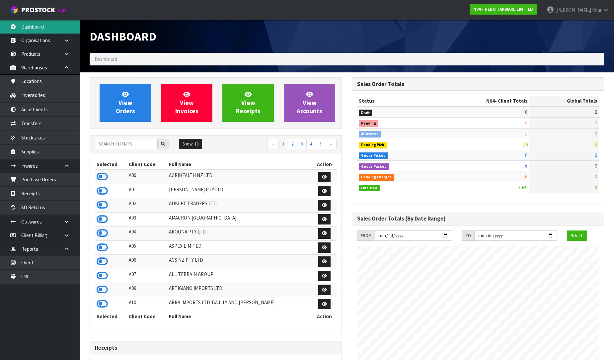
scroll to position [525, 262]
click at [105, 176] on icon at bounding box center [102, 177] width 11 height 10
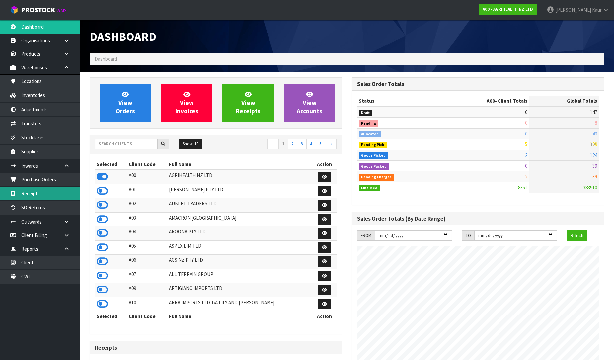
scroll to position [503, 262]
click at [44, 189] on link "Receipts" at bounding box center [40, 194] width 80 height 14
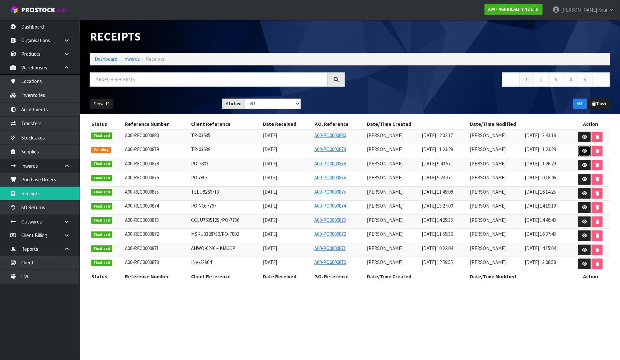
click at [584, 152] on icon at bounding box center [584, 151] width 5 height 4
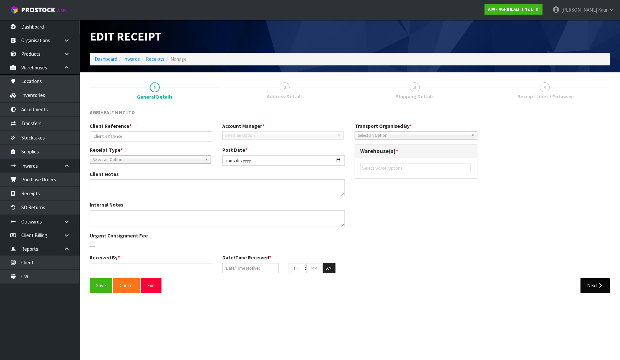
type input "TR-03639"
type input "[DATE]"
type input "[PERSON_NAME]"
type input "[DATE]"
type input "11"
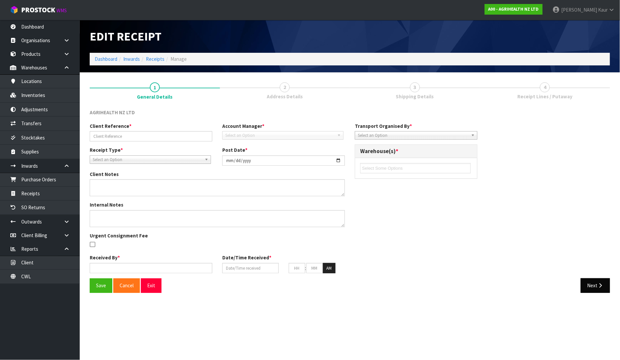
type input "23"
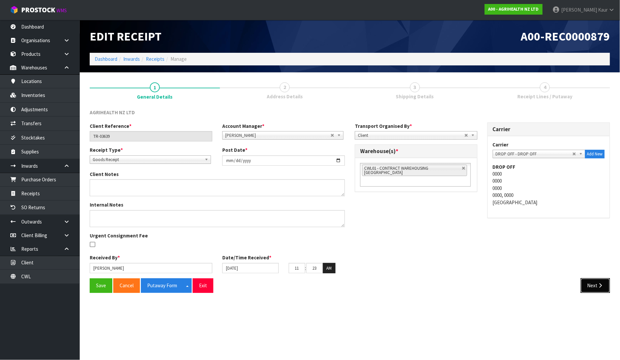
click at [604, 283] on button "Next" at bounding box center [595, 285] width 29 height 14
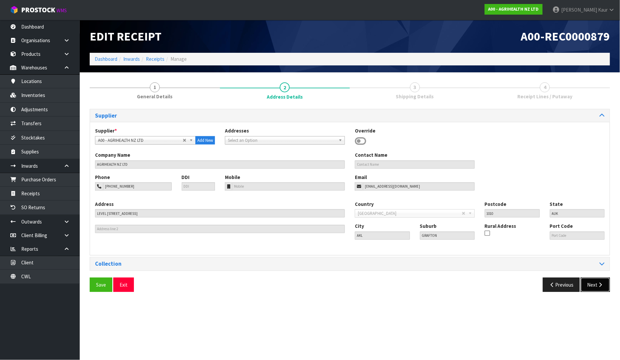
click at [604, 283] on button "Next" at bounding box center [595, 285] width 29 height 14
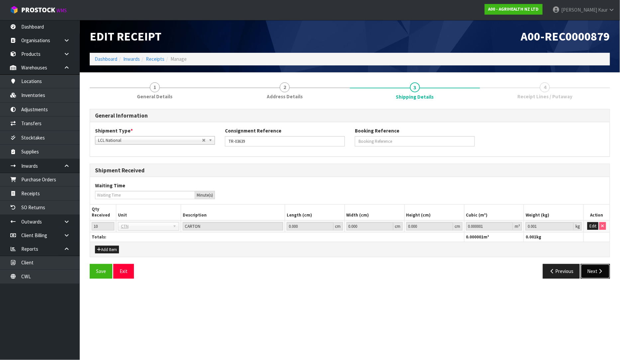
click at [602, 267] on button "Next" at bounding box center [595, 271] width 29 height 14
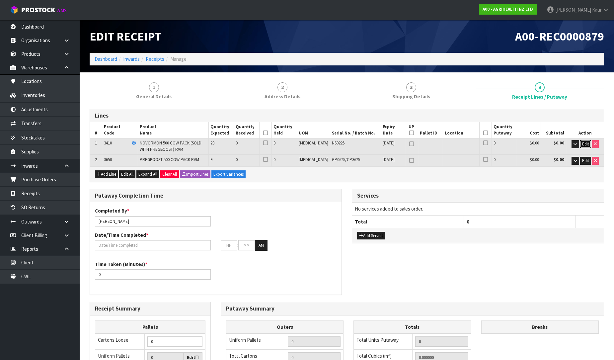
click at [589, 141] on span "Edit" at bounding box center [586, 144] width 7 height 6
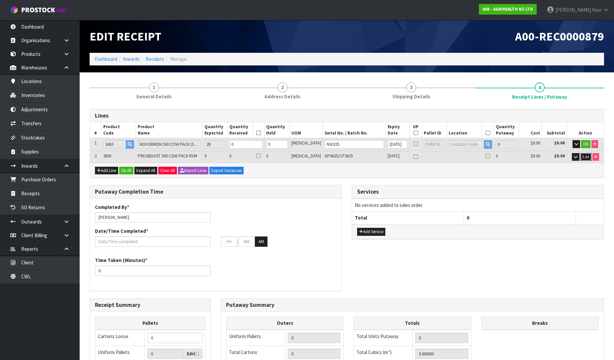
click at [587, 154] on span "Edit" at bounding box center [586, 157] width 7 height 6
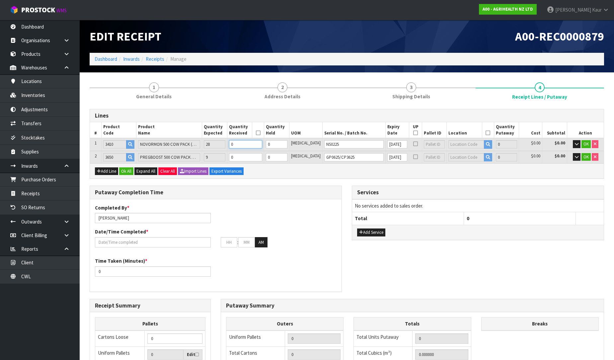
click at [256, 143] on input "0" at bounding box center [245, 144] width 33 height 8
type input "0.001536"
type input "0.6"
type input "2"
type input "0.021504"
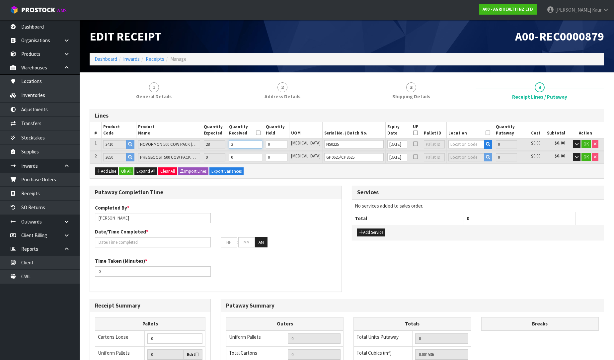
type input "8.4"
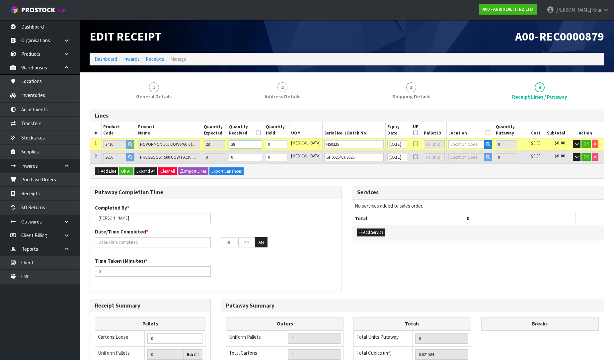
type input "28"
click at [255, 156] on input "0" at bounding box center [245, 157] width 33 height 8
type input "9"
type input "0.1605"
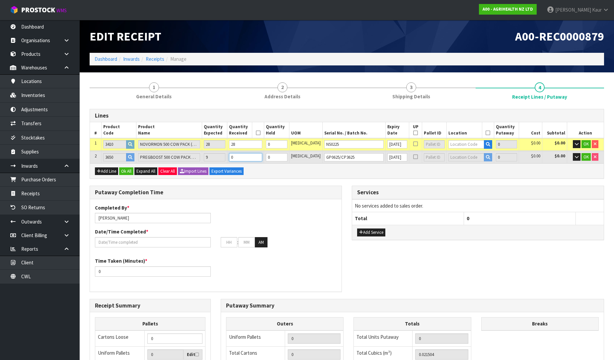
type input "53.4"
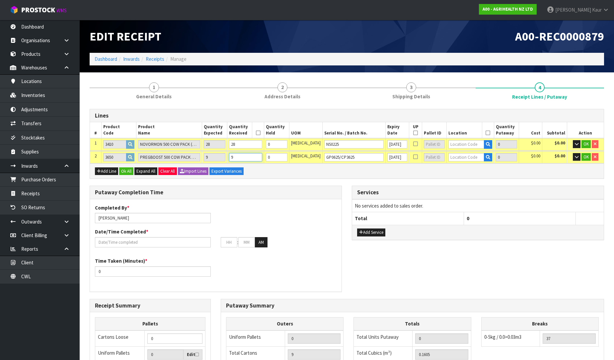
type input "9"
click at [449, 145] on input "text" at bounding box center [467, 144] width 36 height 8
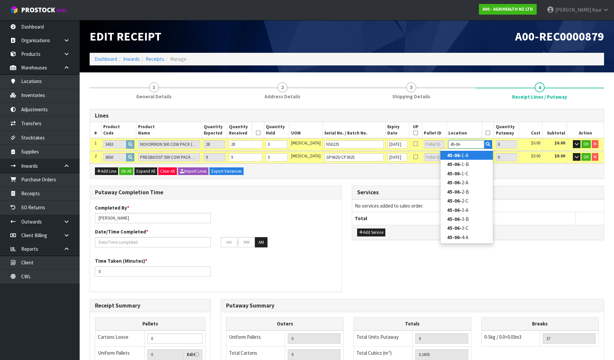
type input "45-06-"
click at [464, 156] on link "45-06- 1-A" at bounding box center [467, 155] width 52 height 9
type input "28"
type input "45-06-1-A"
type input "28"
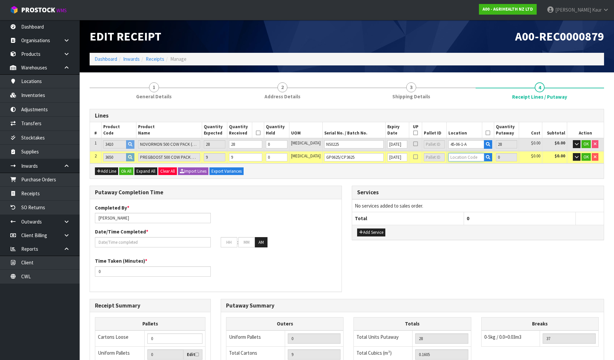
click at [464, 156] on input "text" at bounding box center [467, 157] width 36 height 8
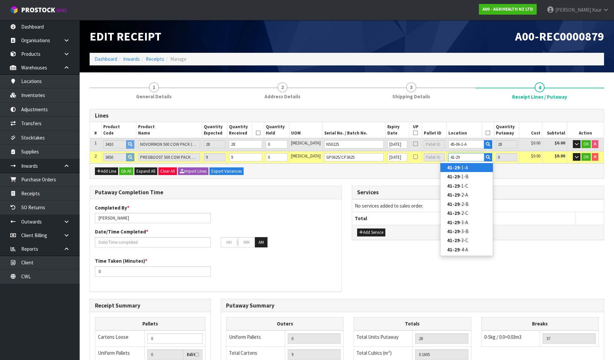
type input "41-29-"
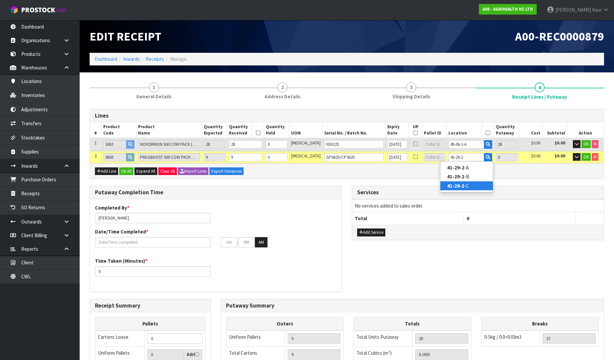
type input "41-29-2"
click at [466, 184] on link "41-29-2 -C" at bounding box center [467, 185] width 52 height 9
type input "41-29-2-C"
type input "9"
type input "37"
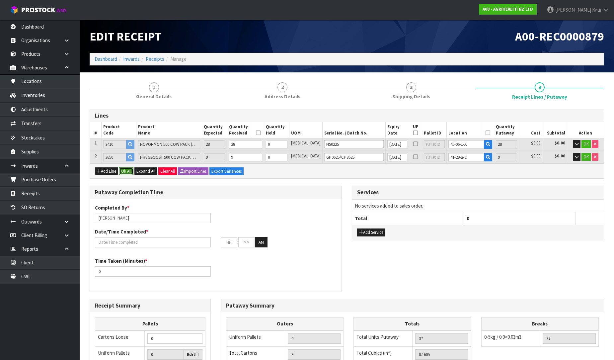
click at [128, 167] on button "Ok All" at bounding box center [126, 171] width 14 height 8
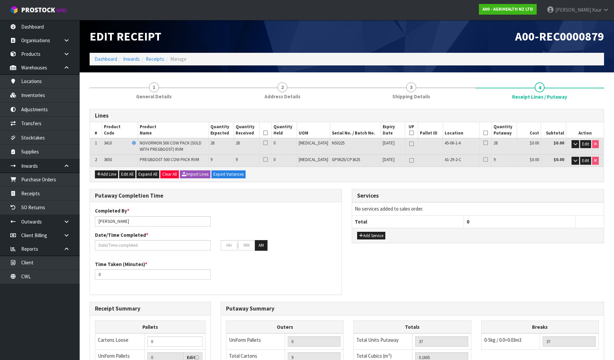
click at [268, 133] on icon at bounding box center [265, 133] width 5 height 0
click at [484, 133] on icon at bounding box center [486, 133] width 5 height 0
click at [142, 244] on input "text" at bounding box center [153, 245] width 116 height 10
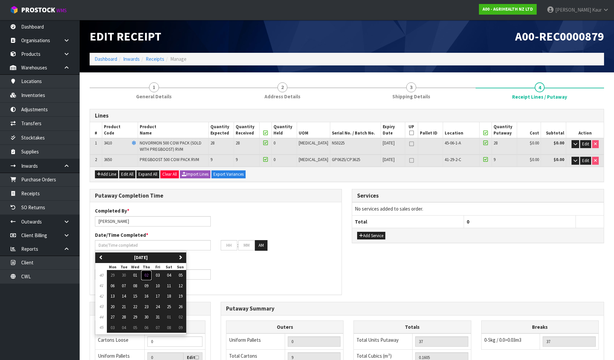
click at [148, 274] on span "02" at bounding box center [146, 275] width 4 height 6
type input "[DATE]"
type input "12"
type input "00"
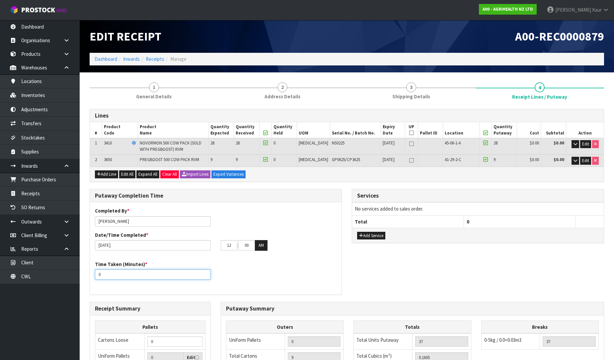
drag, startPoint x: 102, startPoint y: 277, endPoint x: 95, endPoint y: 276, distance: 7.1
click at [95, 276] on input "0" at bounding box center [153, 274] width 116 height 10
type input "20"
drag, startPoint x: 231, startPoint y: 247, endPoint x: 210, endPoint y: 246, distance: 21.3
click at [210, 246] on div "02/10/2025 12 : 00 : 00 AM" at bounding box center [216, 245] width 252 height 11
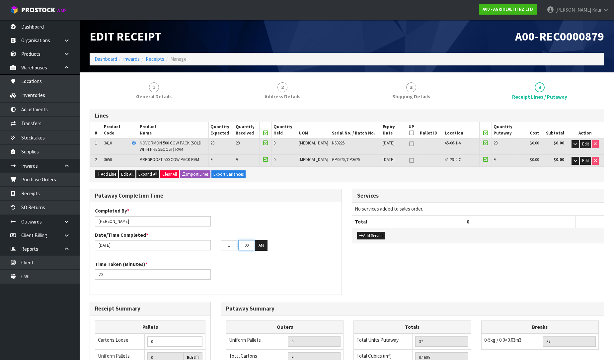
type input "01"
drag, startPoint x: 250, startPoint y: 244, endPoint x: 237, endPoint y: 243, distance: 12.6
click at [237, 243] on tr "01 : 00 : 00 AM" at bounding box center [244, 245] width 47 height 11
type input "57"
click at [257, 244] on button "AM" at bounding box center [261, 245] width 13 height 11
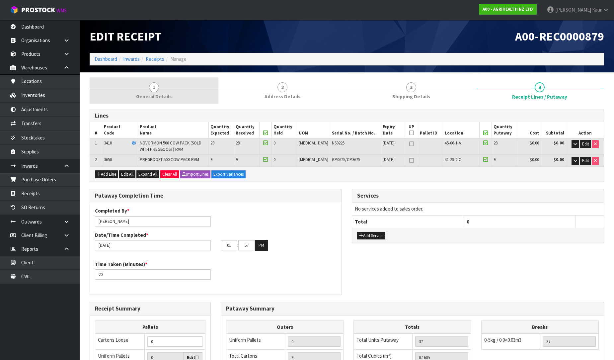
click at [144, 100] on link "1 General Details" at bounding box center [154, 90] width 129 height 26
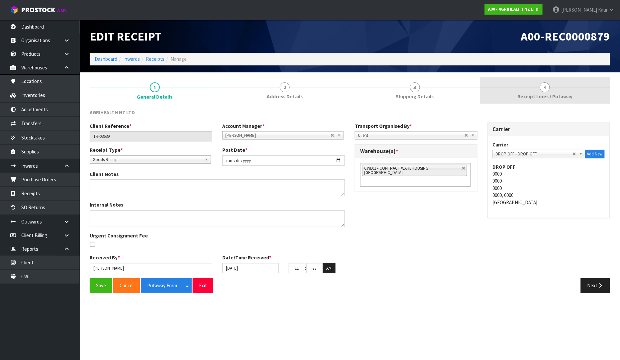
click at [567, 91] on link "4 Receipt Lines / Putaway" at bounding box center [545, 90] width 130 height 26
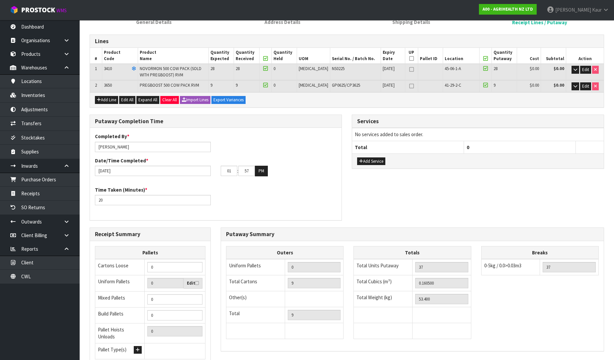
scroll to position [128, 0]
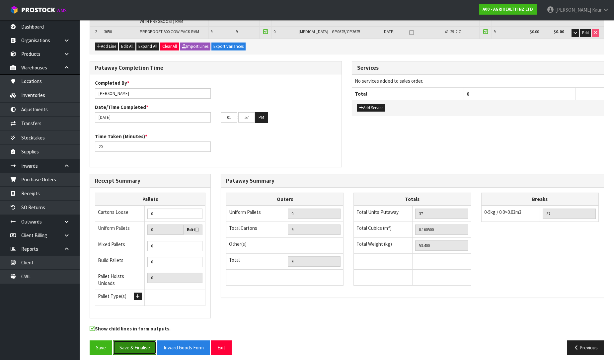
click at [134, 345] on button "Save & Finalise" at bounding box center [134, 347] width 43 height 14
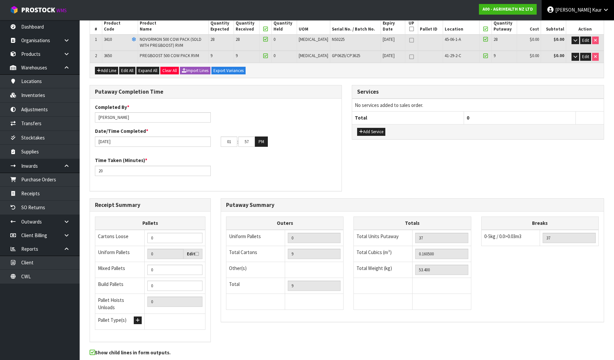
scroll to position [0, 0]
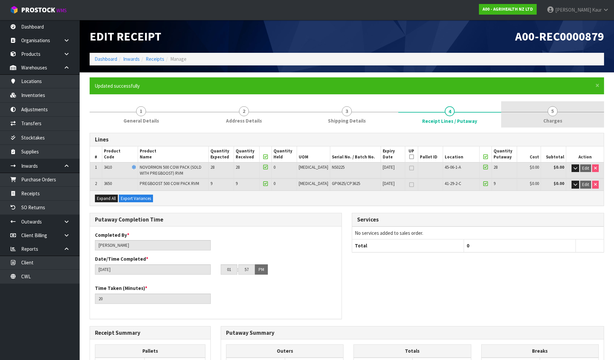
click at [557, 117] on link "5 Charges" at bounding box center [553, 114] width 103 height 26
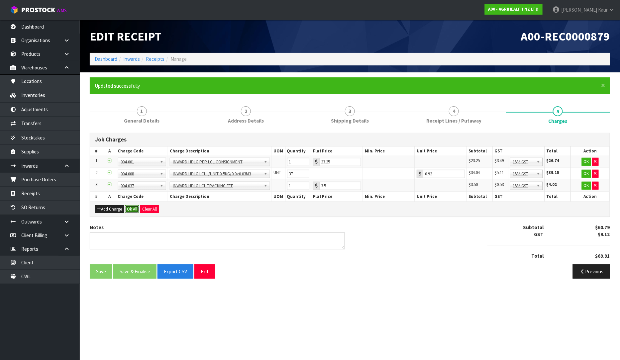
click at [136, 211] on button "Ok All" at bounding box center [132, 209] width 14 height 8
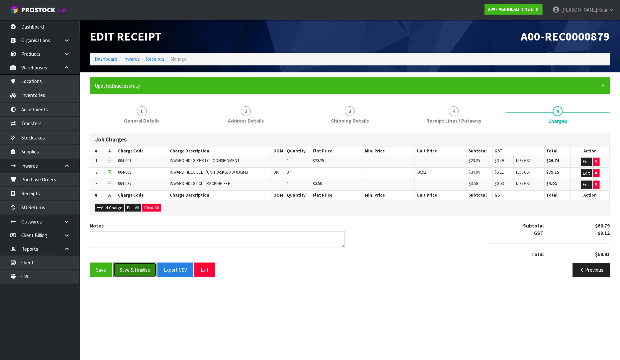
click at [138, 273] on button "Save & Finalise" at bounding box center [134, 270] width 43 height 14
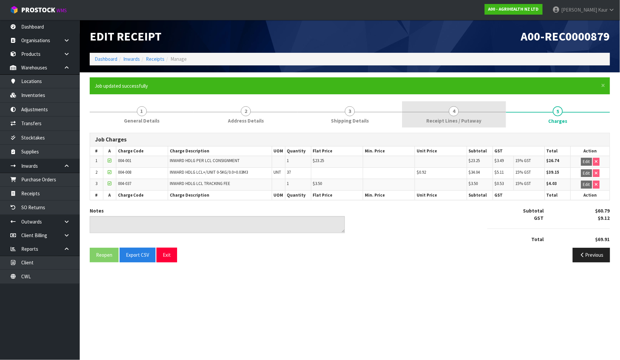
click at [427, 113] on link "4 Receipt Lines / Putaway" at bounding box center [454, 114] width 104 height 26
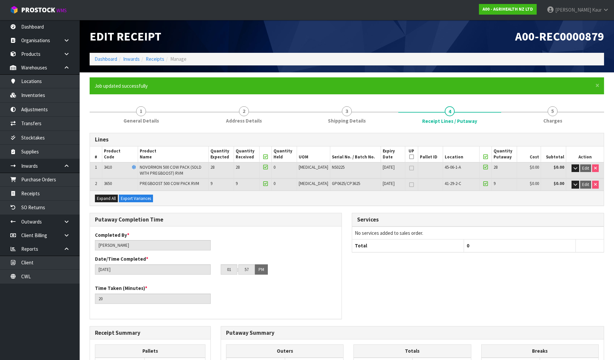
scroll to position [152, 0]
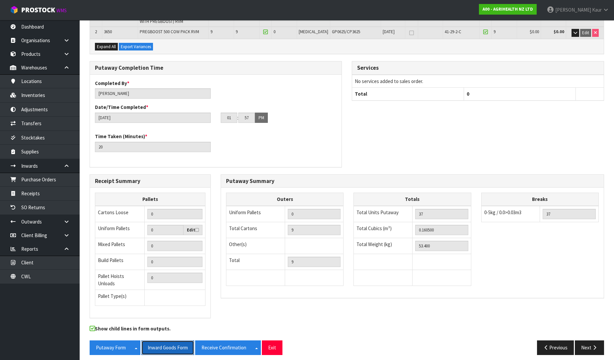
click at [168, 345] on button "Inward Goods Form" at bounding box center [167, 347] width 53 height 14
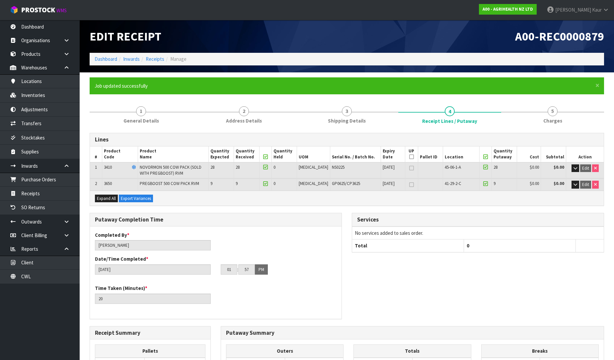
click at [366, 37] on h1 "A00-REC0000879" at bounding box center [478, 36] width 252 height 13
click at [37, 30] on link "Dashboard" at bounding box center [40, 27] width 80 height 14
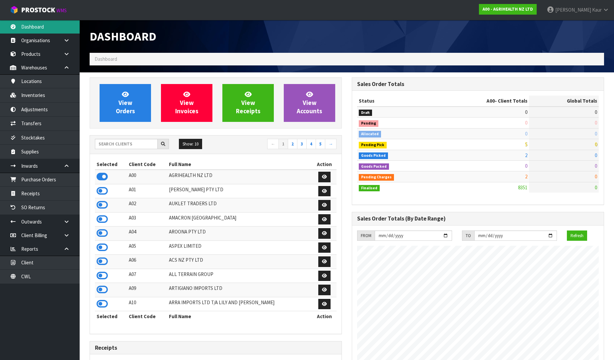
scroll to position [503, 262]
click at [106, 142] on input "text" at bounding box center [126, 144] width 63 height 10
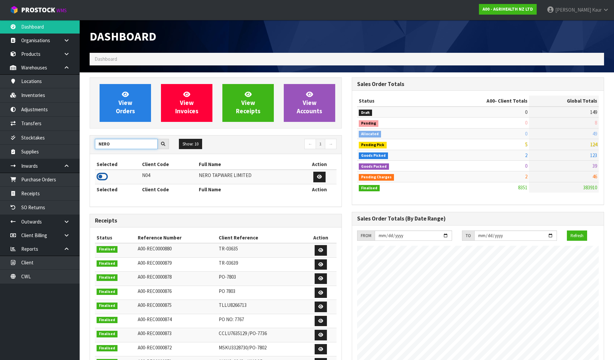
type input "NERO"
click at [104, 175] on icon at bounding box center [102, 177] width 11 height 10
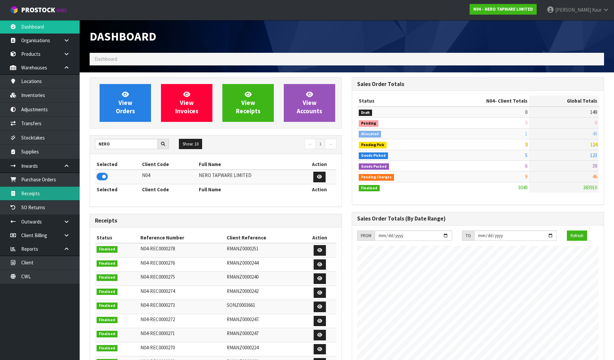
scroll to position [525, 262]
click at [37, 194] on link "Receipts" at bounding box center [40, 194] width 80 height 14
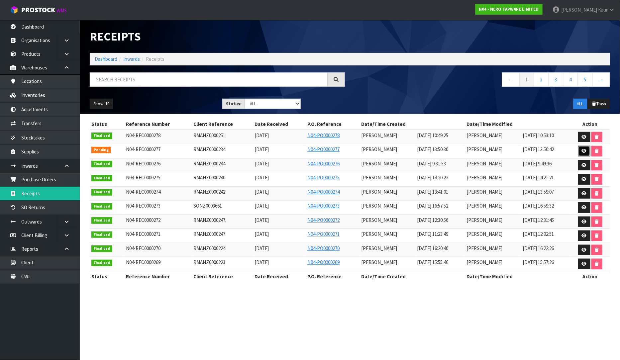
click at [584, 153] on icon at bounding box center [584, 151] width 5 height 4
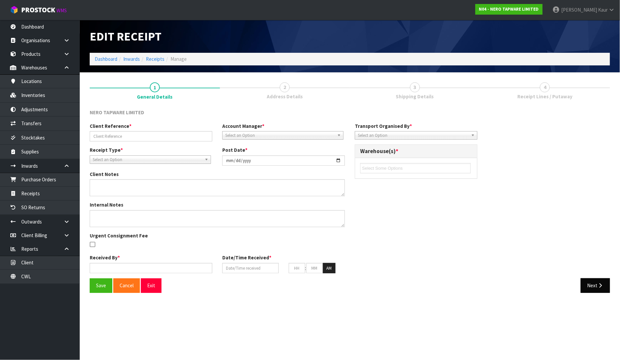
type input "RMANZ0000234"
type input "[DATE]"
type input "[PERSON_NAME]"
type input "[DATE]"
type input "01"
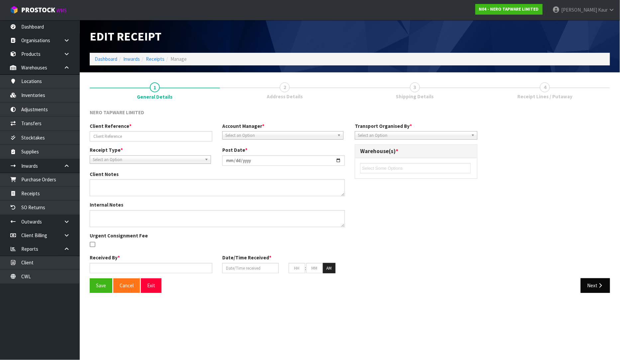
type input "50"
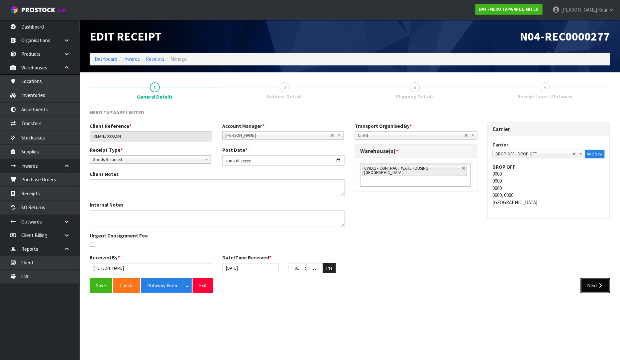
click at [599, 283] on icon "button" at bounding box center [600, 285] width 6 height 5
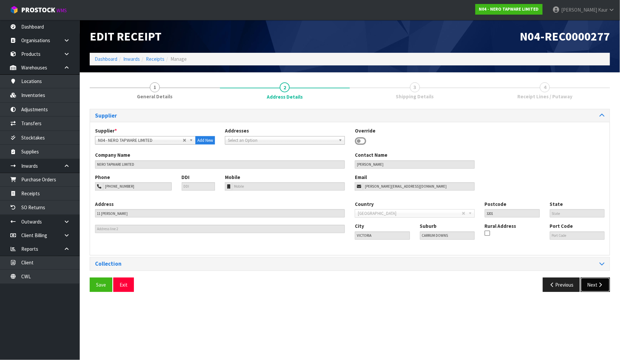
click at [599, 283] on icon "button" at bounding box center [600, 284] width 6 height 5
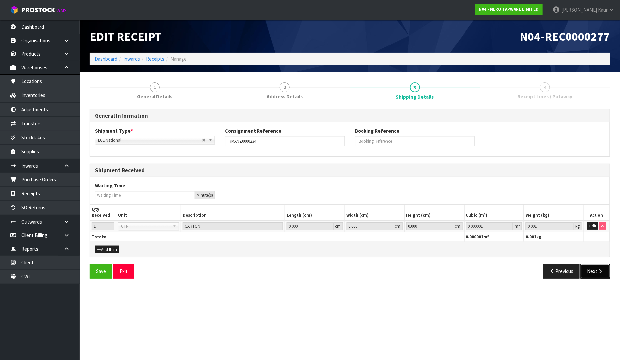
click at [599, 266] on button "Next" at bounding box center [595, 271] width 29 height 14
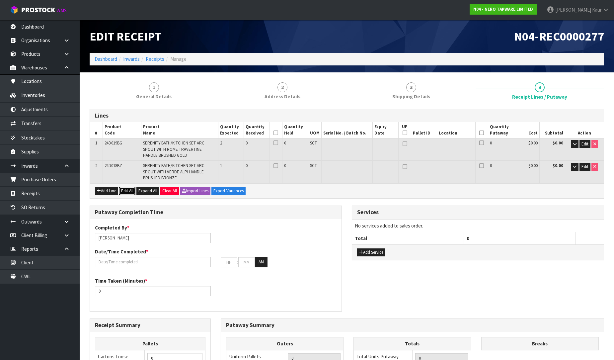
click at [131, 188] on button "Edit All" at bounding box center [127, 191] width 16 height 8
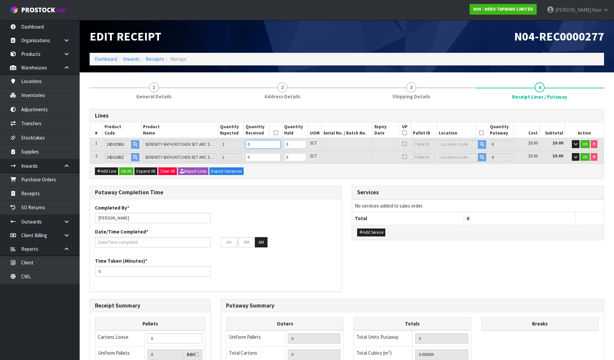
click at [258, 144] on input "0" at bounding box center [263, 144] width 35 height 8
type input "0.021888"
type input "5.6"
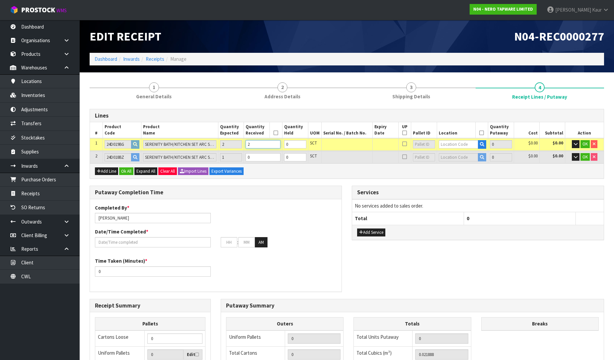
type input "2"
click at [444, 144] on input "text" at bounding box center [459, 144] width 40 height 8
type input "33-34-2"
click at [470, 166] on link "33-34-2 -B" at bounding box center [465, 164] width 52 height 9
type input "2"
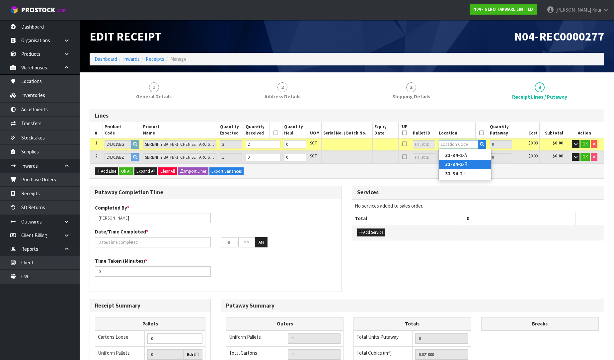
type input "33-34-2-B"
type input "2"
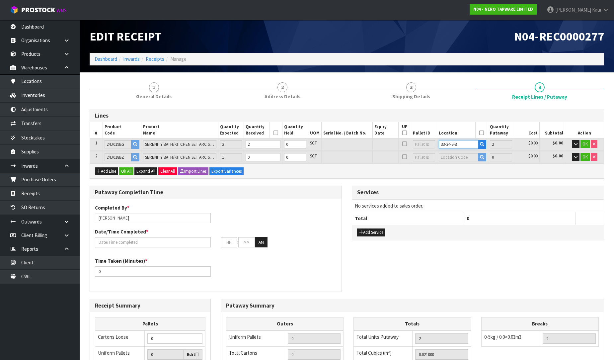
click at [465, 147] on input "33-34-2-B" at bounding box center [459, 144] width 40 height 8
type input "33-34-2-C"
click at [587, 141] on span "OK" at bounding box center [585, 144] width 5 height 6
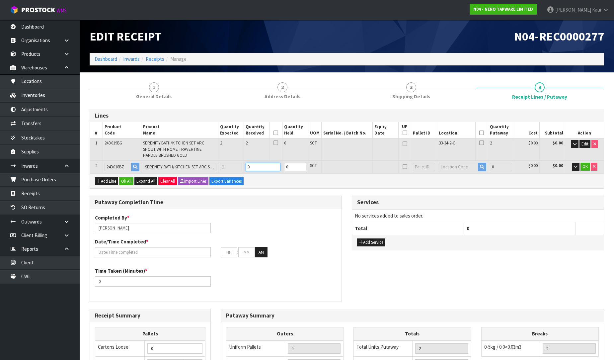
click at [254, 163] on input "0" at bounding box center [263, 167] width 35 height 8
type input "0.038493"
type input "8.45"
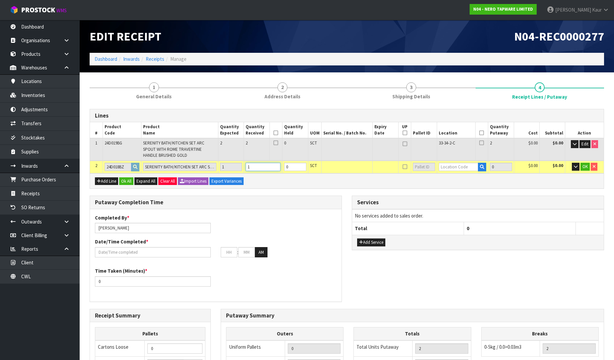
type input "1"
click at [453, 167] on input "text" at bounding box center [459, 167] width 40 height 8
type input "32-20-2"
click at [469, 187] on link "32-20-2 -B" at bounding box center [465, 186] width 52 height 9
type input "3"
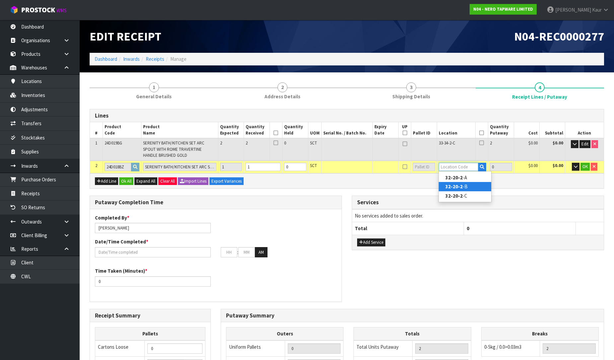
type input "32-20-2-B"
type input "1"
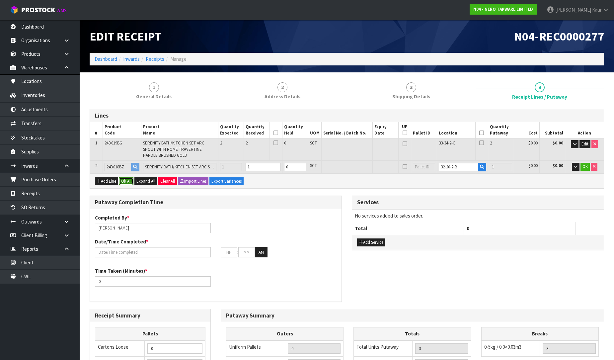
click at [129, 179] on button "Ok All" at bounding box center [126, 181] width 14 height 8
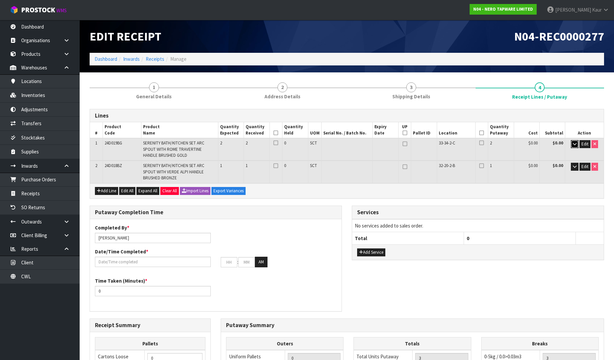
click at [575, 147] on button "button" at bounding box center [575, 144] width 8 height 8
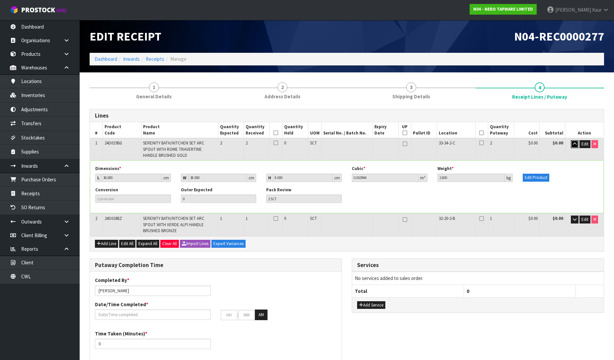
click at [575, 146] on button "button" at bounding box center [575, 144] width 8 height 8
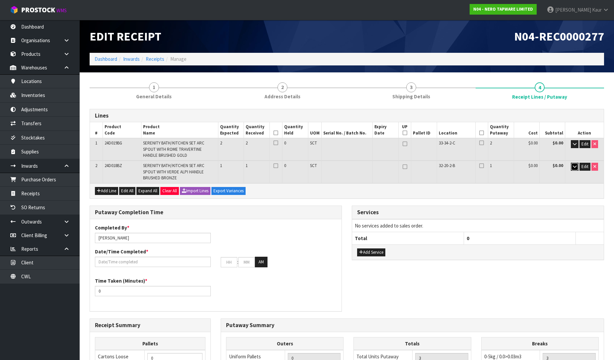
click at [575, 168] on button "button" at bounding box center [575, 167] width 8 height 8
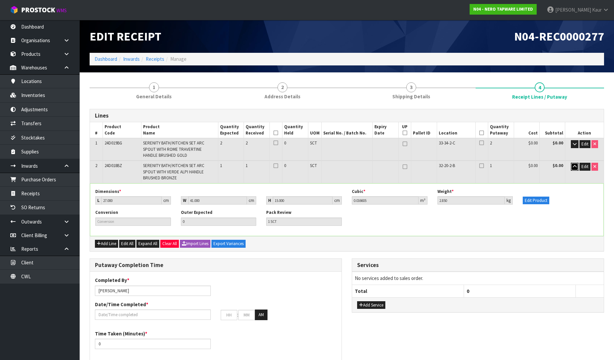
click at [575, 168] on button "button" at bounding box center [575, 167] width 8 height 8
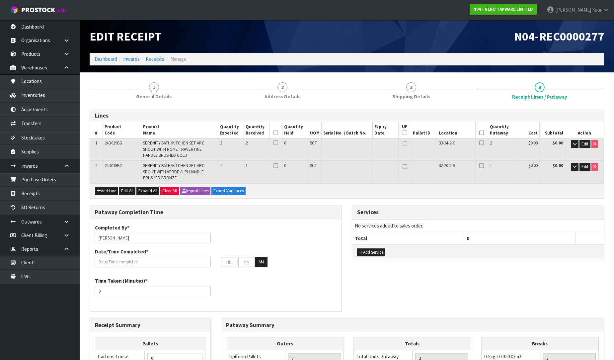
click at [275, 133] on icon at bounding box center [276, 133] width 5 height 0
click at [482, 133] on icon at bounding box center [482, 133] width 5 height 0
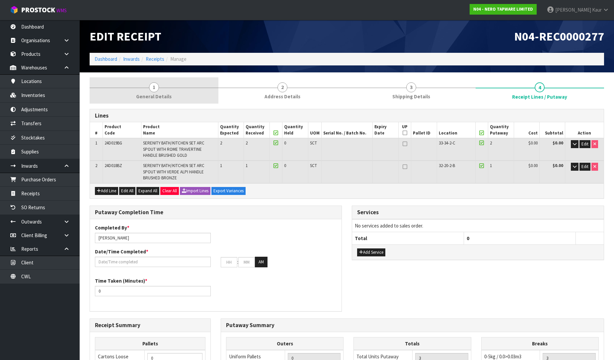
click at [160, 94] on span "General Details" at bounding box center [154, 96] width 36 height 7
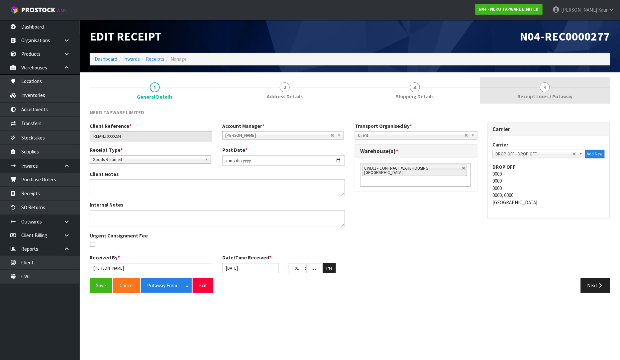
click at [527, 91] on link "4 Receipt Lines / Putaway" at bounding box center [545, 90] width 130 height 26
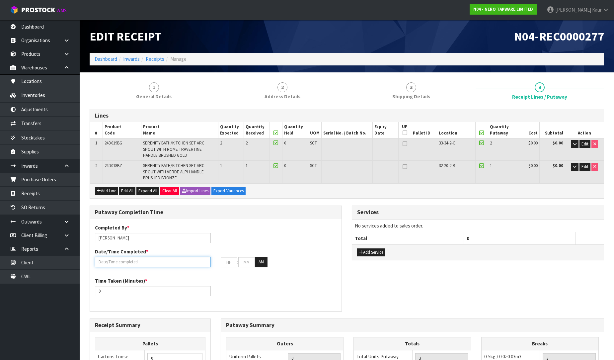
click at [122, 260] on input "text" at bounding box center [153, 262] width 116 height 10
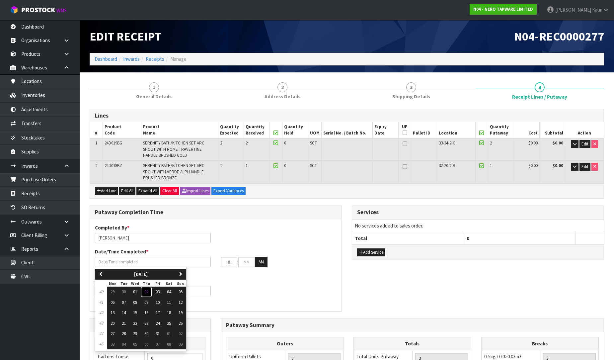
drag, startPoint x: 147, startPoint y: 293, endPoint x: 134, endPoint y: 291, distance: 13.5
click at [146, 293] on span "02" at bounding box center [146, 292] width 4 height 6
type input "[DATE]"
type input "12"
type input "00"
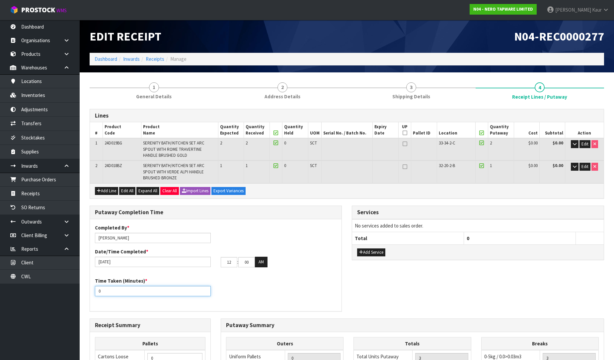
drag, startPoint x: 104, startPoint y: 292, endPoint x: 85, endPoint y: 294, distance: 18.7
click at [85, 294] on div "Putaway Completion Time Completed By * [PERSON_NAME] Date/Time Completed * [DAT…" at bounding box center [216, 262] width 262 height 113
type input "15"
drag, startPoint x: 233, startPoint y: 262, endPoint x: 225, endPoint y: 262, distance: 8.6
click at [225, 262] on input "12" at bounding box center [229, 262] width 17 height 10
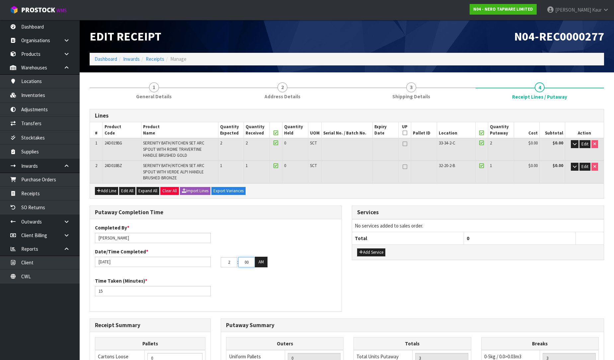
type input "02"
drag, startPoint x: 250, startPoint y: 266, endPoint x: 238, endPoint y: 267, distance: 11.6
click at [238, 267] on div "Completed By * Prabhneet Kaur Date/Time Completed * 02/10/2025 02 : 00 : 00 AM" at bounding box center [216, 248] width 252 height 48
type input "11"
click at [262, 264] on button "AM" at bounding box center [261, 262] width 13 height 11
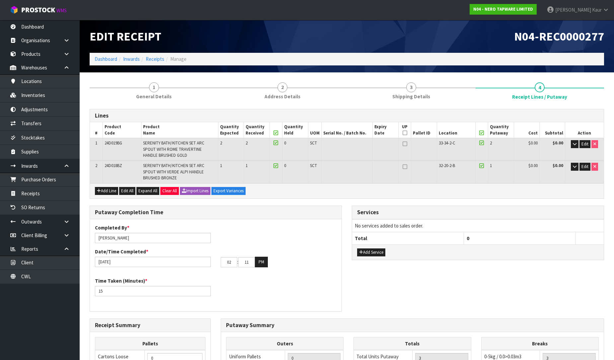
click at [263, 278] on div "Time Taken (Minutes) * 15" at bounding box center [216, 289] width 252 height 24
click at [144, 88] on link "1 General Details" at bounding box center [154, 90] width 129 height 26
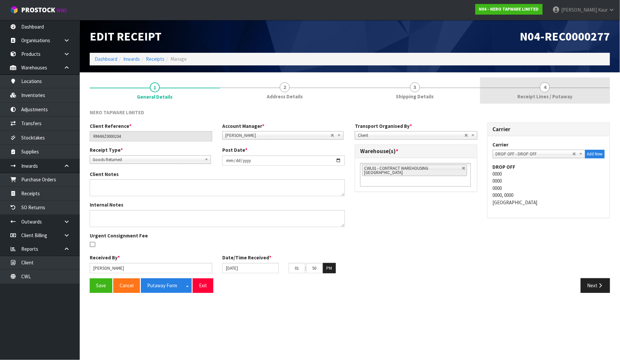
click at [543, 94] on span "Receipt Lines / Putaway" at bounding box center [544, 96] width 55 height 7
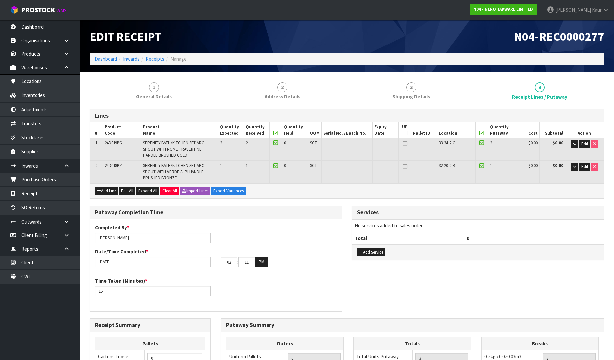
scroll to position [144, 0]
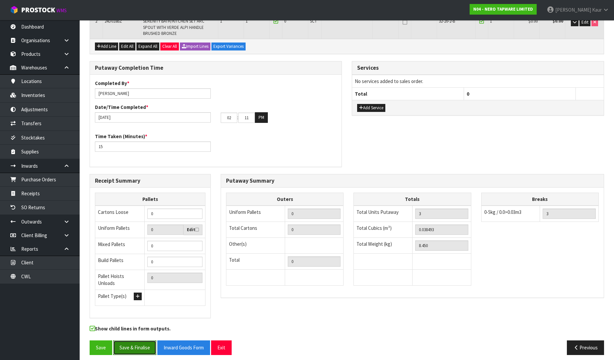
click at [126, 342] on button "Save & Finalise" at bounding box center [134, 347] width 43 height 14
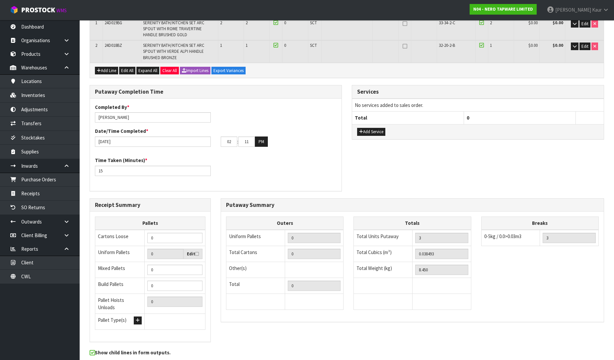
scroll to position [0, 0]
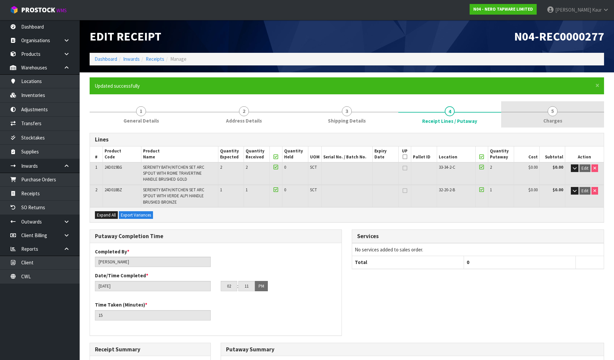
click at [552, 118] on span "Charges" at bounding box center [553, 120] width 19 height 7
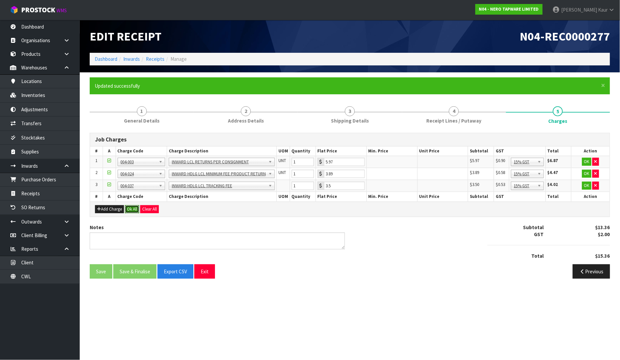
click at [128, 205] on button "Ok All" at bounding box center [132, 209] width 14 height 8
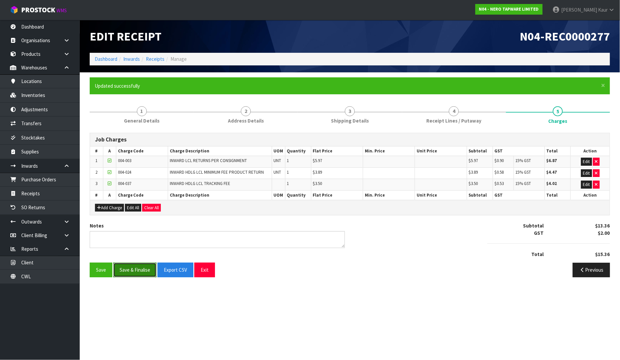
click at [127, 268] on button "Save & Finalise" at bounding box center [134, 270] width 43 height 14
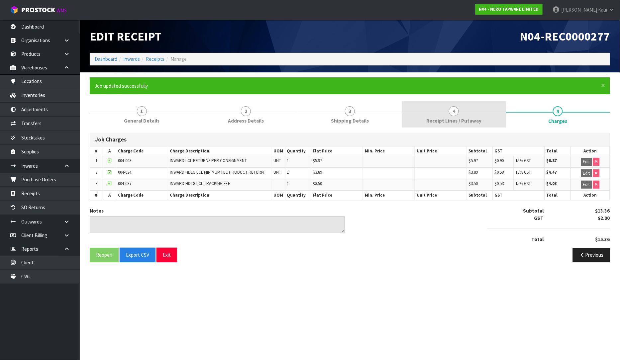
click at [416, 121] on link "4 Receipt Lines / Putaway" at bounding box center [454, 114] width 104 height 26
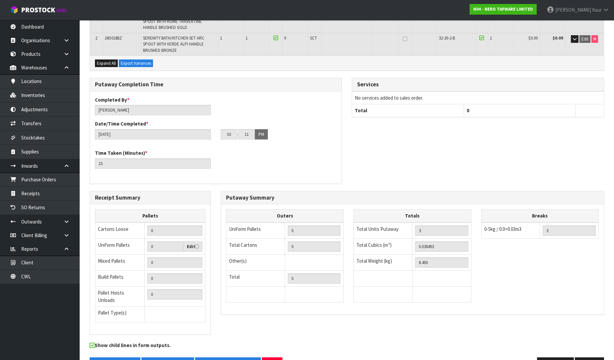
scroll to position [168, 0]
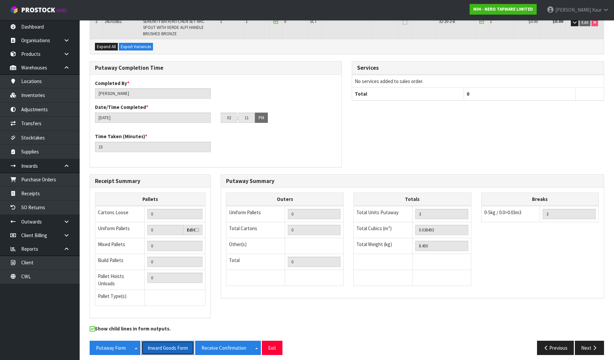
drag, startPoint x: 171, startPoint y: 345, endPoint x: 550, endPoint y: 3, distance: 510.5
click at [171, 344] on button "Inward Goods Form" at bounding box center [167, 348] width 53 height 14
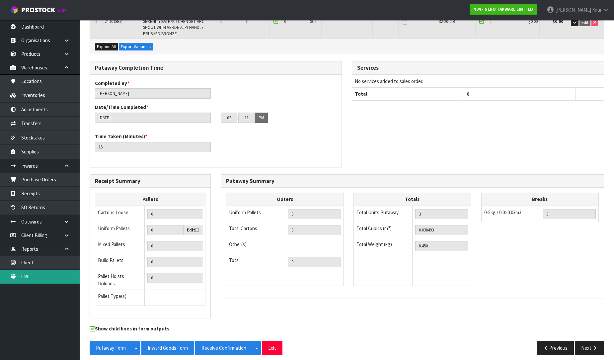
click at [51, 277] on link "CWL" at bounding box center [40, 277] width 80 height 14
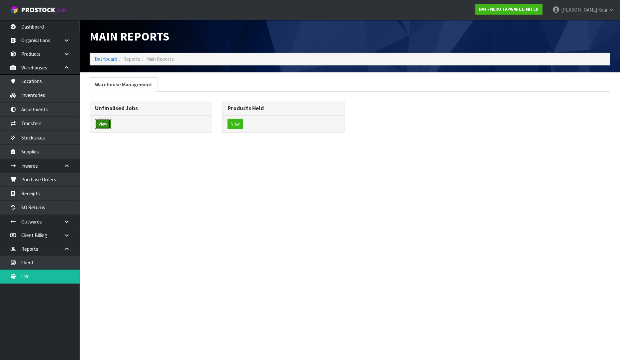
click at [109, 128] on button "View" at bounding box center [103, 124] width 16 height 11
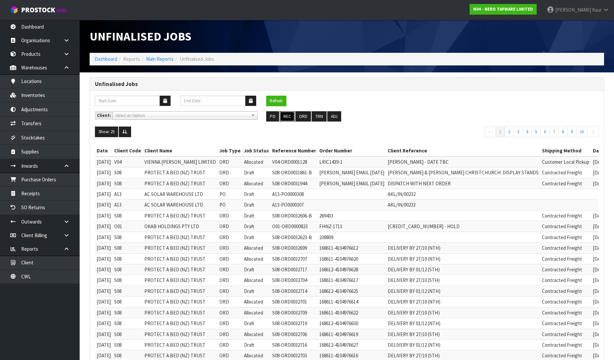
click at [290, 119] on button "REC" at bounding box center [287, 116] width 15 height 11
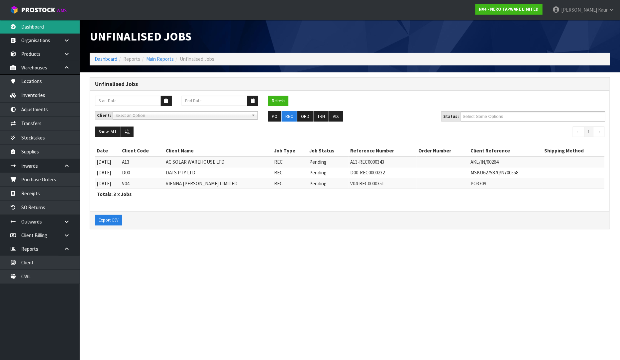
click at [27, 32] on link "Dashboard" at bounding box center [40, 27] width 80 height 14
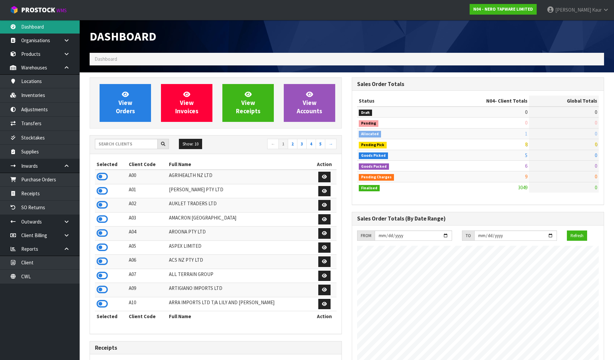
scroll to position [525, 262]
click at [101, 149] on input "text" at bounding box center [126, 144] width 63 height 10
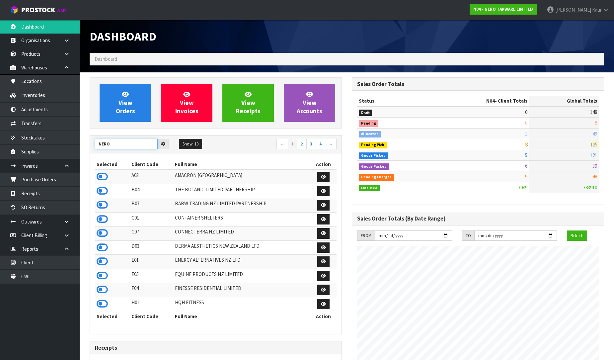
type input "NERO"
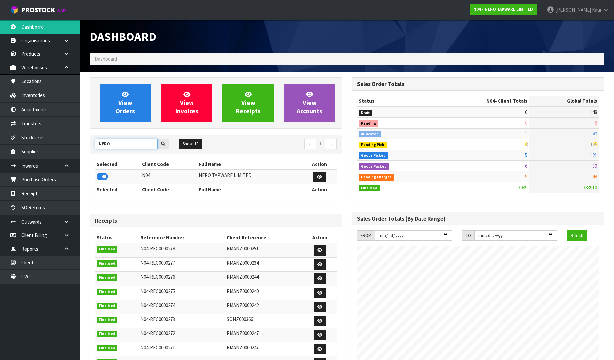
drag, startPoint x: 121, startPoint y: 148, endPoint x: 97, endPoint y: 144, distance: 23.5
click at [97, 144] on input "NERO" at bounding box center [126, 144] width 63 height 10
type input "VALEN"
click at [97, 177] on icon at bounding box center [102, 177] width 11 height 10
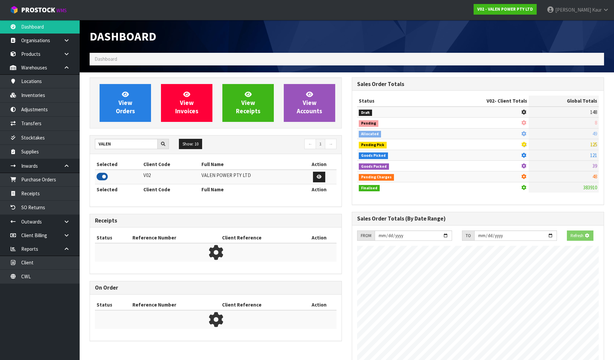
scroll to position [503, 262]
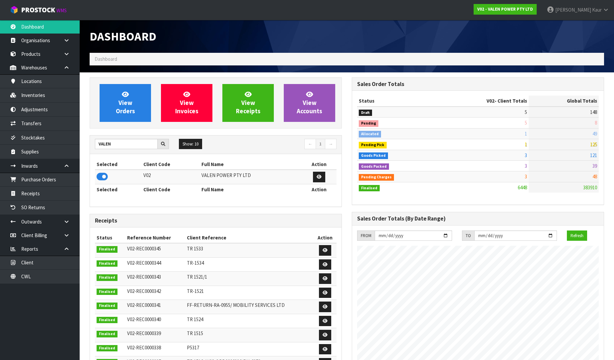
drag, startPoint x: 117, startPoint y: 150, endPoint x: 114, endPoint y: 143, distance: 6.8
click at [114, 143] on div "VALEN Show: 10 5 10 25 50 ← 1 →" at bounding box center [216, 145] width 252 height 12
drag, startPoint x: 114, startPoint y: 143, endPoint x: 75, endPoint y: 141, distance: 39.3
click at [75, 141] on body "Toggle navigation ProStock WMS V02 - VALEN POWER PTY LTD Prabhneet Kaur Logout …" at bounding box center [307, 180] width 614 height 360
type input "K01"
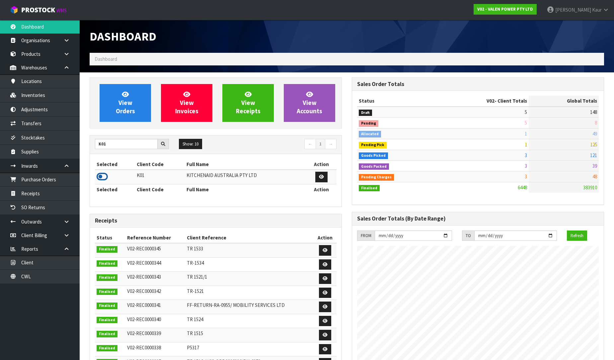
click at [101, 178] on icon at bounding box center [102, 177] width 11 height 10
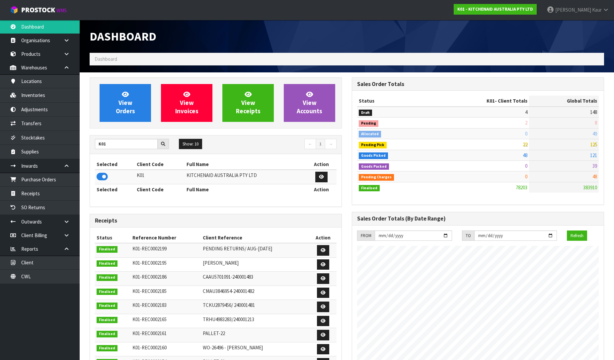
drag, startPoint x: 127, startPoint y: 149, endPoint x: 88, endPoint y: 137, distance: 41.0
click at [88, 137] on div "View Orders View Invoices View Receipts View Accounts K01 Show: 10 5 10 25 50 ←…" at bounding box center [216, 271] width 262 height 389
drag, startPoint x: 111, startPoint y: 147, endPoint x: 81, endPoint y: 130, distance: 34.4
click at [81, 130] on section "View Orders View Invoices View Receipts View Accounts K01 Show: 10 5 10 25 50 ←…" at bounding box center [347, 328] width 535 height 513
type input "C11"
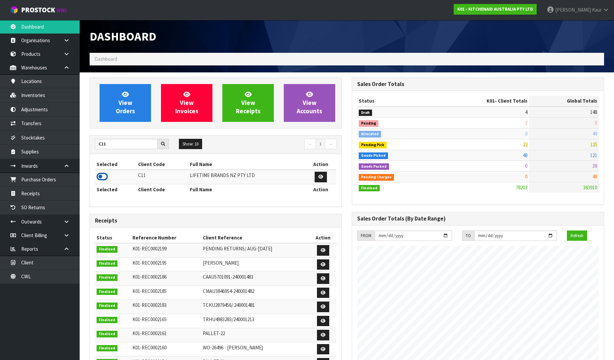
click at [102, 178] on icon at bounding box center [102, 177] width 11 height 10
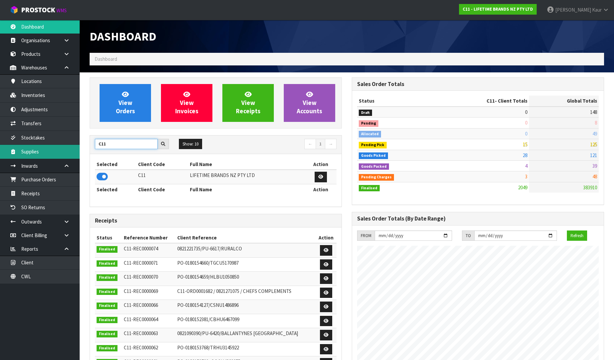
drag, startPoint x: 93, startPoint y: 146, endPoint x: 68, endPoint y: 145, distance: 25.6
click at [68, 145] on body "Toggle navigation ProStock WMS C11 - LIFETIME BRANDS NZ PTY LTD Prabhneet Kaur …" at bounding box center [307, 180] width 614 height 360
type input "PROTE"
click at [102, 177] on icon at bounding box center [102, 177] width 11 height 10
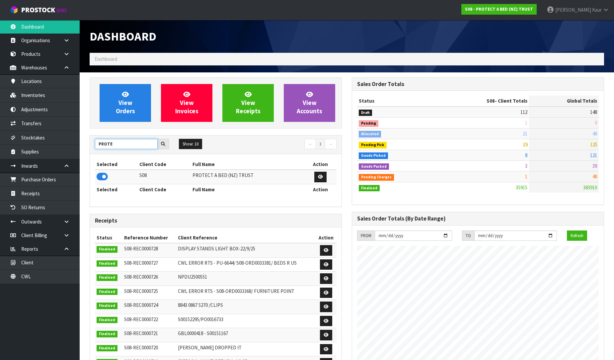
drag, startPoint x: 115, startPoint y: 145, endPoint x: 96, endPoint y: 148, distance: 19.2
click at [96, 148] on input "PROTE" at bounding box center [126, 144] width 63 height 10
type input "Y01"
click at [106, 177] on icon at bounding box center [102, 177] width 11 height 10
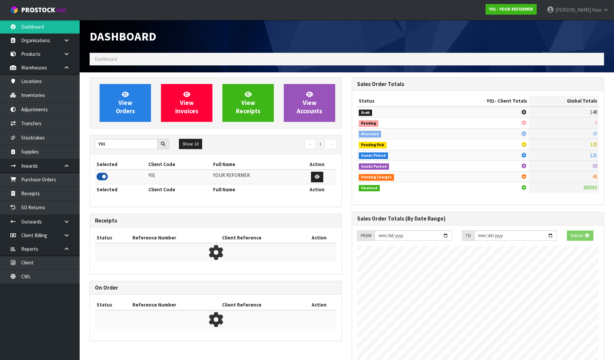
scroll to position [460, 262]
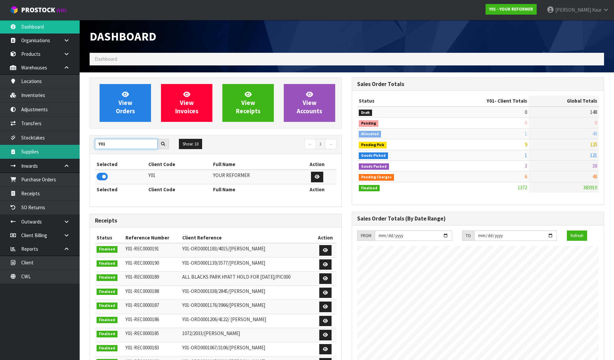
drag, startPoint x: 113, startPoint y: 146, endPoint x: 56, endPoint y: 146, distance: 57.1
click at [56, 146] on body "Toggle navigation ProStock WMS Y01 - YOUR REFORMER Prabhneet Kaur Logout Dashbo…" at bounding box center [307, 180] width 614 height 360
type input "DATS"
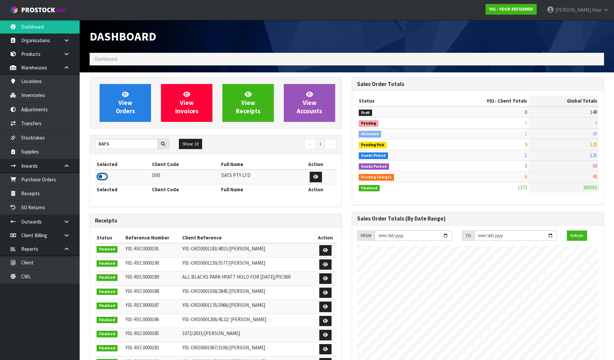
click at [97, 177] on icon at bounding box center [102, 177] width 11 height 10
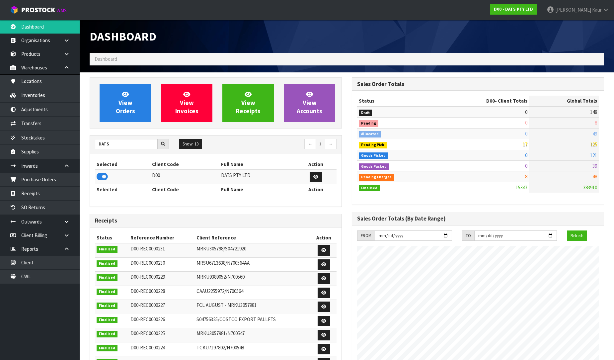
scroll to position [503, 262]
drag, startPoint x: 116, startPoint y: 148, endPoint x: 72, endPoint y: 153, distance: 44.5
click at [72, 153] on body "Toggle navigation ProStock WMS D00 - DATS PTY LTD Prabhneet Kaur Logout Dashboa…" at bounding box center [307, 180] width 614 height 360
type input "TUFF"
click at [101, 176] on icon at bounding box center [102, 177] width 11 height 10
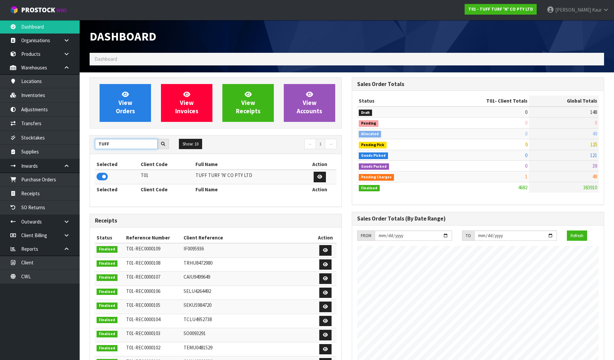
drag, startPoint x: 110, startPoint y: 145, endPoint x: 84, endPoint y: 150, distance: 26.5
click at [85, 150] on div "View Orders View Invoices View Receipts View Accounts TUFF Show: 10 5 10 25 50 ←" at bounding box center [216, 270] width 262 height 386
click at [103, 175] on icon at bounding box center [102, 177] width 11 height 10
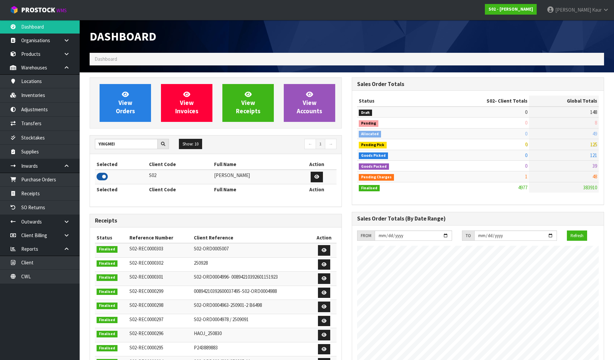
scroll to position [482, 262]
click at [82, 143] on section "View Orders View Invoices View Receipts View Accounts YINGMEI Show: 10 5 10 25 …" at bounding box center [347, 318] width 535 height 492
type input "I"
type input "JGB"
click at [105, 173] on icon at bounding box center [102, 177] width 11 height 10
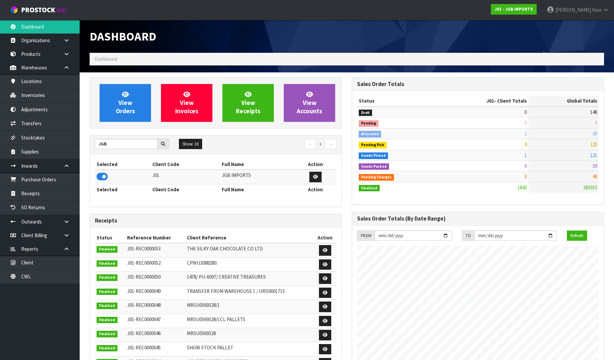
scroll to position [503, 262]
drag, startPoint x: 114, startPoint y: 149, endPoint x: 86, endPoint y: 148, distance: 27.3
click at [86, 148] on div "View Orders View Invoices View Receipts View Accounts JGB Show: 10 5 10 25 50 ←…" at bounding box center [216, 270] width 262 height 386
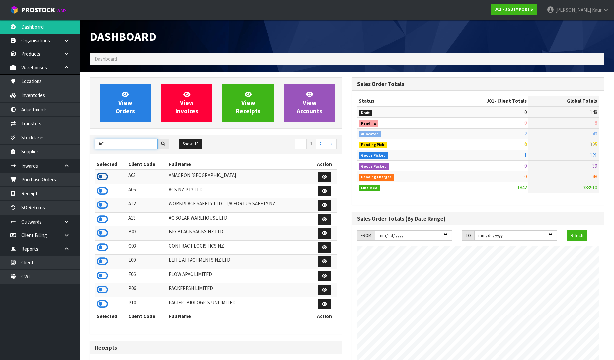
type input "AC"
click at [105, 176] on icon at bounding box center [102, 177] width 11 height 10
click at [107, 220] on icon at bounding box center [102, 219] width 11 height 10
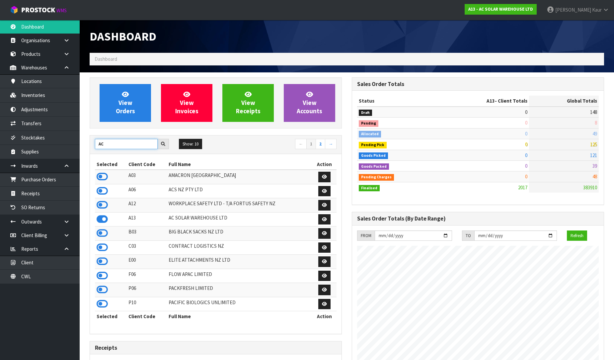
drag, startPoint x: 114, startPoint y: 146, endPoint x: 97, endPoint y: 146, distance: 17.3
click at [97, 146] on input "AC" at bounding box center [126, 144] width 63 height 10
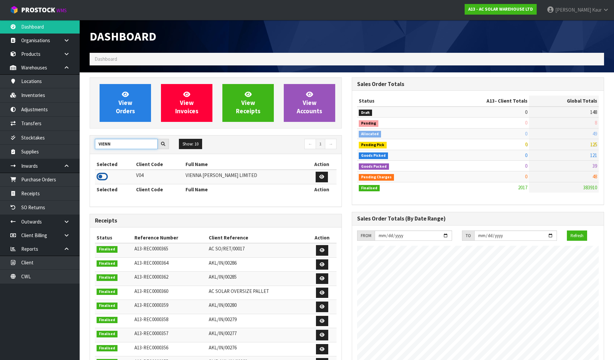
type input "VIENN"
click at [102, 174] on icon at bounding box center [102, 177] width 11 height 10
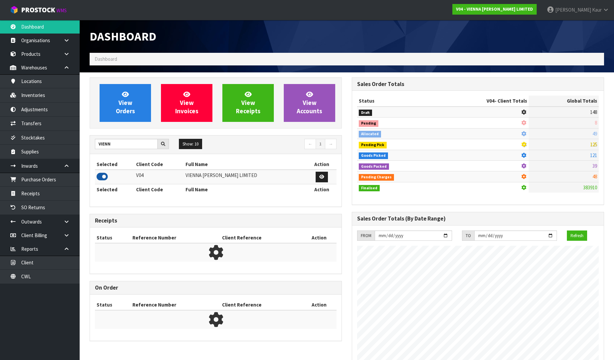
scroll to position [525, 262]
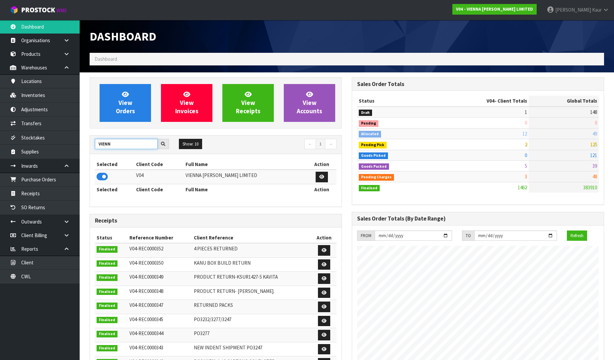
drag, startPoint x: 112, startPoint y: 144, endPoint x: 92, endPoint y: 145, distance: 19.3
click at [92, 145] on div "VIENN" at bounding box center [132, 144] width 84 height 11
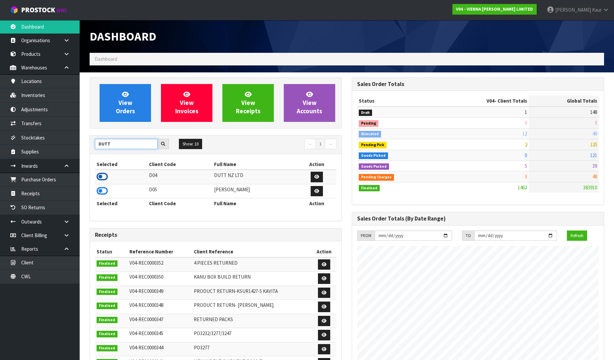
type input "DUTT"
click at [104, 174] on icon at bounding box center [102, 177] width 11 height 10
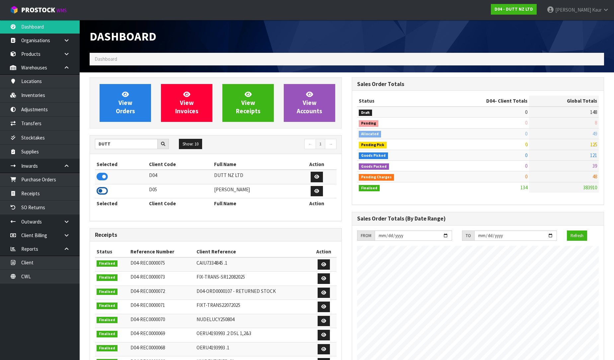
scroll to position [406, 262]
click at [102, 189] on icon at bounding box center [102, 191] width 11 height 10
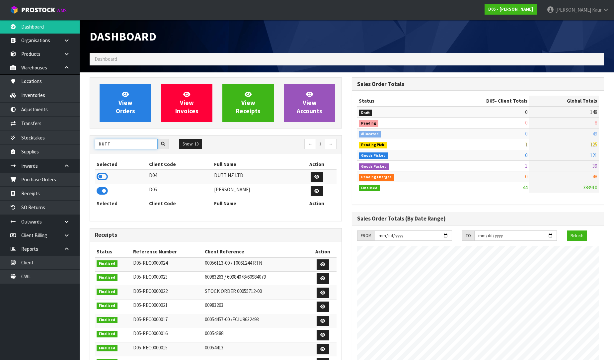
drag, startPoint x: 117, startPoint y: 140, endPoint x: 92, endPoint y: 138, distance: 25.6
click at [92, 139] on div "DUTT" at bounding box center [132, 144] width 84 height 11
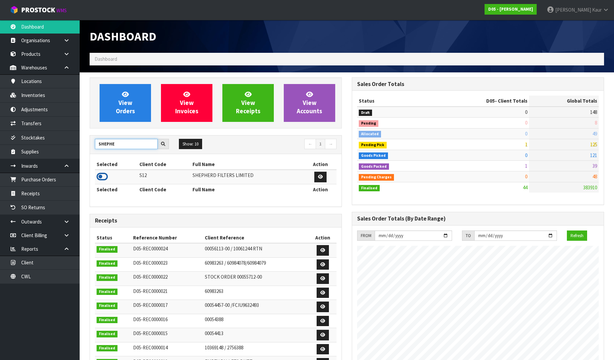
type input "SHEPHE"
click at [104, 175] on icon at bounding box center [102, 177] width 11 height 10
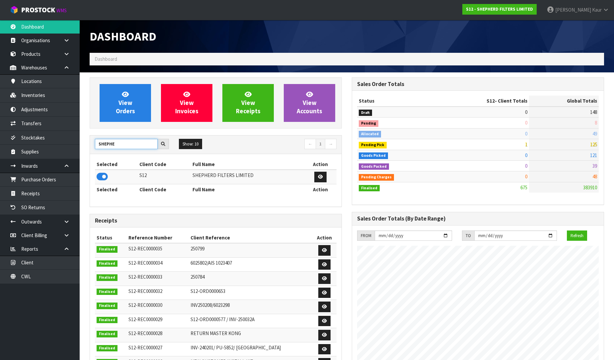
drag, startPoint x: 115, startPoint y: 146, endPoint x: 91, endPoint y: 146, distance: 23.2
click at [91, 146] on div "SHEPHE" at bounding box center [132, 144] width 84 height 11
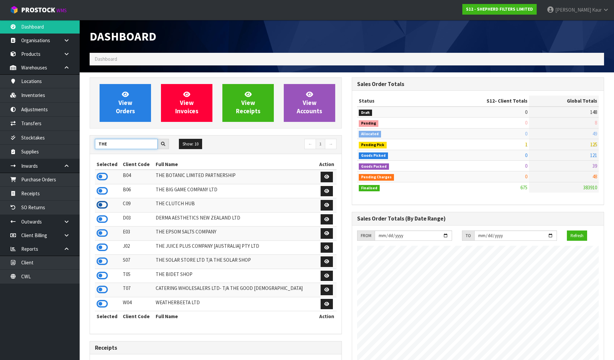
type input "THE"
click at [105, 205] on icon at bounding box center [102, 205] width 11 height 10
click at [102, 249] on icon at bounding box center [102, 247] width 11 height 10
drag, startPoint x: 111, startPoint y: 143, endPoint x: 84, endPoint y: 143, distance: 26.9
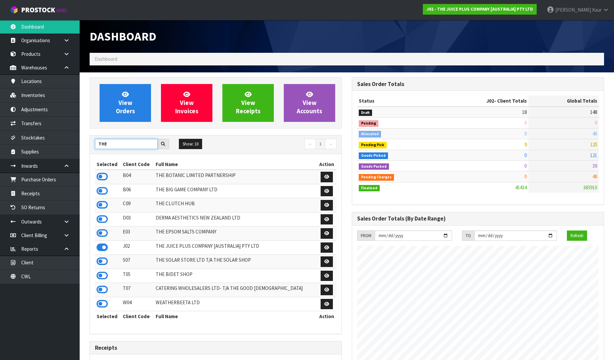
click at [85, 143] on div "View Orders View Invoices View Receipts View Accounts THE Show: 10 5 10 25 50 ←…" at bounding box center [216, 333] width 262 height 513
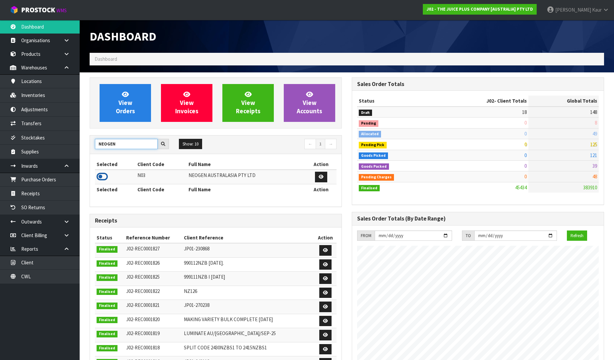
type input "NEOGEN"
click at [103, 175] on icon at bounding box center [102, 177] width 11 height 10
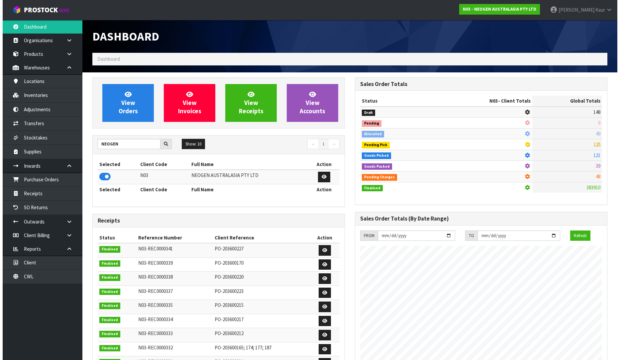
scroll to position [503, 262]
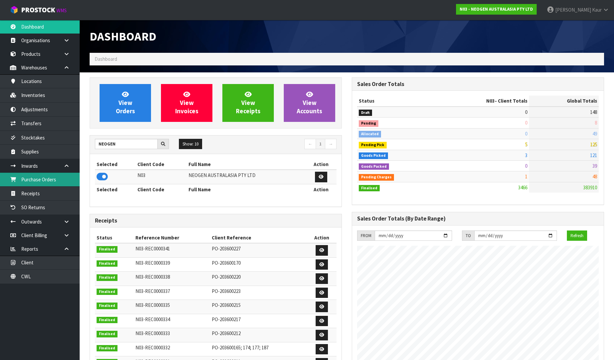
click at [46, 178] on link "Purchase Orders" at bounding box center [40, 180] width 80 height 14
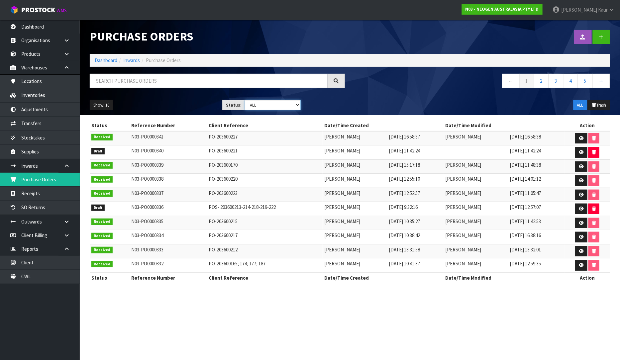
click at [295, 106] on select "Draft Pending Received Cancelled ALL" at bounding box center [273, 105] width 56 height 10
select select "string:0"
click at [245, 100] on select "Draft Pending Received Cancelled ALL" at bounding box center [273, 105] width 56 height 10
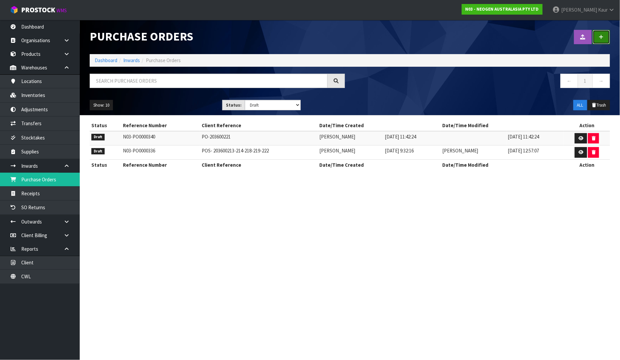
click at [605, 36] on link at bounding box center [601, 37] width 17 height 14
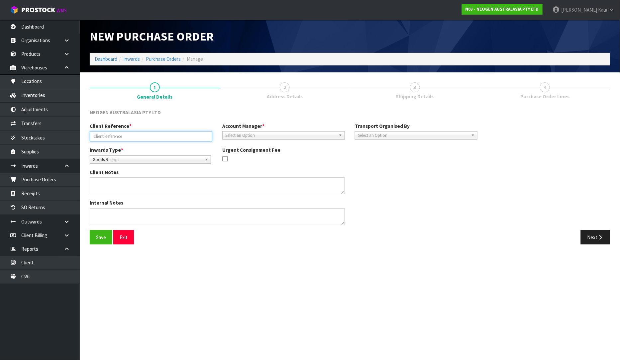
click at [105, 137] on input "text" at bounding box center [151, 136] width 123 height 10
paste input "PO-203600225"
type input "PO-203600225"
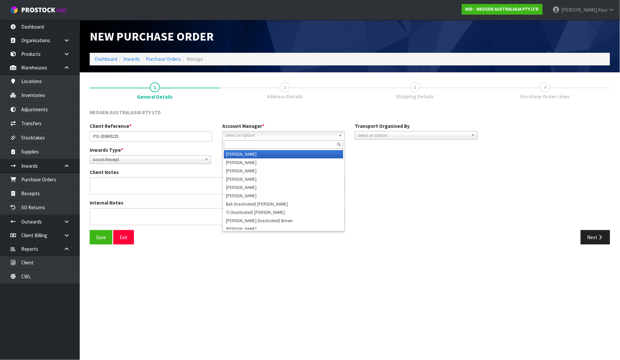
click at [268, 134] on span "Select an Option" at bounding box center [280, 136] width 111 height 8
type input "v"
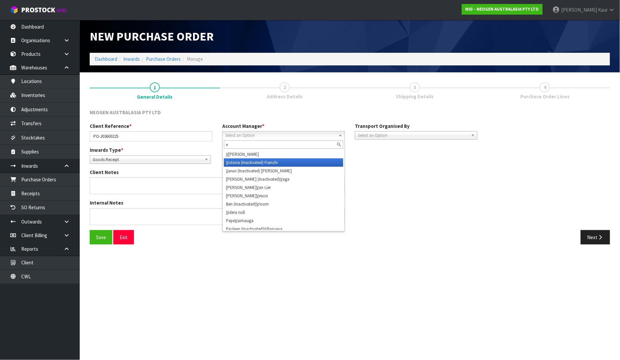
click at [252, 159] on li "V ictoria (Inactivated) Franchi" at bounding box center [283, 162] width 119 height 8
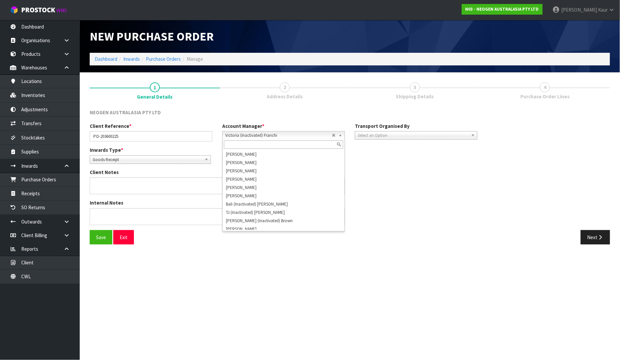
scroll to position [585, 0]
click at [276, 134] on span "Victoria (Inactivated) Franchi" at bounding box center [278, 136] width 107 height 8
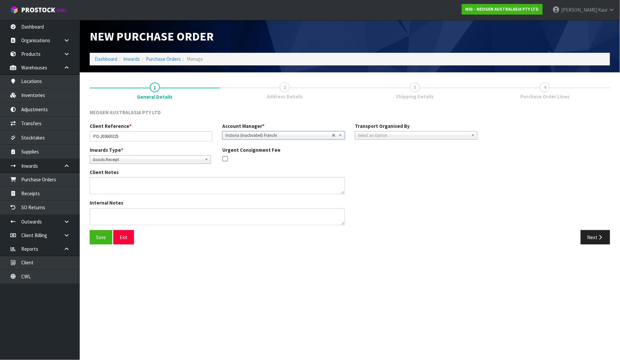
click at [272, 137] on span "Victoria (Inactivated) Franchi" at bounding box center [278, 136] width 107 height 8
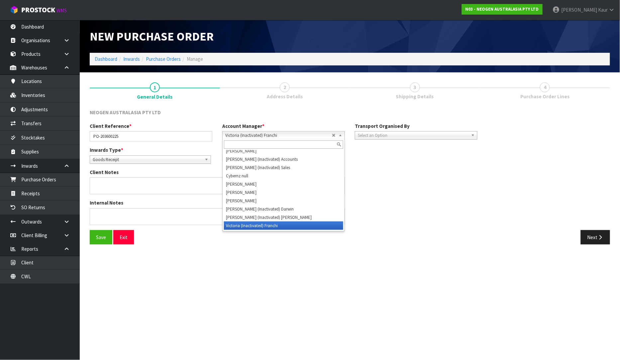
click at [272, 137] on span "Victoria (Inactivated) Franchi" at bounding box center [278, 136] width 107 height 8
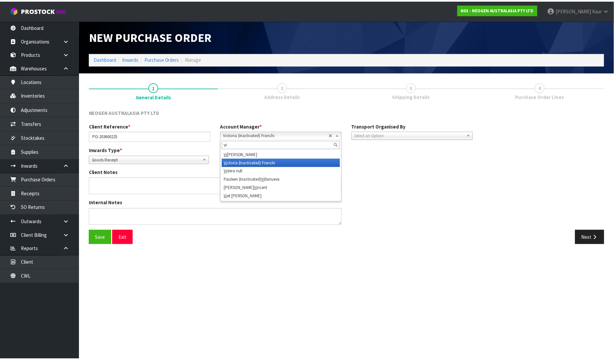
scroll to position [0, 0]
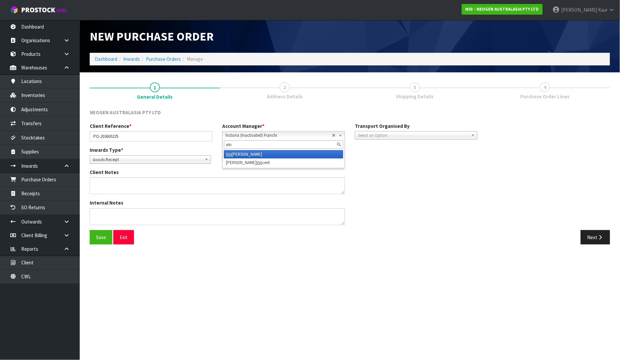
type input "vin"
click at [266, 150] on li "Vin eeta Lingam" at bounding box center [283, 154] width 119 height 8
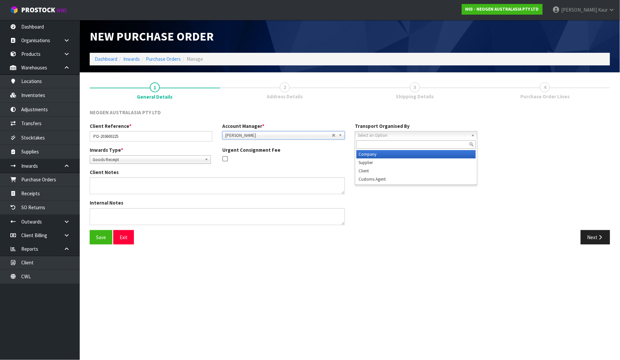
click at [380, 132] on span "Select an Option" at bounding box center [413, 136] width 111 height 8
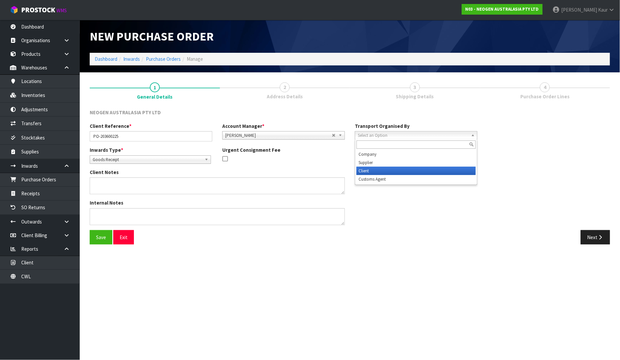
click at [373, 170] on li "Client" at bounding box center [415, 171] width 119 height 8
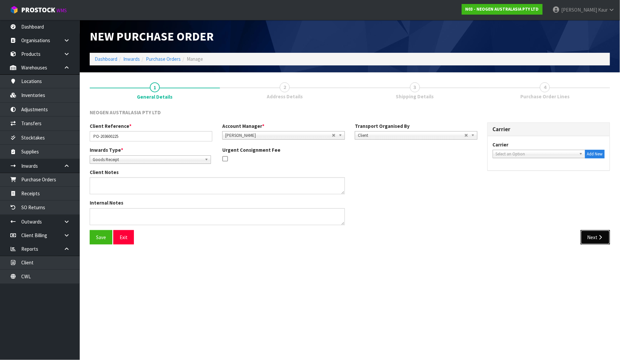
click at [585, 238] on button "Next" at bounding box center [595, 237] width 29 height 14
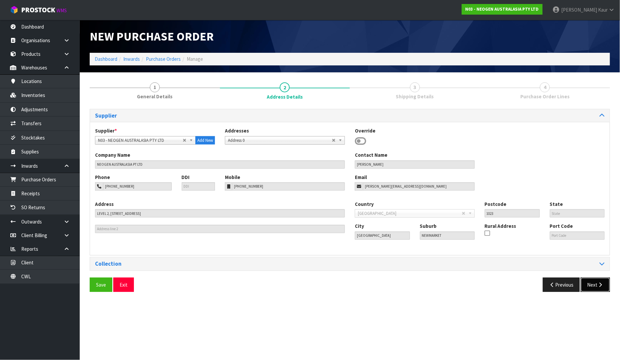
click at [593, 284] on button "Next" at bounding box center [595, 285] width 29 height 14
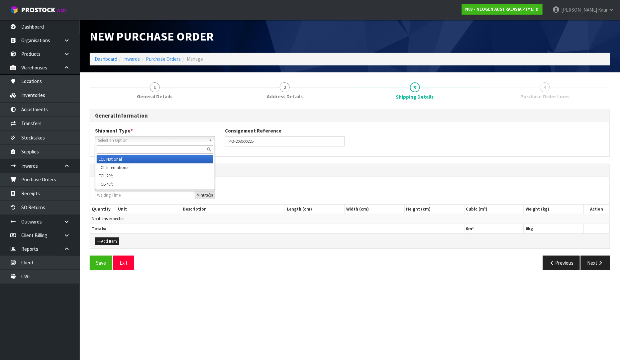
drag, startPoint x: 109, startPoint y: 143, endPoint x: 107, endPoint y: 147, distance: 4.8
click at [109, 142] on span "Select an Option" at bounding box center [152, 141] width 108 height 8
click at [107, 156] on li "LCL National" at bounding box center [155, 159] width 117 height 8
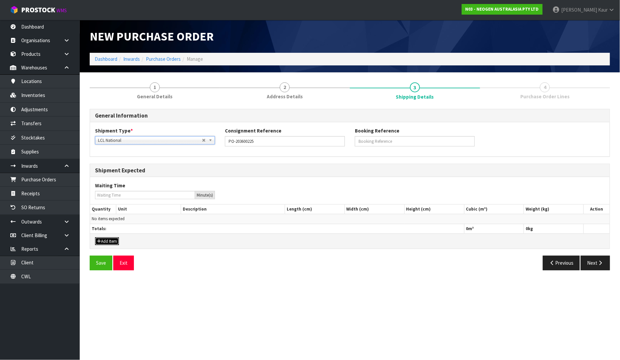
click at [108, 243] on button "Add Item" at bounding box center [107, 241] width 24 height 8
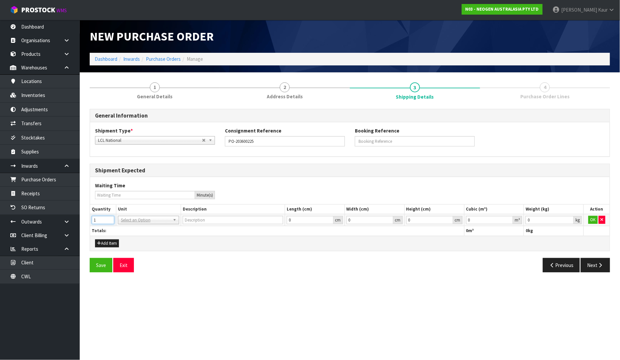
click at [109, 218] on input "1" at bounding box center [103, 220] width 23 height 8
click at [109, 218] on input "2" at bounding box center [103, 220] width 23 height 8
type input "3"
click at [109, 218] on input "3" at bounding box center [103, 220] width 23 height 8
click at [132, 224] on div at bounding box center [148, 229] width 60 height 11
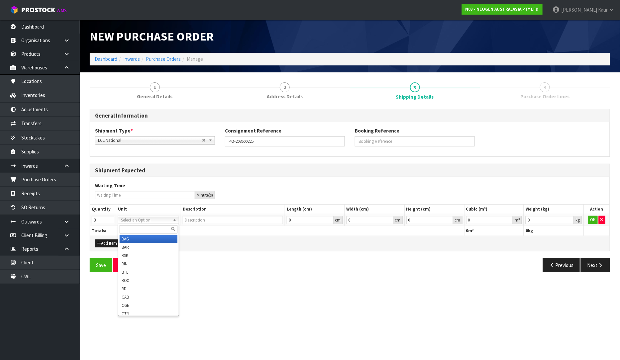
click at [133, 228] on input "text" at bounding box center [149, 229] width 58 height 8
type input "ctn"
type input "CARTON"
type input "0.000001"
click at [508, 218] on input "0.000001" at bounding box center [489, 220] width 47 height 8
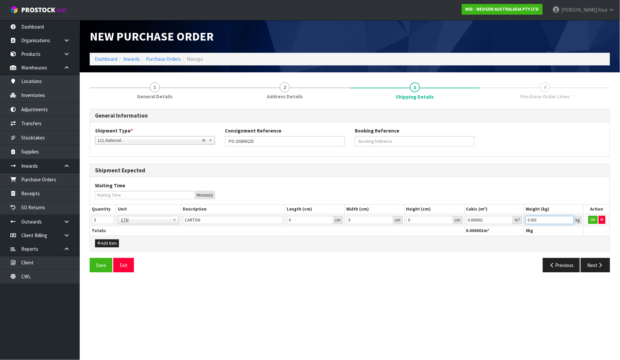
type input "0.001"
click at [569, 219] on input "0.001" at bounding box center [549, 220] width 48 height 8
click at [589, 217] on button "OK" at bounding box center [592, 220] width 9 height 8
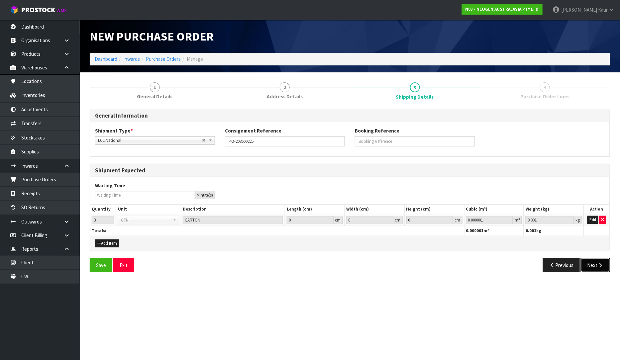
click at [592, 260] on button "Next" at bounding box center [595, 265] width 29 height 14
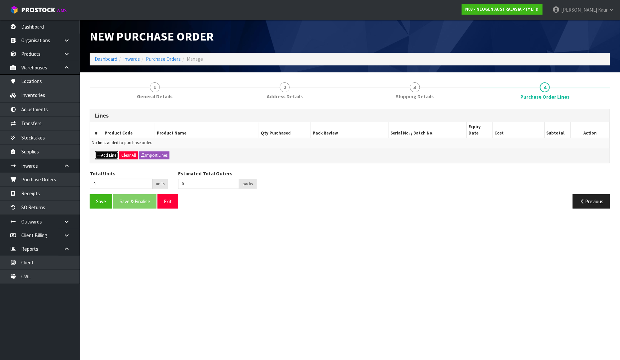
click at [111, 151] on button "Add Line" at bounding box center [106, 155] width 23 height 8
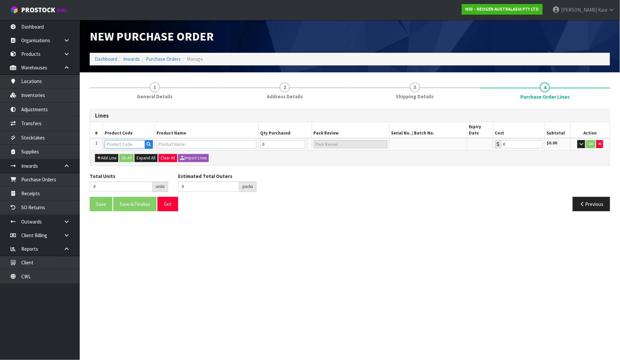
click at [117, 140] on input "text" at bounding box center [125, 144] width 40 height 8
paste input "700002100"
type input "700002100"
type input "7100002659 - AQT200 WATER - TOTAL ATP TEST, 100/CS"
type input "0.00"
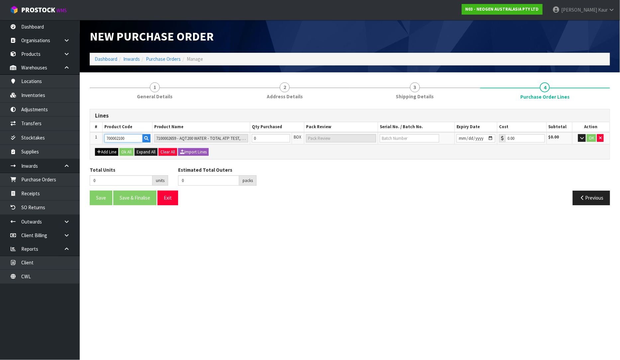
type input "700002100"
click at [103, 155] on button "Add Line" at bounding box center [106, 152] width 23 height 8
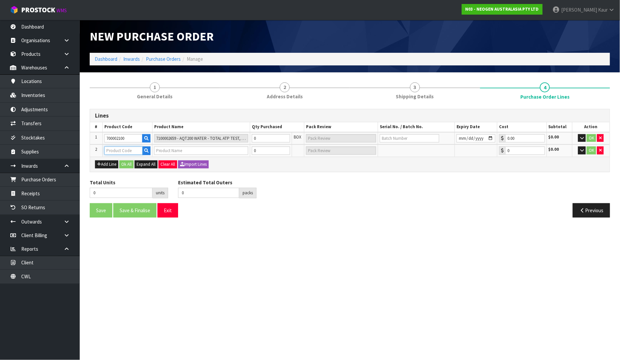
click at [128, 151] on input "text" at bounding box center [123, 150] width 38 height 8
paste input "700000005"
type input "700000005"
type input "7000043165 - BMLSCK MLS WEEKLY CLEANING KIT"
type input "0.00"
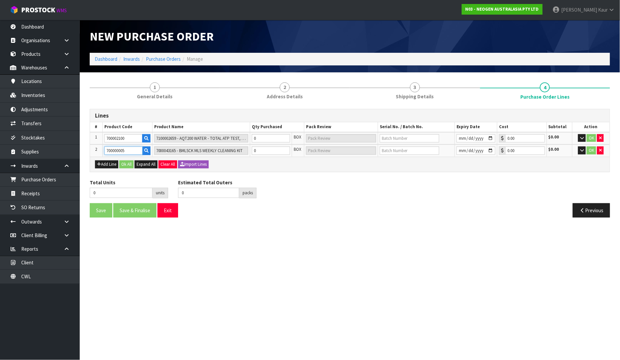
type input "700000005"
click at [258, 139] on input "0" at bounding box center [271, 138] width 38 height 8
type input "2"
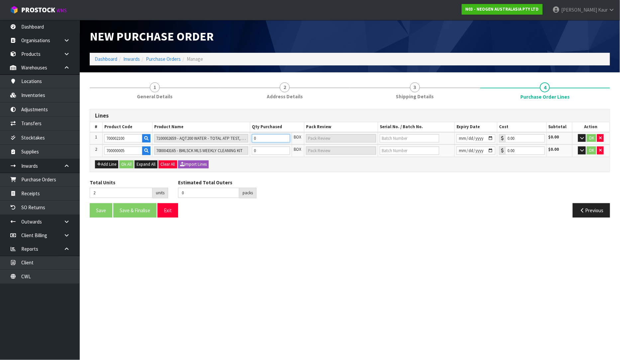
type input "2 CTN"
type input "25"
type input "25 CTN"
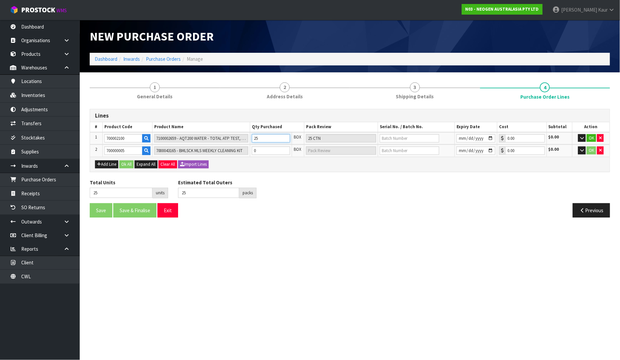
type input "25"
click at [261, 148] on input "0" at bounding box center [271, 150] width 38 height 8
type input "29"
type input "4"
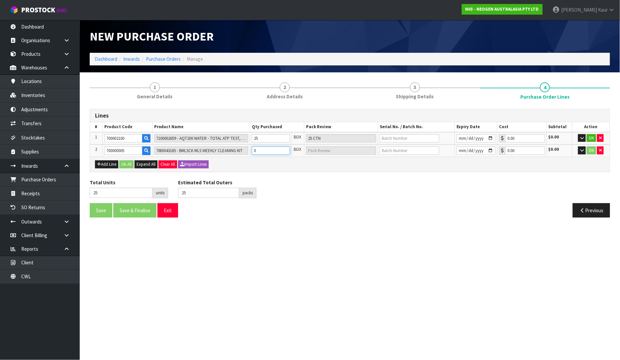
type input "4 CTN"
type input "4"
click at [129, 163] on button "Ok All" at bounding box center [126, 164] width 14 height 8
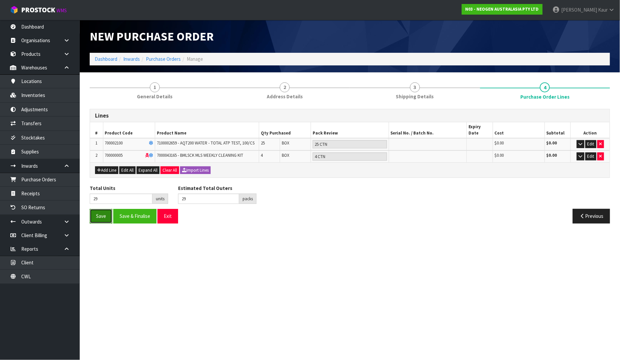
click at [107, 209] on button "Save" at bounding box center [101, 216] width 23 height 14
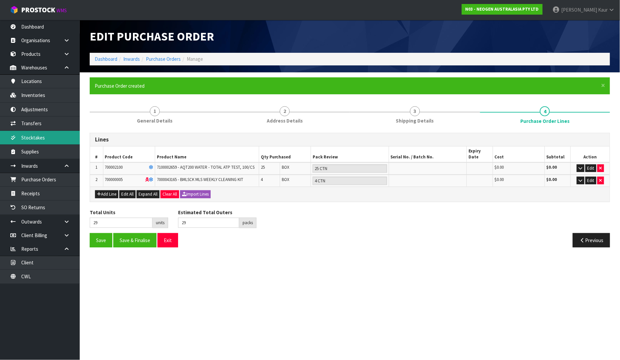
type input "0"
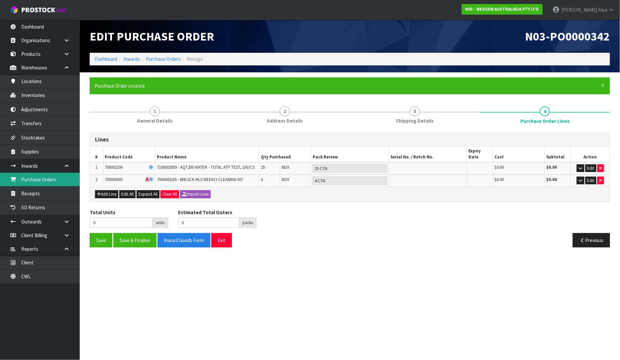
click at [41, 181] on link "Purchase Orders" at bounding box center [40, 180] width 80 height 14
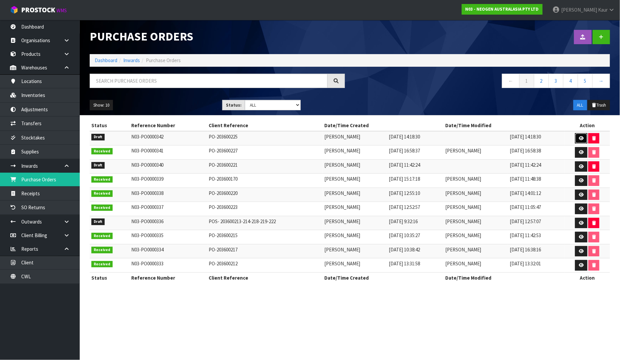
click at [583, 137] on icon at bounding box center [581, 138] width 5 height 4
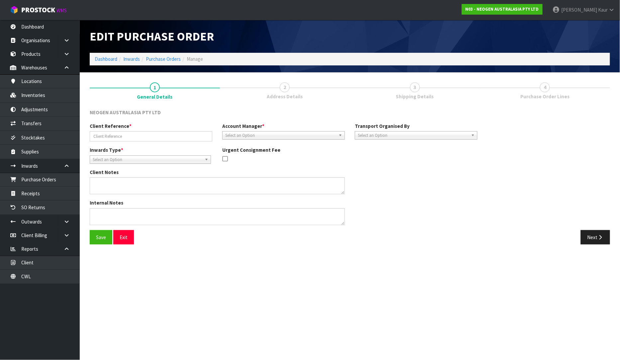
type input "PO-203600225"
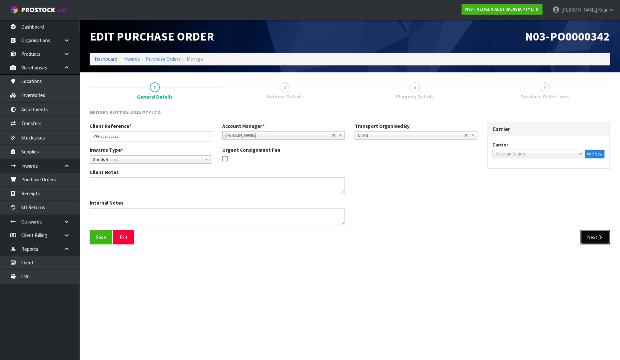
click at [598, 235] on icon "button" at bounding box center [600, 237] width 6 height 5
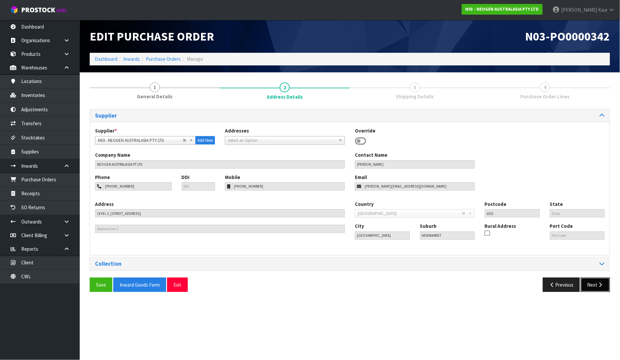
click at [593, 284] on button "Next" at bounding box center [595, 285] width 29 height 14
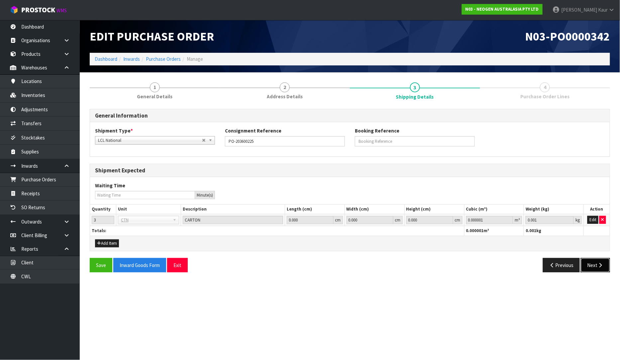
click at [593, 268] on button "Next" at bounding box center [595, 265] width 29 height 14
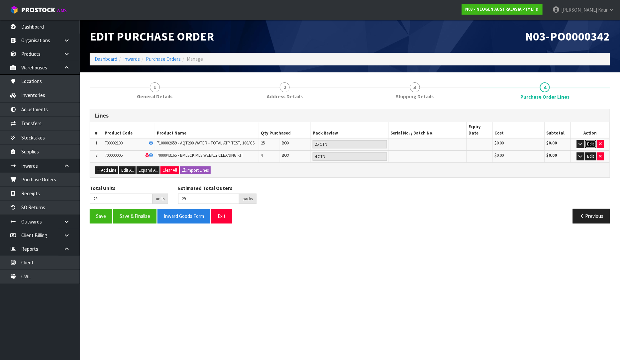
click at [586, 140] on button "Edit" at bounding box center [590, 144] width 11 height 8
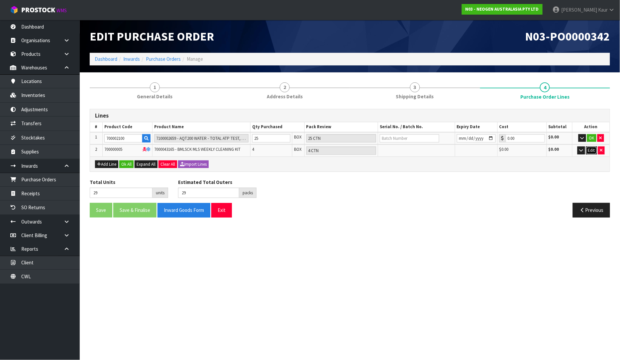
click at [592, 147] on button "Edit" at bounding box center [591, 150] width 11 height 8
click at [380, 138] on input "text" at bounding box center [409, 138] width 59 height 8
paste input "700000005"
type input "700000005"
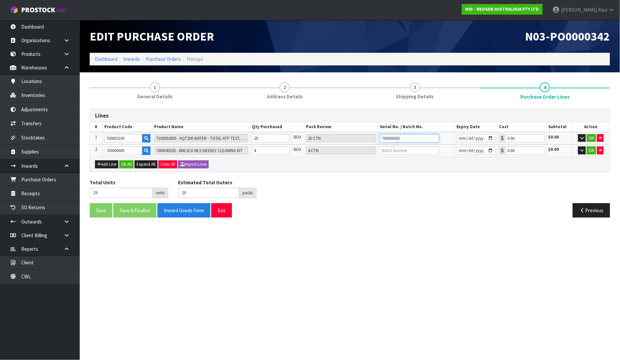
drag, startPoint x: 416, startPoint y: 138, endPoint x: 368, endPoint y: 141, distance: 48.2
click at [368, 141] on tr "1 700002100 7100002659 - AQT200 WATER - TOTAL ATP TEST, 100/CS 25 BOX 25 CTN 70…" at bounding box center [349, 138] width 519 height 13
click at [416, 137] on input "text" at bounding box center [409, 138] width 59 height 8
type input "3000036521"
click at [462, 142] on td at bounding box center [476, 138] width 43 height 13
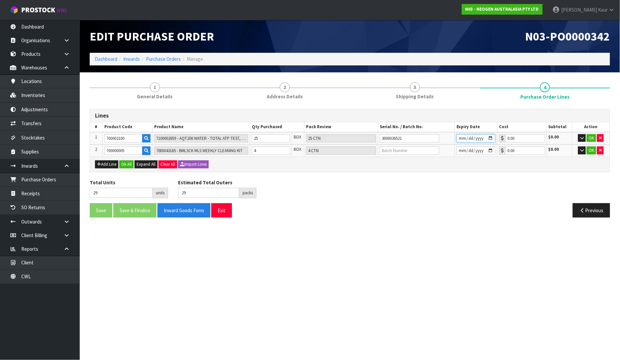
click at [459, 134] on input "date" at bounding box center [475, 138] width 39 height 8
type input "2026-07-14"
click at [390, 148] on input "text" at bounding box center [409, 150] width 59 height 8
type input "3000036387"
click at [462, 150] on input "date" at bounding box center [475, 150] width 39 height 8
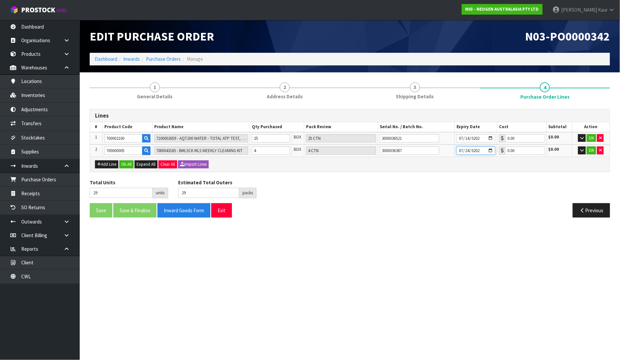
type input "2026-07-24"
click at [125, 165] on button "Ok All" at bounding box center [126, 164] width 14 height 8
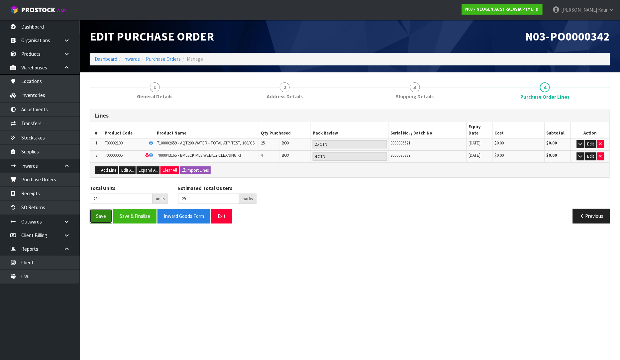
click at [102, 209] on button "Save" at bounding box center [101, 216] width 23 height 14
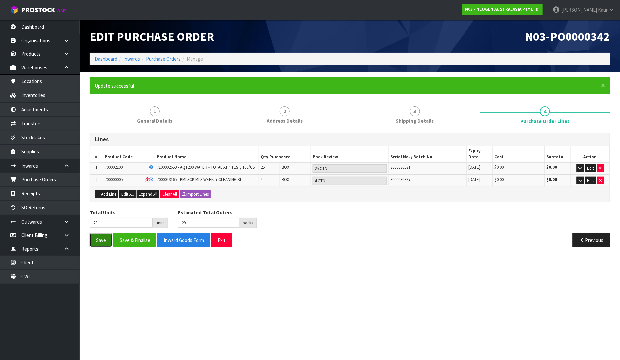
click at [92, 233] on button "Save" at bounding box center [101, 240] width 23 height 14
click at [43, 21] on link "Dashboard" at bounding box center [40, 27] width 80 height 14
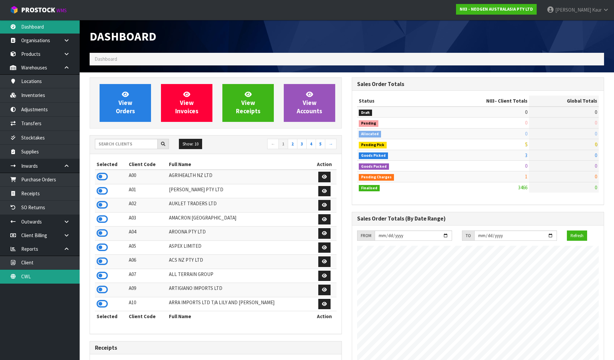
scroll to position [503, 262]
click at [26, 278] on link "CWL" at bounding box center [40, 277] width 80 height 14
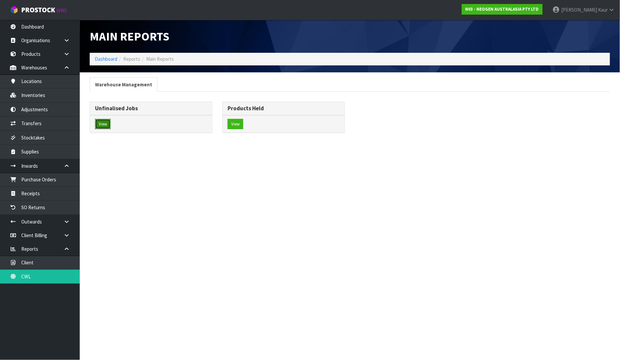
click at [102, 124] on button "View" at bounding box center [103, 124] width 16 height 11
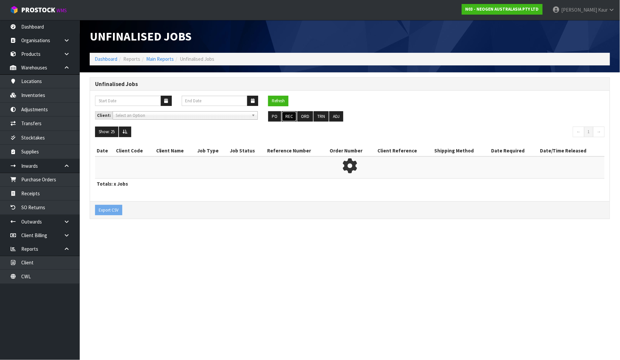
click at [288, 115] on button "REC" at bounding box center [289, 116] width 15 height 11
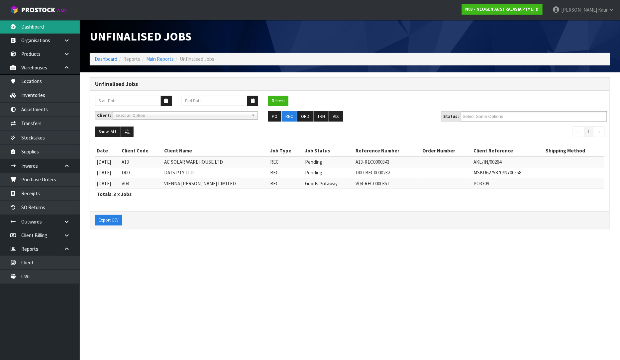
click at [35, 29] on link "Dashboard" at bounding box center [40, 27] width 80 height 14
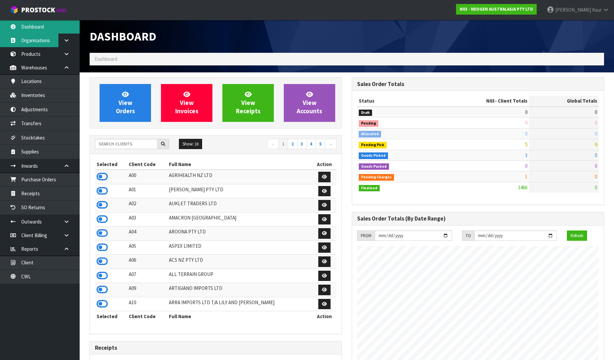
scroll to position [503, 262]
